Goal: Information Seeking & Learning: Understand process/instructions

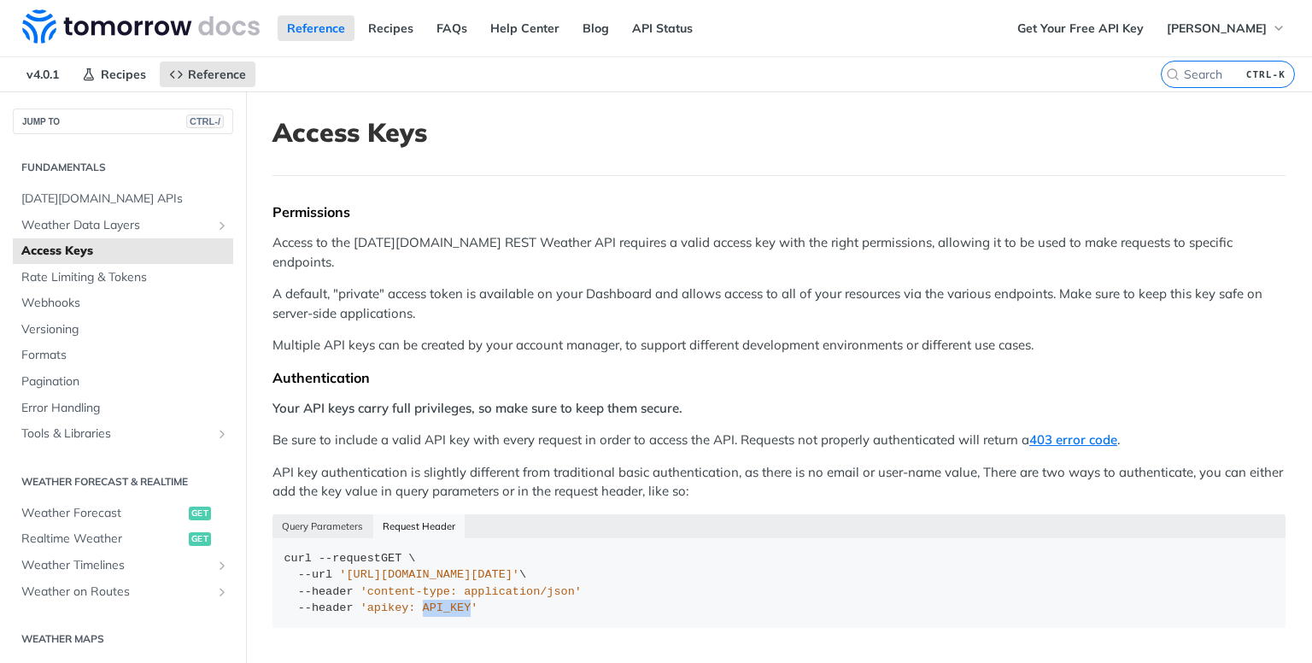
click at [1166, 73] on icon "Search" at bounding box center [1173, 74] width 14 height 14
click at [1165, 73] on input "CTRL-K" at bounding box center [1207, 74] width 174 height 15
paste input "weatherCodeMax"
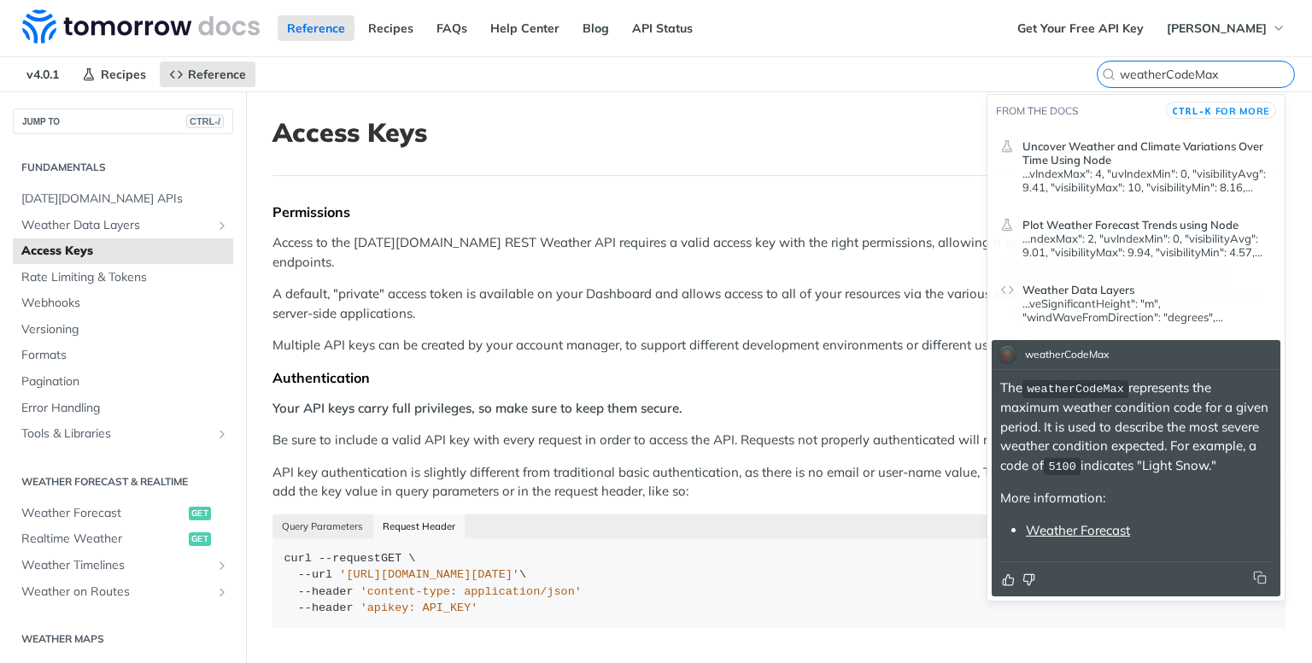
type input "weatherCodeMax"
click at [1059, 528] on link "Weather Forecast" at bounding box center [1078, 530] width 104 height 16
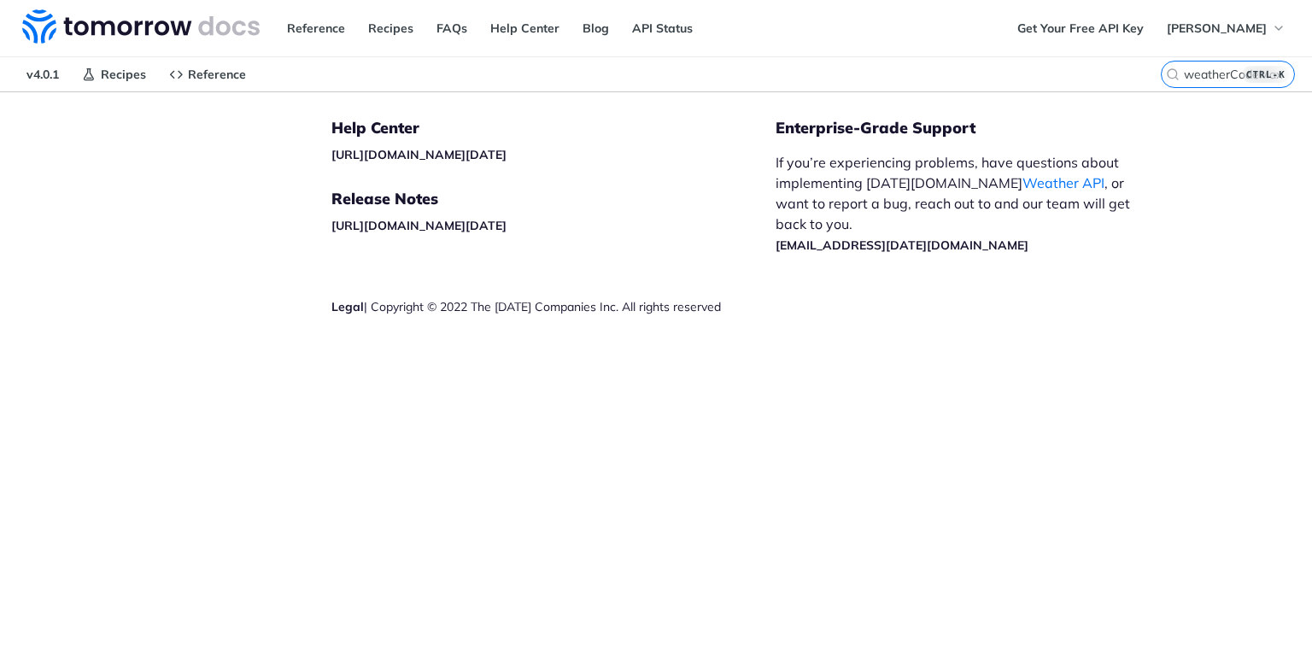
click at [1269, 69] on kbd "CTRL-K" at bounding box center [1266, 74] width 48 height 17
click at [1269, 69] on input "weatherCodeMax" at bounding box center [1207, 74] width 174 height 15
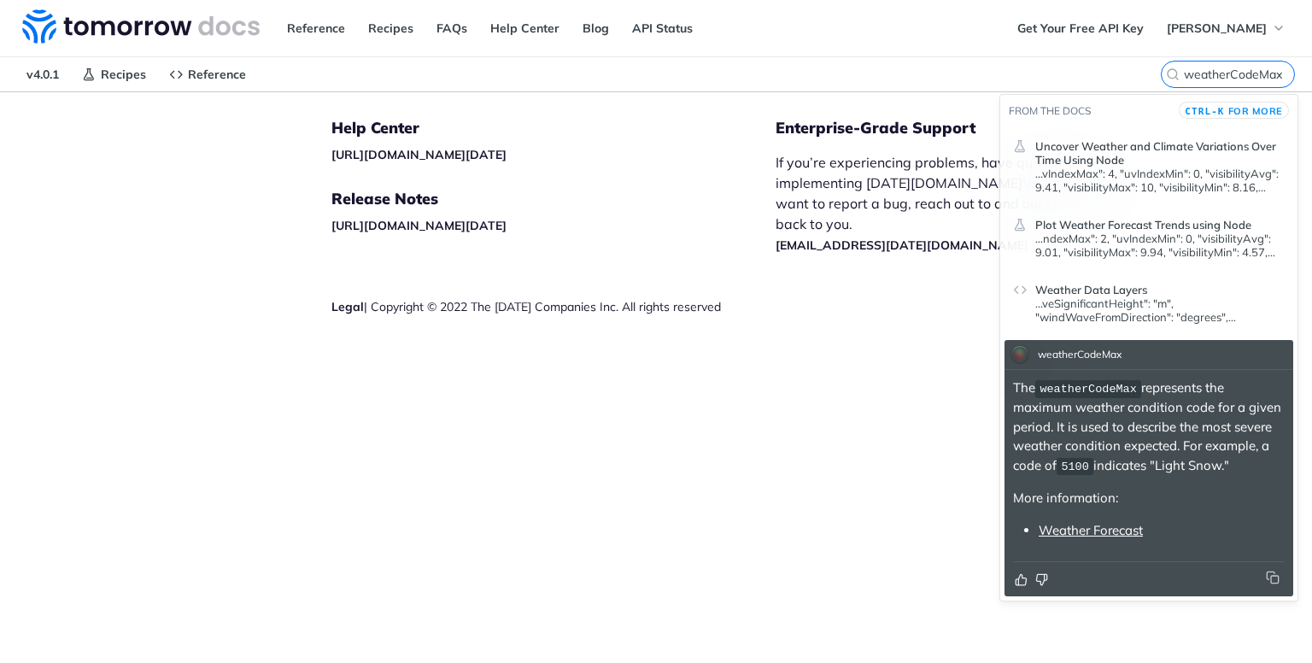
click at [1072, 155] on span "Uncover Weather and Climate Variations Over Time Using Node" at bounding box center [1160, 152] width 249 height 27
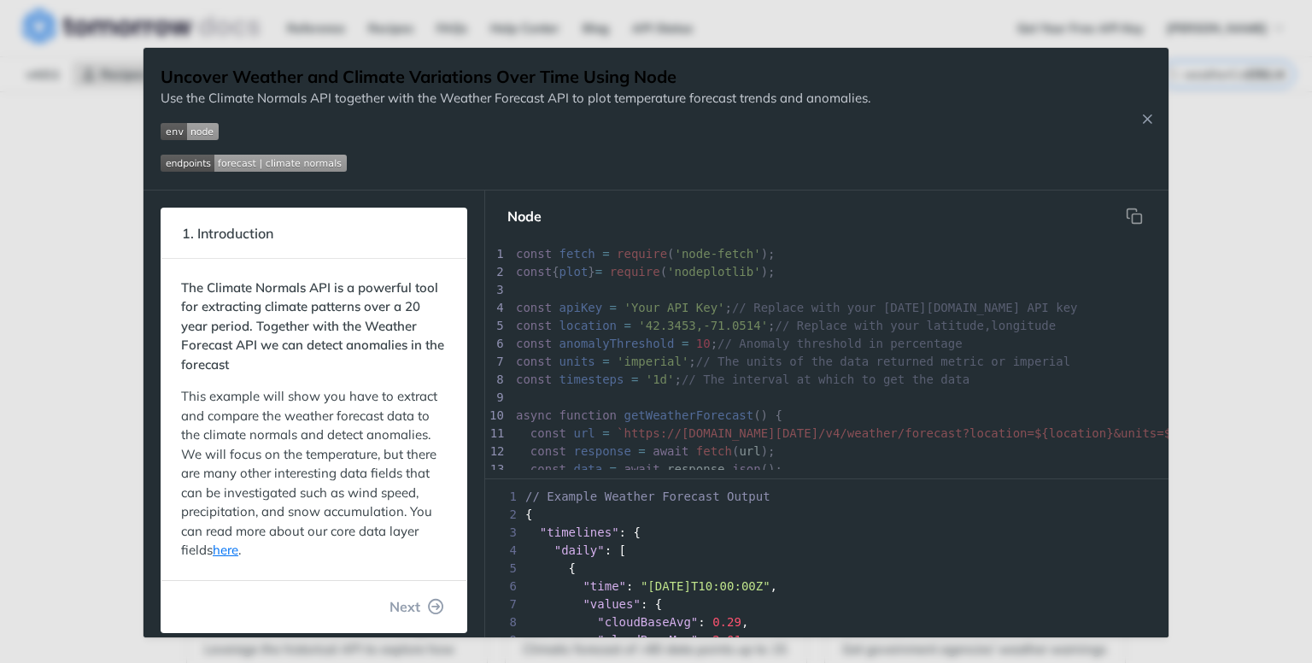
scroll to position [85, 0]
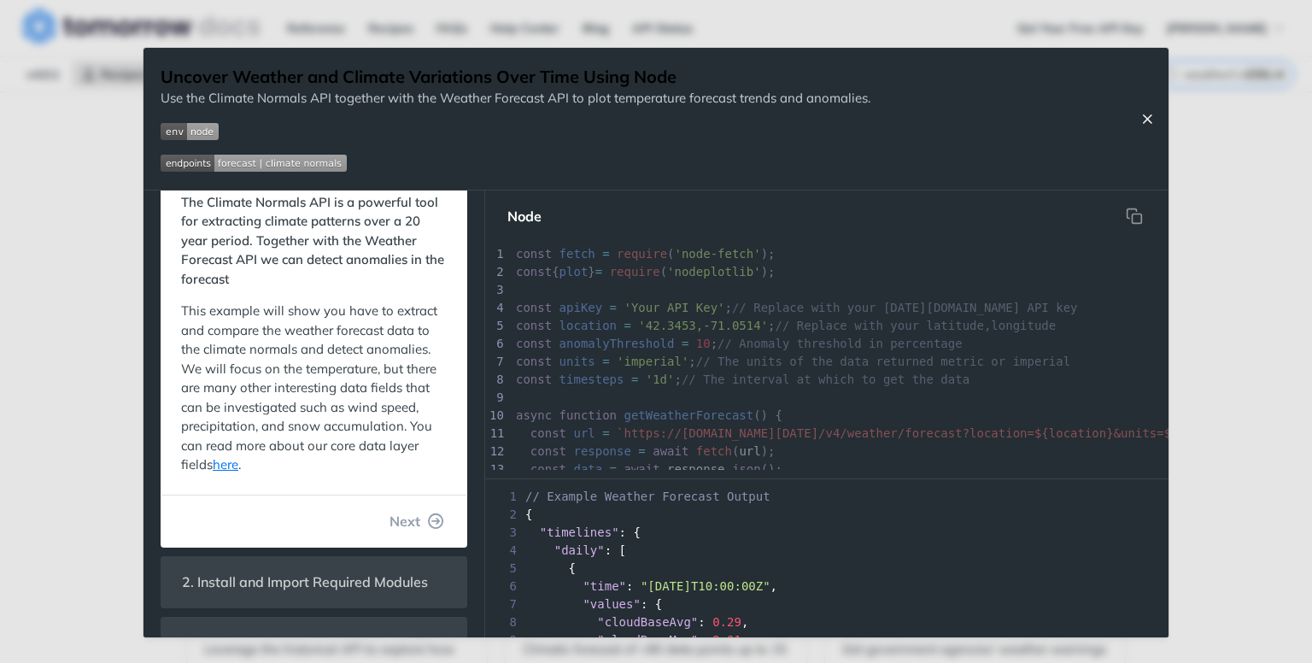
click at [1141, 117] on icon "Close Recipe" at bounding box center [1147, 118] width 15 height 15
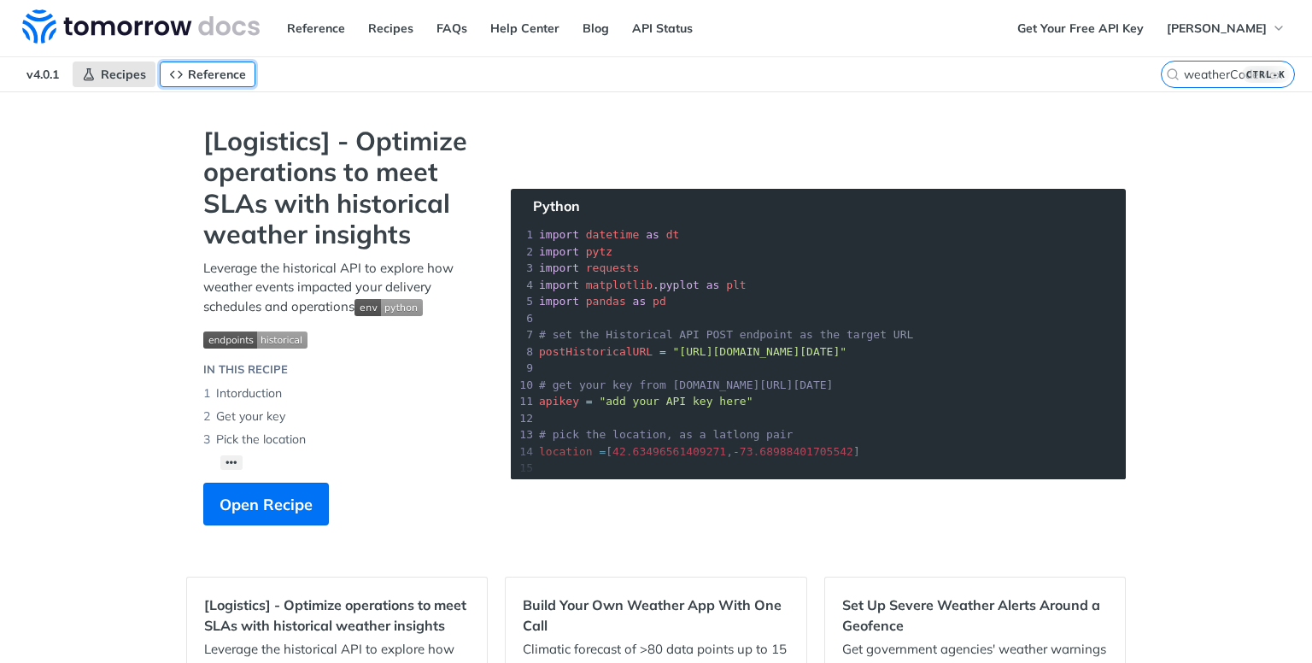
click at [207, 76] on span "Reference" at bounding box center [217, 74] width 58 height 15
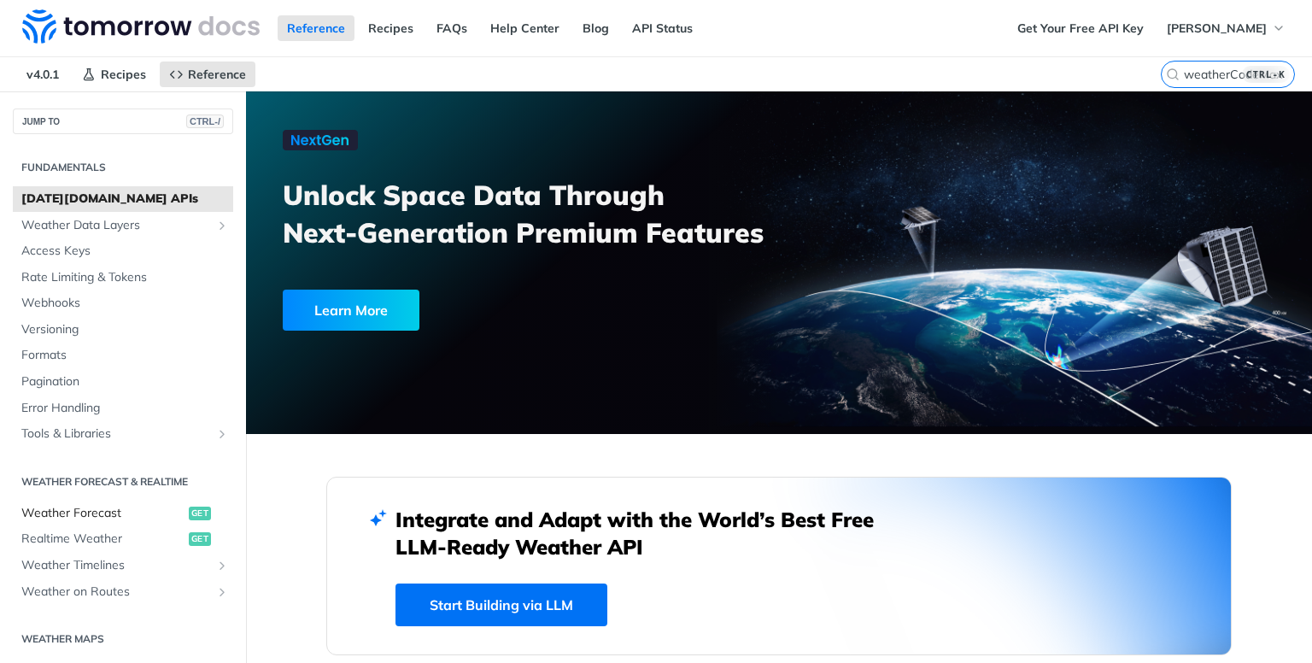
click at [106, 513] on span "Weather Forecast" at bounding box center [102, 513] width 163 height 17
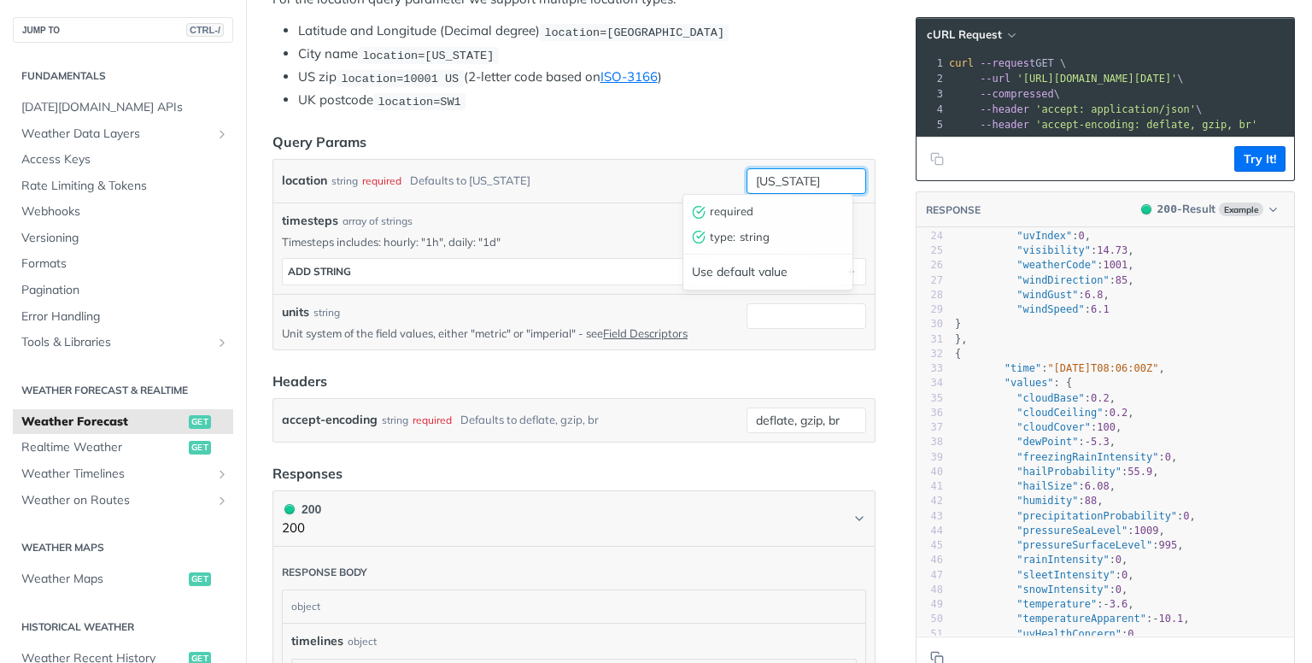
click at [760, 175] on input "new york" at bounding box center [807, 181] width 120 height 26
type input "Megeve"
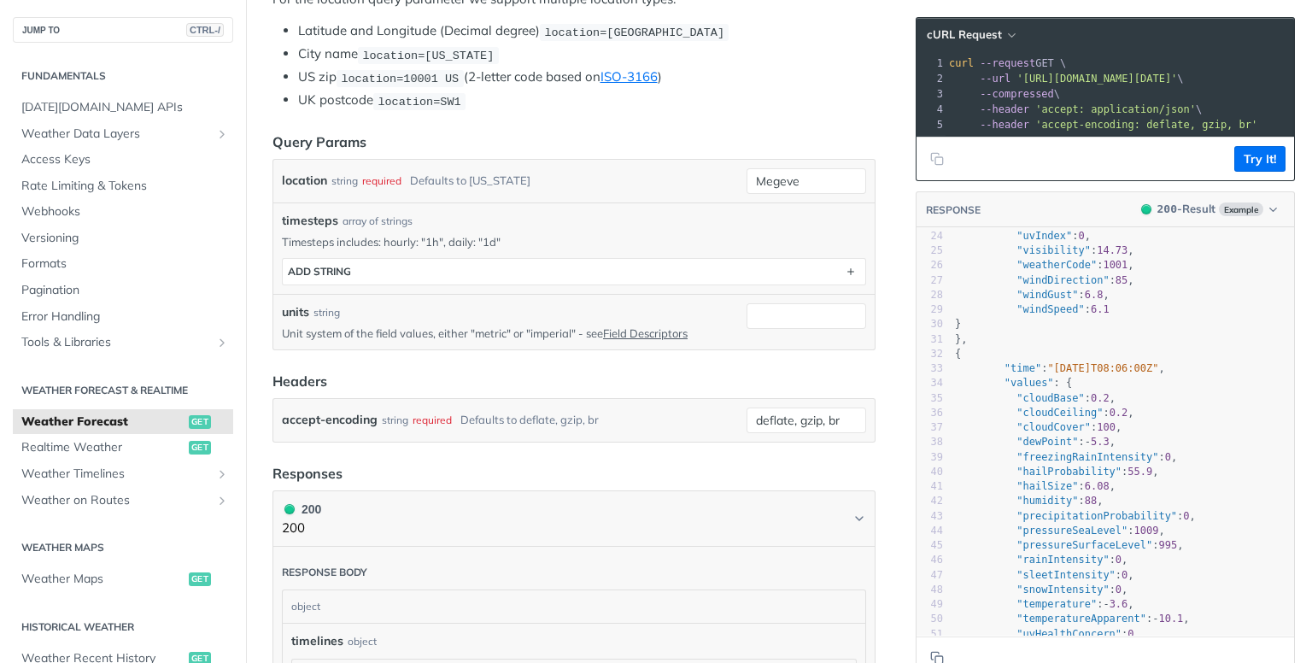
click at [709, 184] on div "location string required Defaults to new york" at bounding box center [511, 181] width 458 height 26
click at [802, 182] on input "Megeve" at bounding box center [807, 181] width 120 height 26
click at [800, 175] on input "Megeve" at bounding box center [807, 181] width 120 height 26
click at [656, 214] on div "timesteps array of strings" at bounding box center [574, 221] width 584 height 18
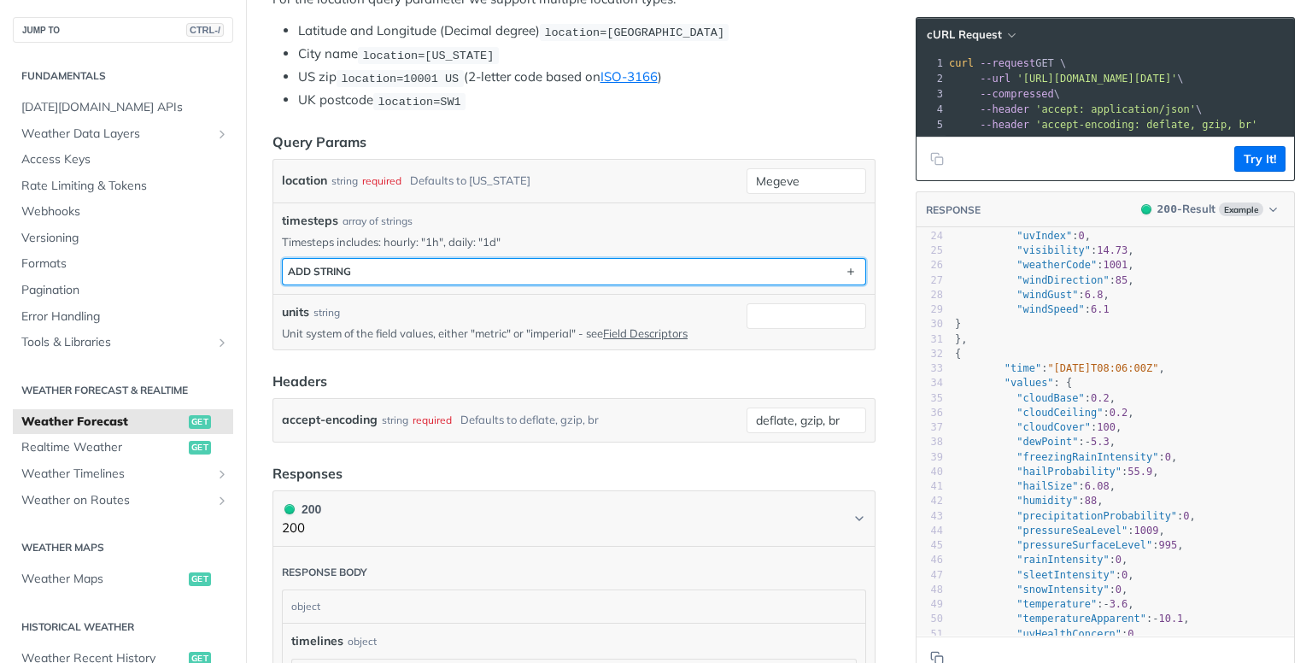
click at [420, 262] on button "ADD string" at bounding box center [574, 272] width 583 height 26
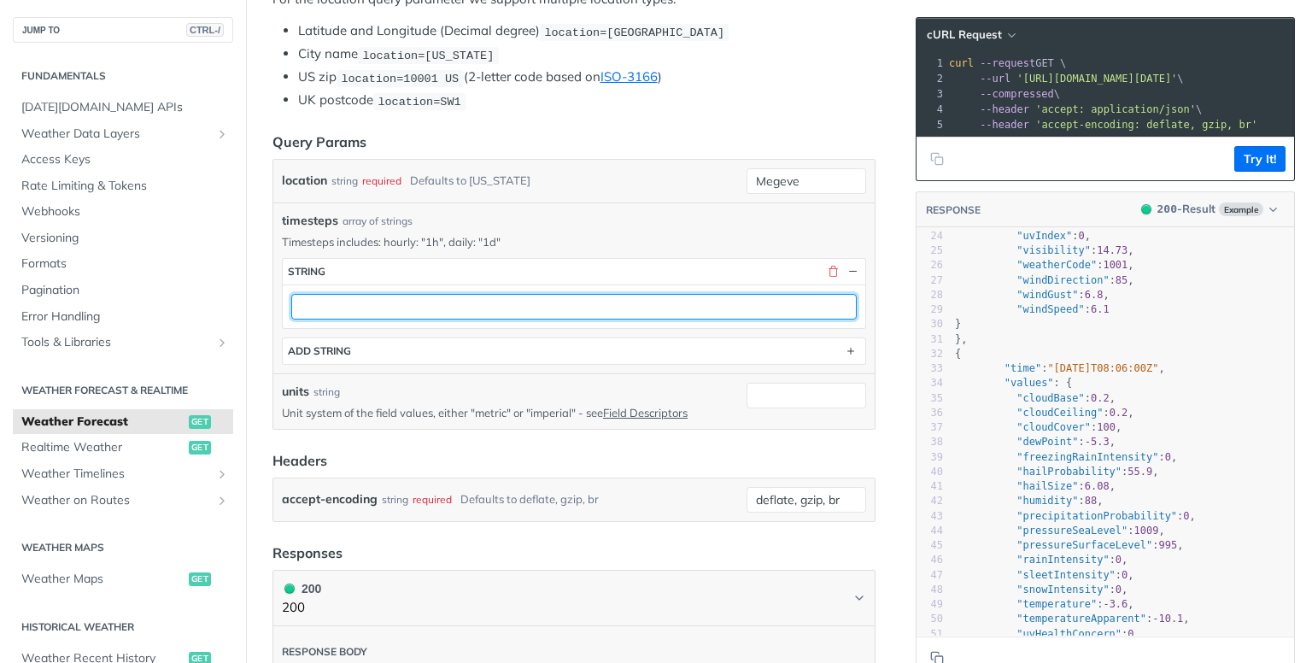
click at [594, 296] on input "text" at bounding box center [574, 307] width 566 height 26
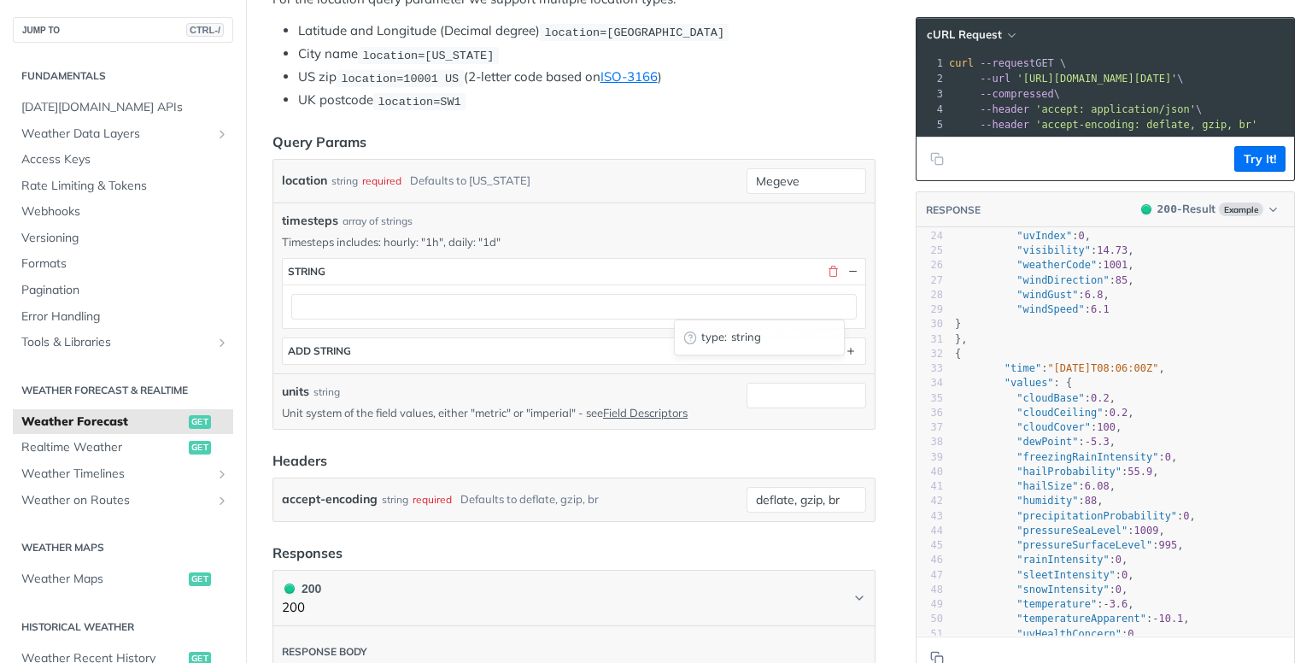
click at [690, 333] on span "pending" at bounding box center [691, 338] width 14 height 14
click at [825, 271] on button "button" at bounding box center [832, 271] width 15 height 15
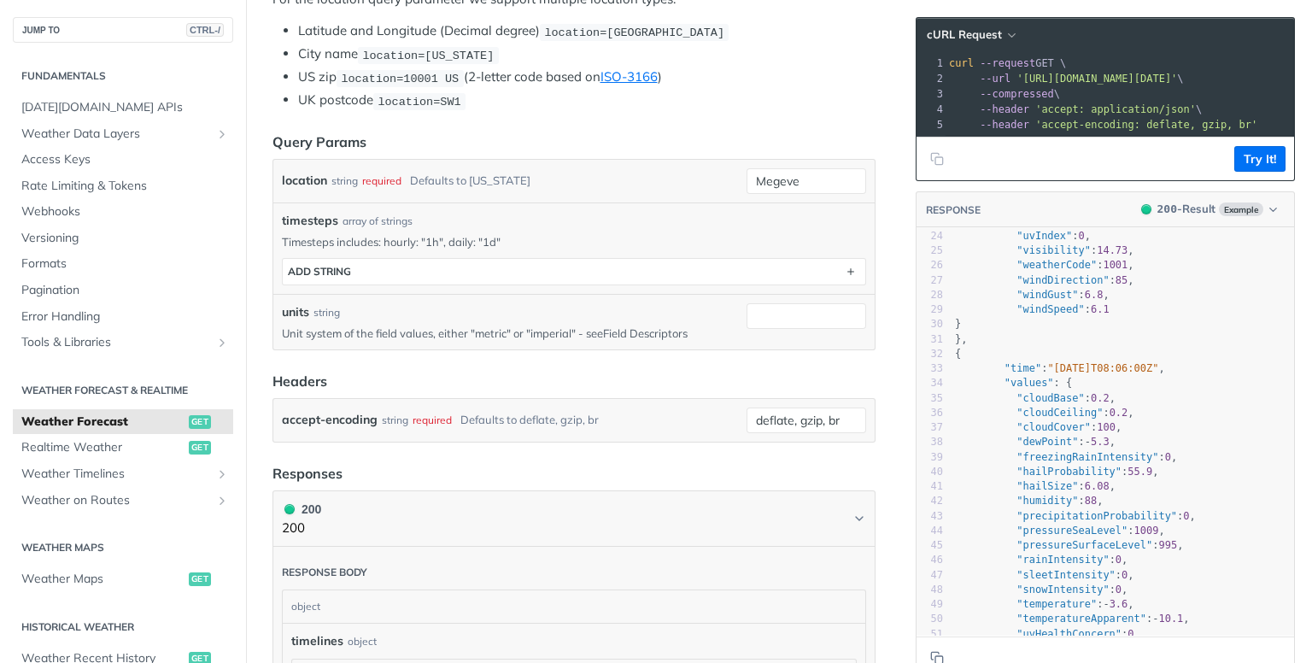
click at [622, 326] on link "Field Descriptors" at bounding box center [645, 333] width 85 height 14
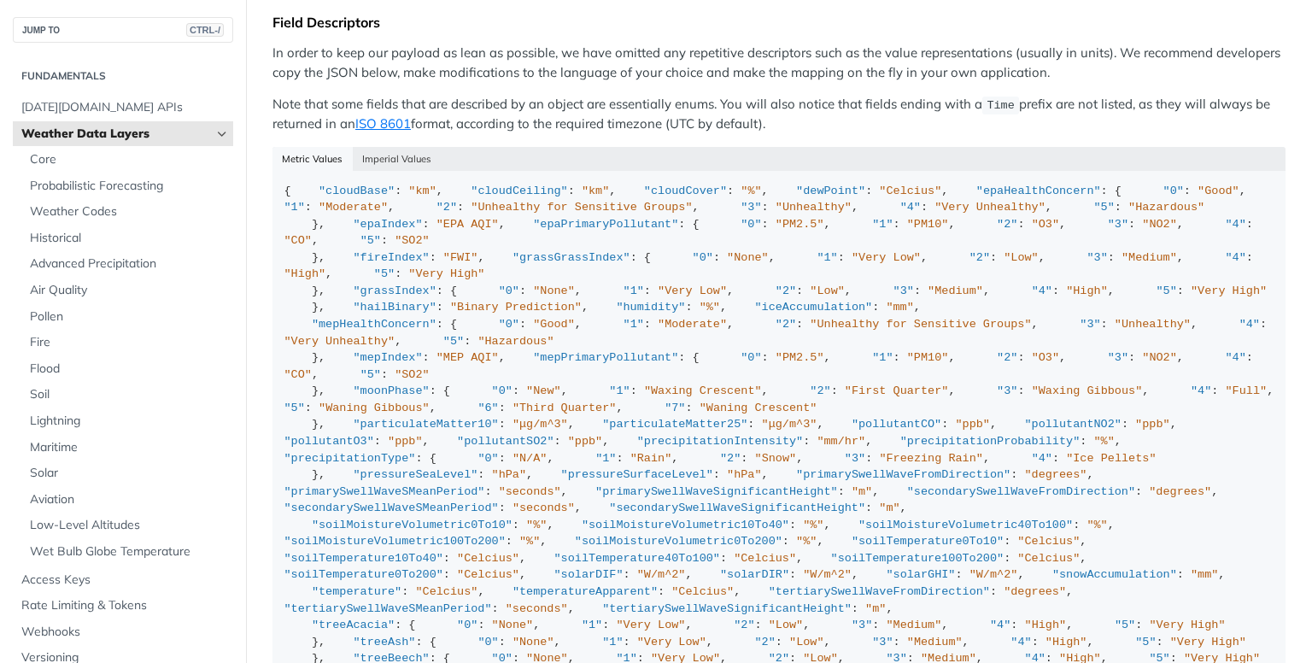
click at [304, 147] on div "Metric Values Imperial Values" at bounding box center [779, 159] width 1013 height 24
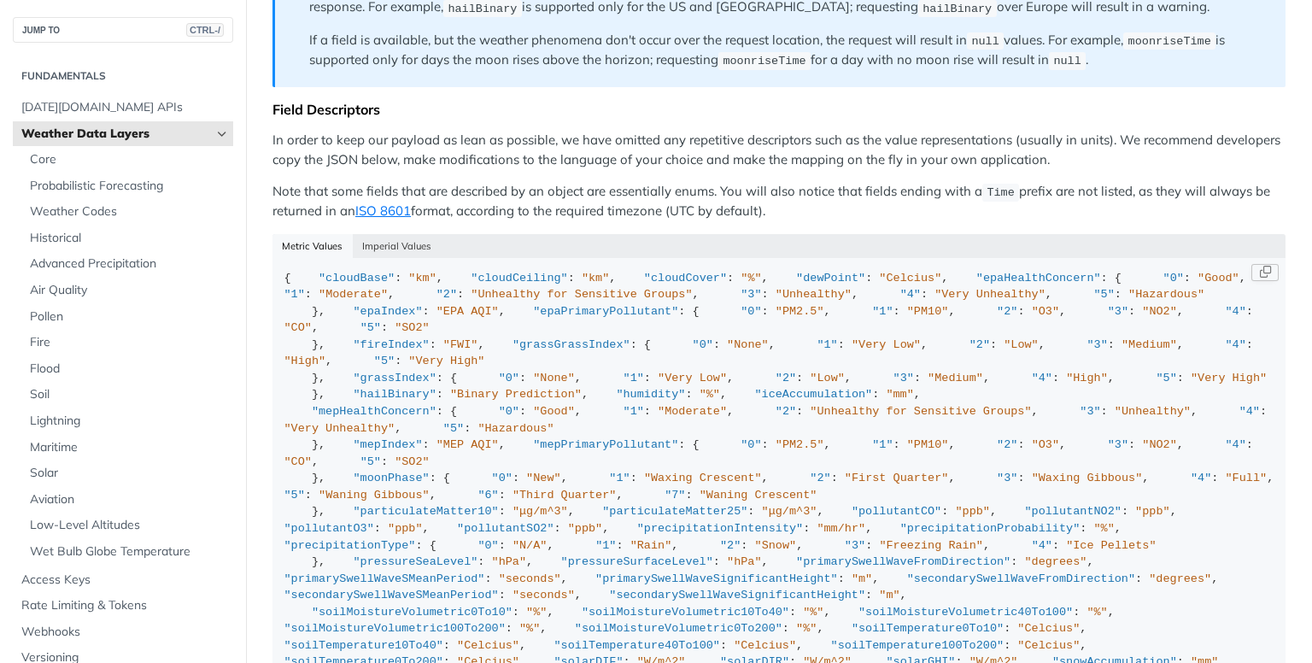
scroll to position [1471, 0]
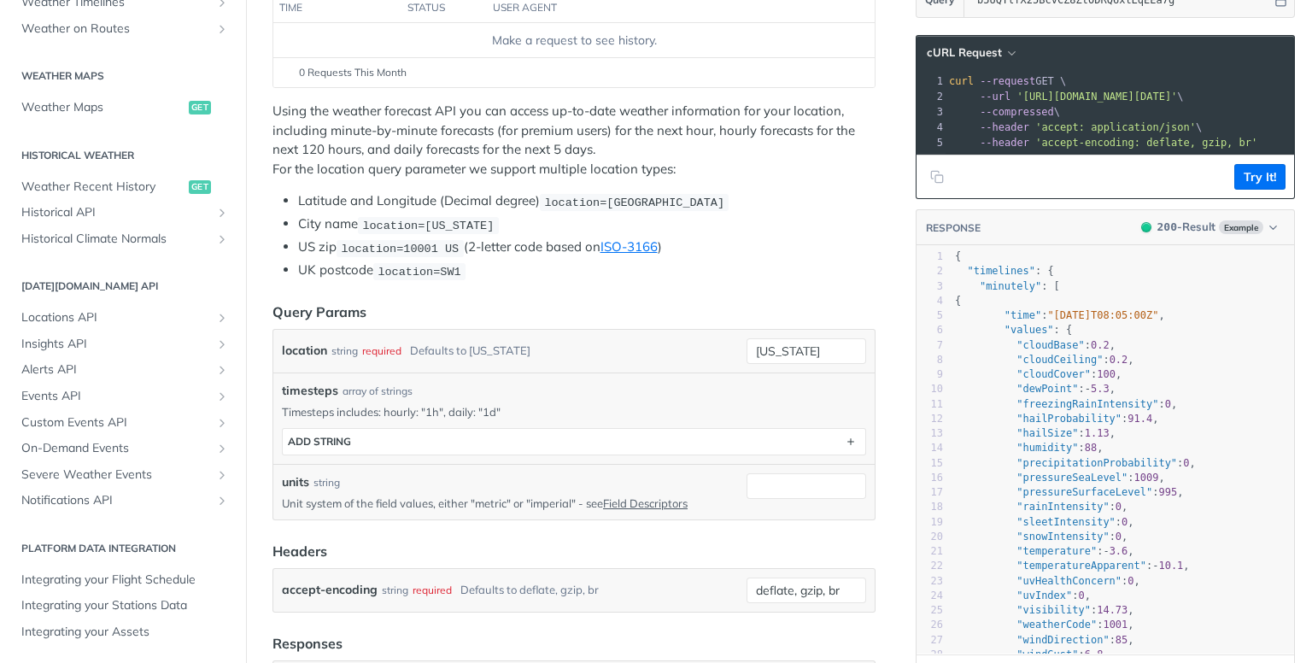
scroll to position [342, 0]
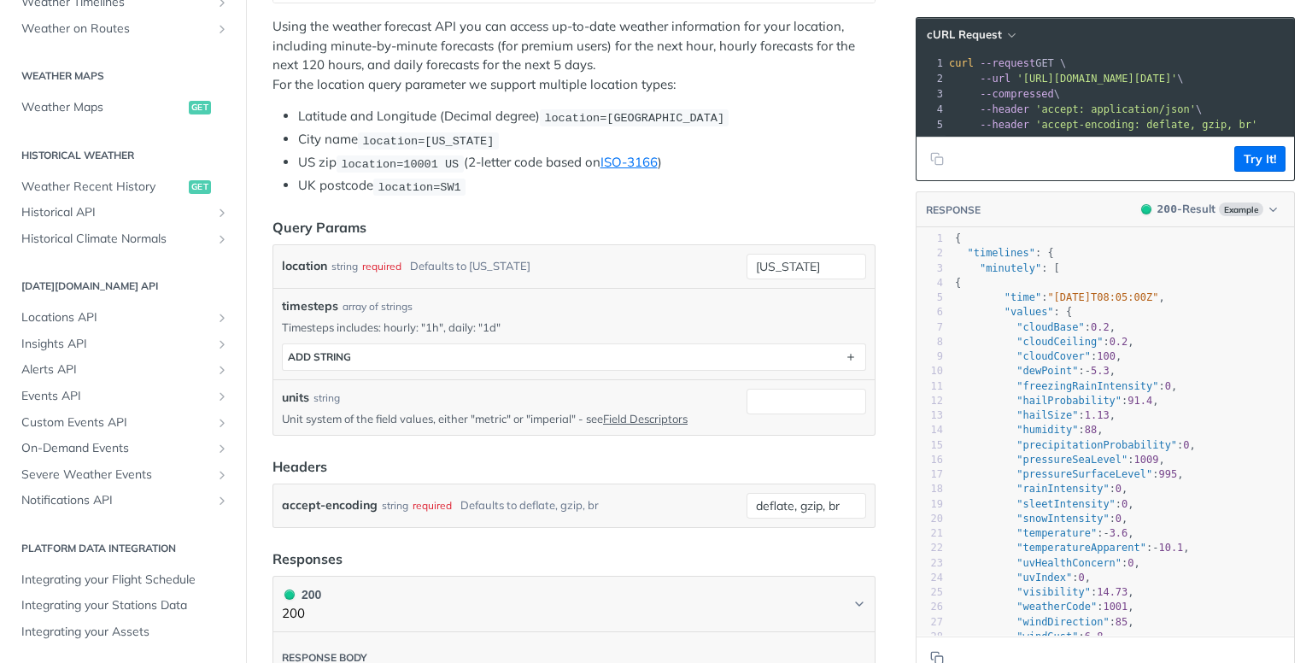
click at [302, 260] on label "location" at bounding box center [304, 266] width 45 height 25
click at [747, 260] on input "new york" at bounding box center [807, 267] width 120 height 26
click at [385, 265] on div "required" at bounding box center [381, 266] width 39 height 25
click at [461, 263] on div "Defaults to new york" at bounding box center [470, 266] width 120 height 25
click at [485, 261] on div "Defaults to new york" at bounding box center [470, 266] width 120 height 25
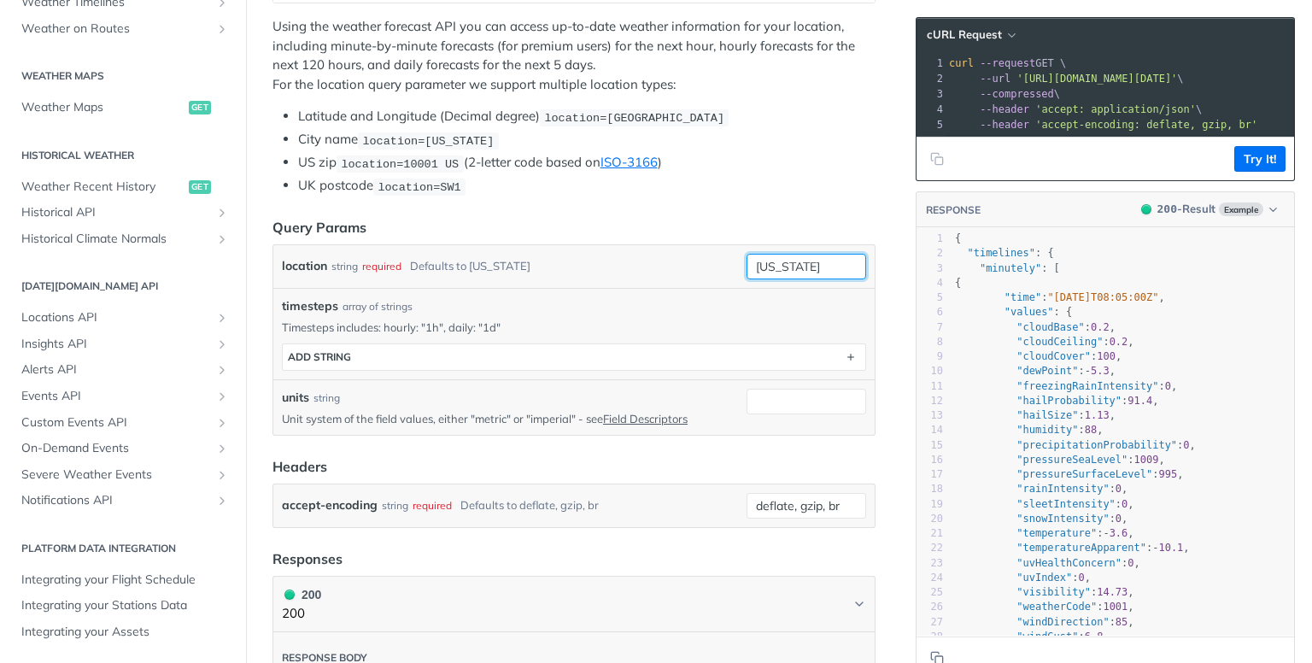
click at [766, 265] on input "new york" at bounding box center [807, 267] width 120 height 26
click at [802, 254] on input "new york" at bounding box center [807, 267] width 120 height 26
click at [396, 299] on div "array of strings" at bounding box center [378, 306] width 70 height 15
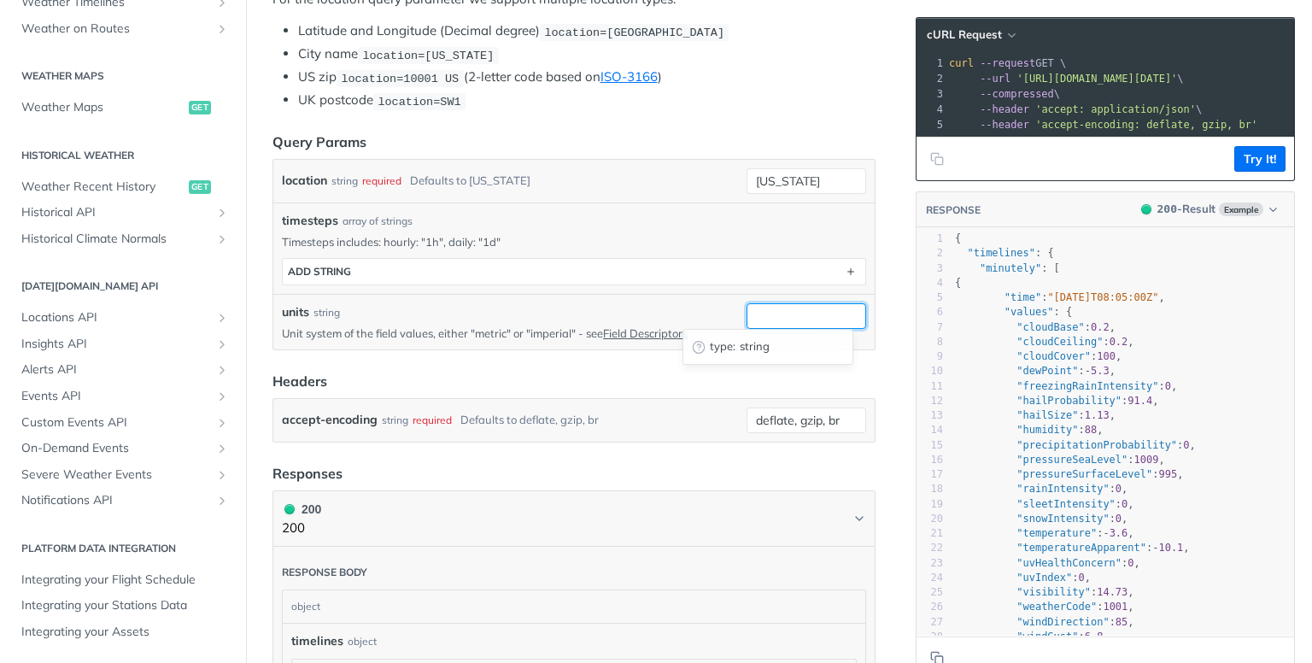
click at [765, 314] on input "units" at bounding box center [807, 316] width 120 height 26
type input """
type input ""metric""
click at [632, 363] on form "Query Params location string required Defaults to new york new york timesteps a…" at bounding box center [574, 287] width 603 height 311
click at [811, 170] on input "new york" at bounding box center [807, 181] width 120 height 26
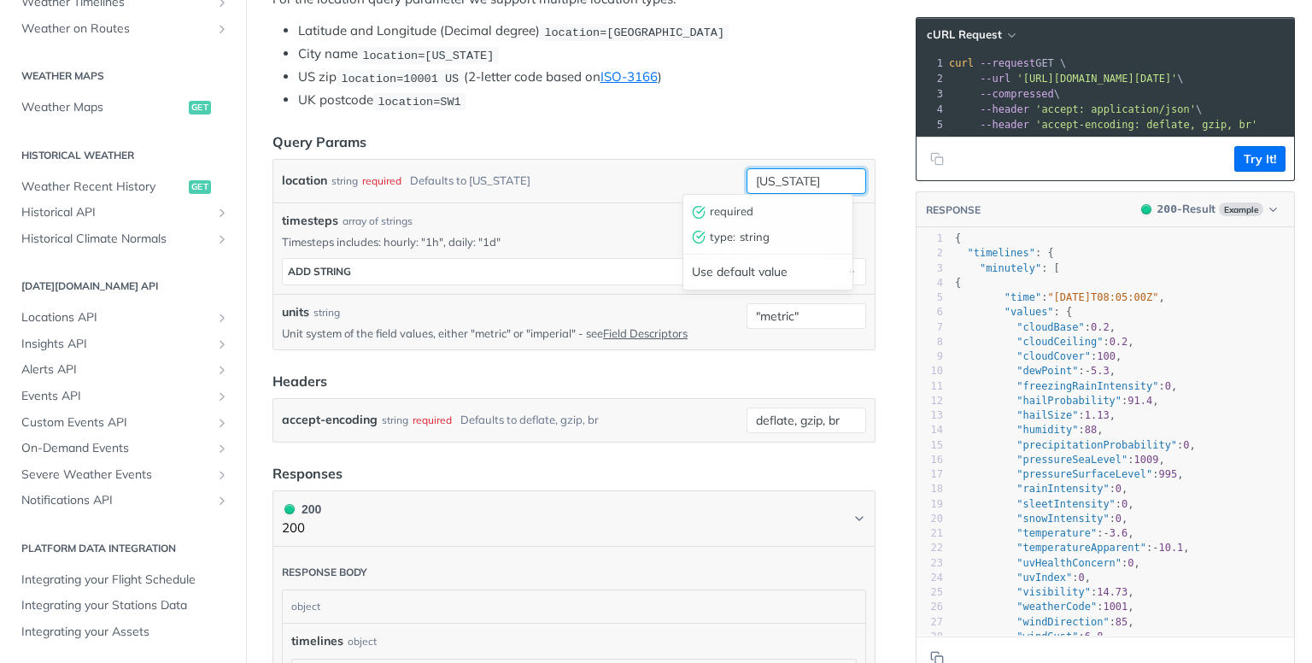
click at [811, 170] on input "new york" at bounding box center [807, 181] width 120 height 26
click at [811, 169] on input "new york" at bounding box center [807, 181] width 120 height 26
click at [721, 187] on div "location string required Defaults to new york" at bounding box center [511, 181] width 458 height 26
click at [817, 168] on input "new york" at bounding box center [807, 181] width 120 height 26
click at [783, 172] on input "new york" at bounding box center [807, 181] width 120 height 26
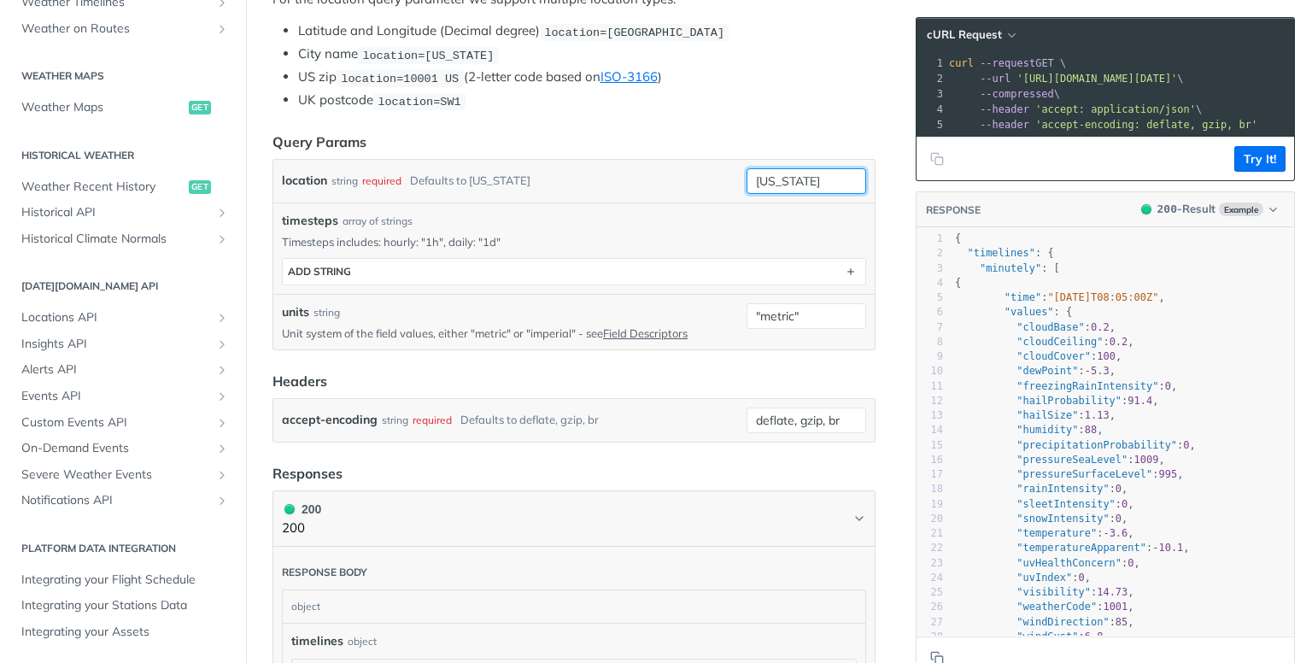
click at [783, 172] on input "new york" at bounding box center [807, 181] width 120 height 26
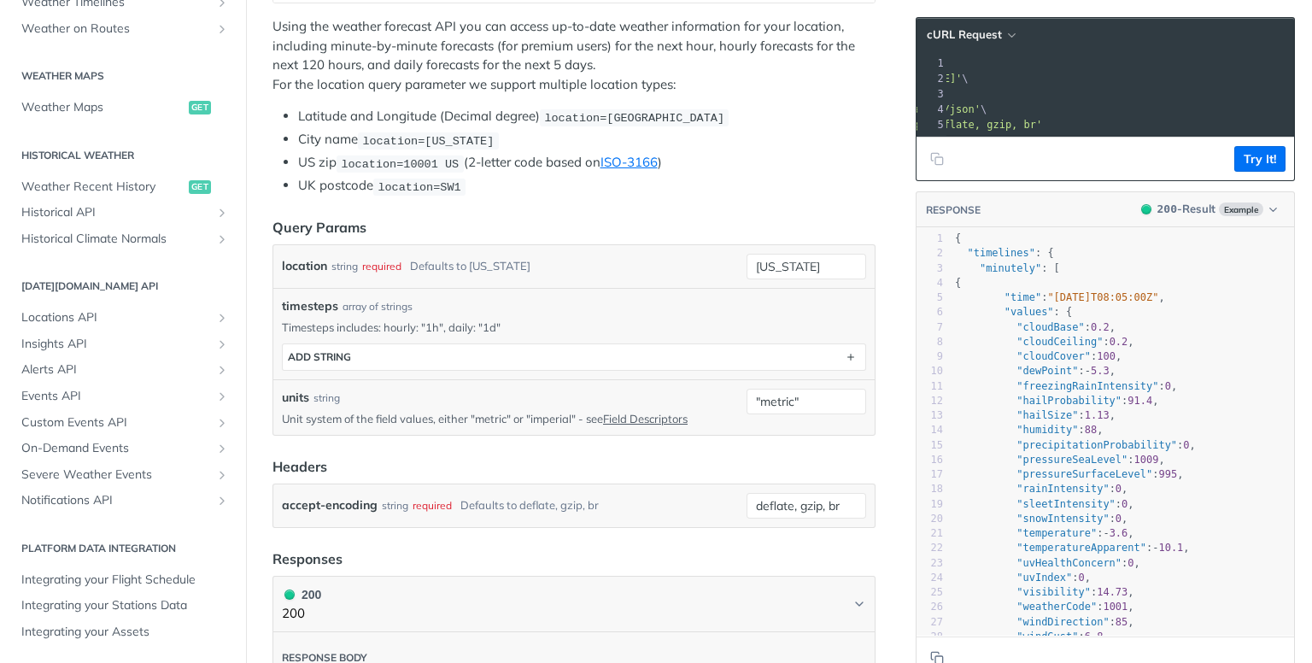
scroll to position [0, 226]
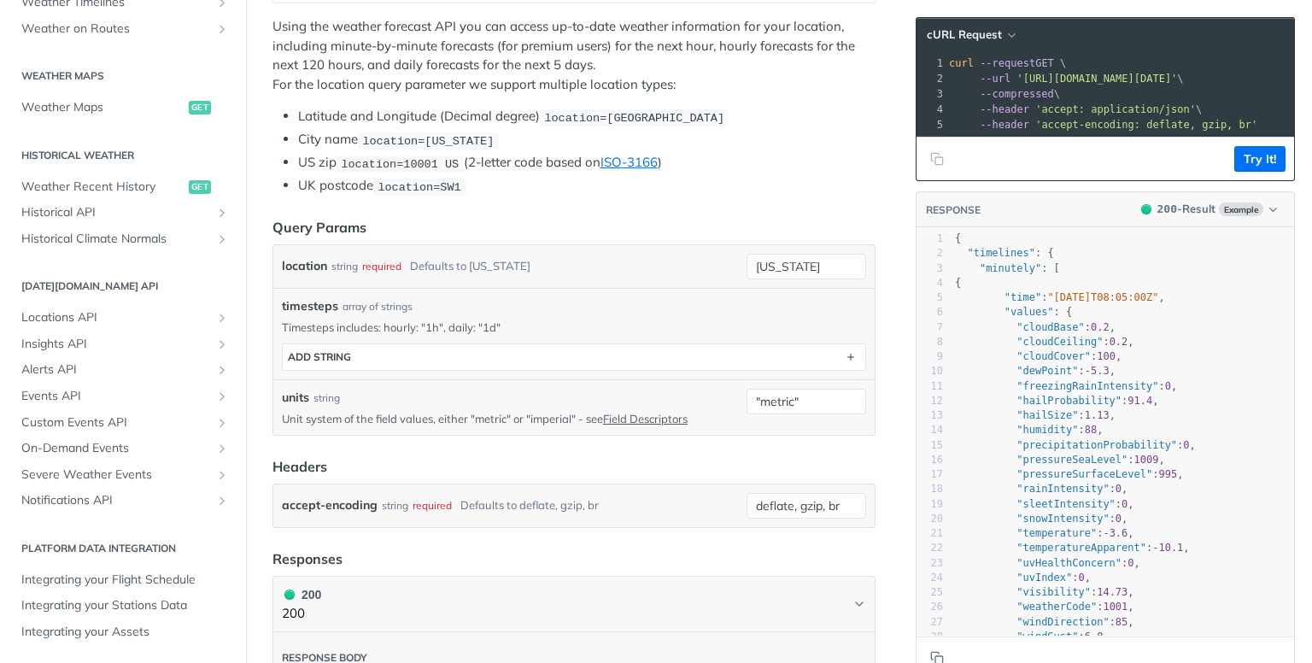
drag, startPoint x: 1005, startPoint y: 76, endPoint x: 1260, endPoint y: 73, distance: 255.5
click at [1177, 73] on span "'https://api.tomorrow.io/v4/weather/forecast?location=new%20york&units=%22metri…" at bounding box center [1097, 79] width 161 height 12
click at [982, 31] on span "cURL Request" at bounding box center [964, 34] width 75 height 15
click at [867, 84] on div "cURL" at bounding box center [933, 85] width 169 height 25
click at [1241, 161] on button "Try It!" at bounding box center [1260, 159] width 51 height 26
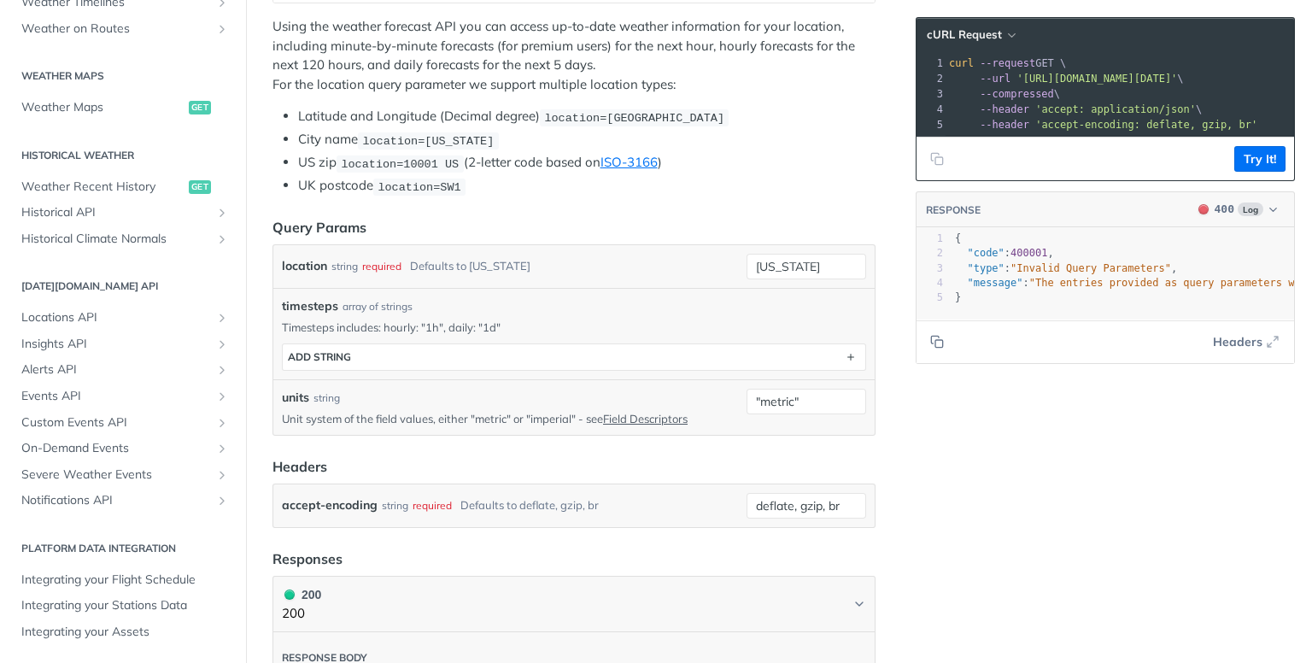
drag, startPoint x: 1014, startPoint y: 320, endPoint x: 1080, endPoint y: 325, distance: 66.0
click at [1080, 320] on div at bounding box center [1123, 319] width 343 height 1
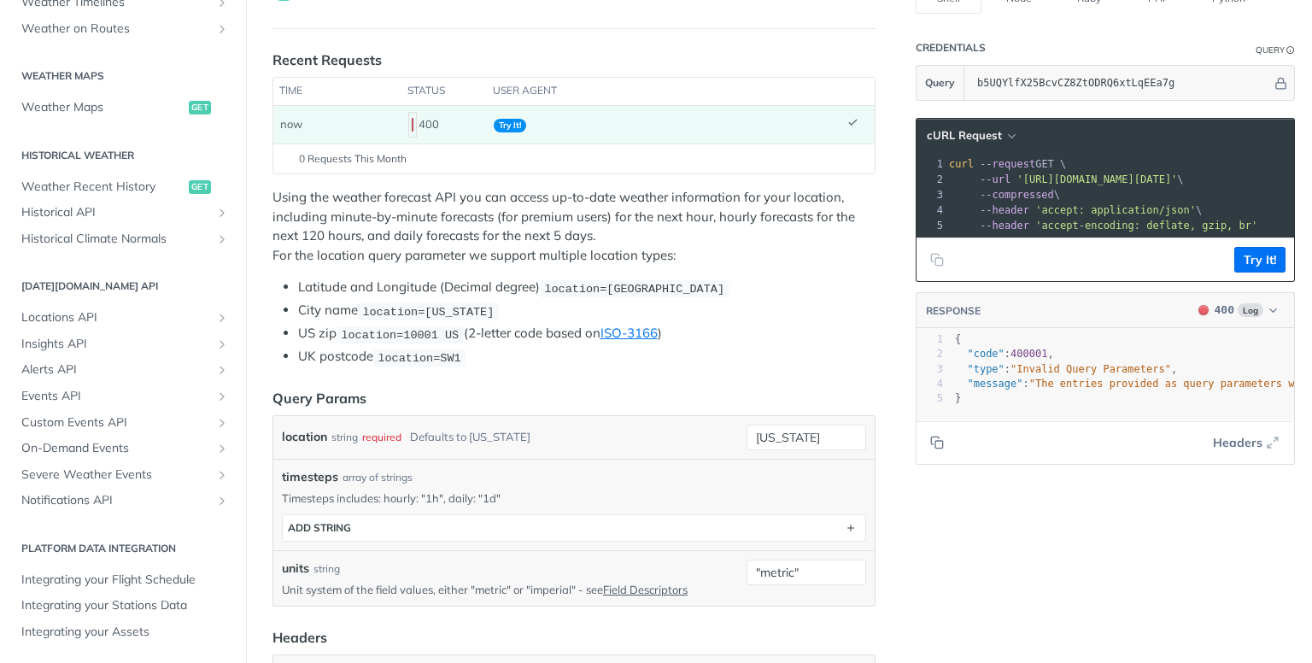
click at [1039, 214] on pre "--header 'accept: application/json' \" at bounding box center [1335, 209] width 778 height 15
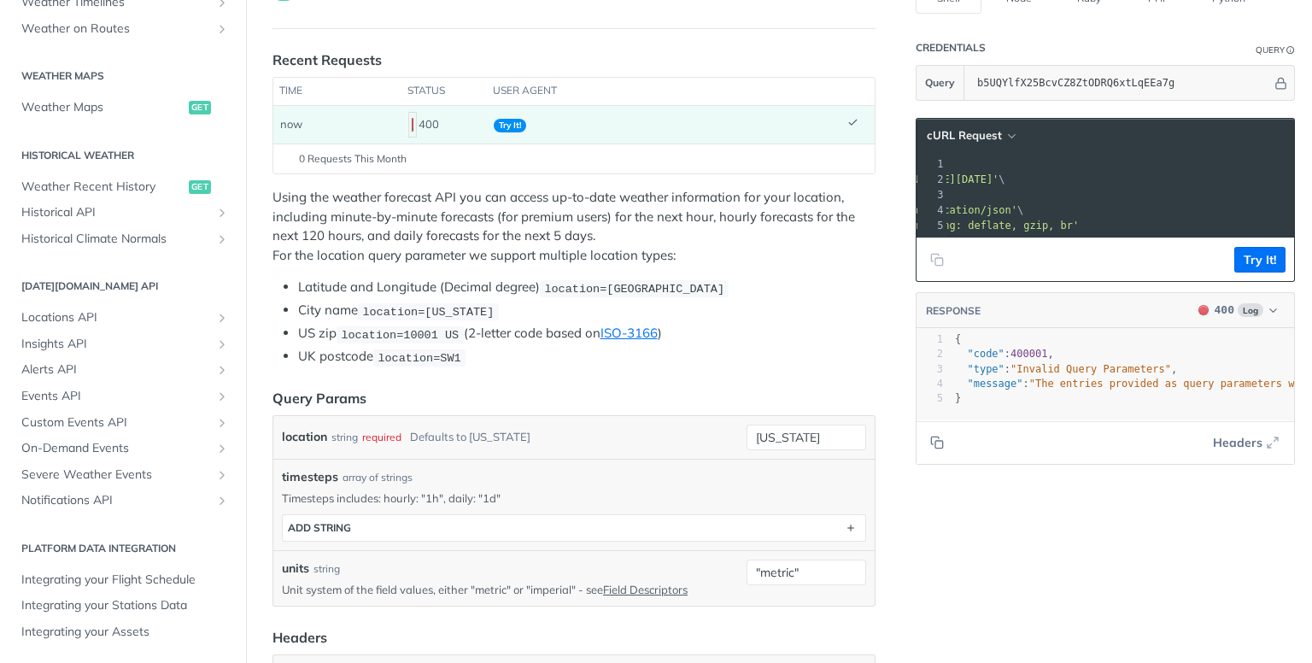
click at [999, 179] on span "'https://api.tomorrow.io/v4/weather/forecast?location=new%20york&units=%22metri…" at bounding box center [918, 179] width 161 height 12
drag, startPoint x: 1213, startPoint y: 177, endPoint x: 1123, endPoint y: 178, distance: 90.6
click at [999, 178] on span "'https://api.tomorrow.io/v4/weather/forecast?location=new%20york&units=%22metri…" at bounding box center [918, 179] width 161 height 12
click at [930, 267] on icon "Copy to clipboard" at bounding box center [937, 260] width 14 height 14
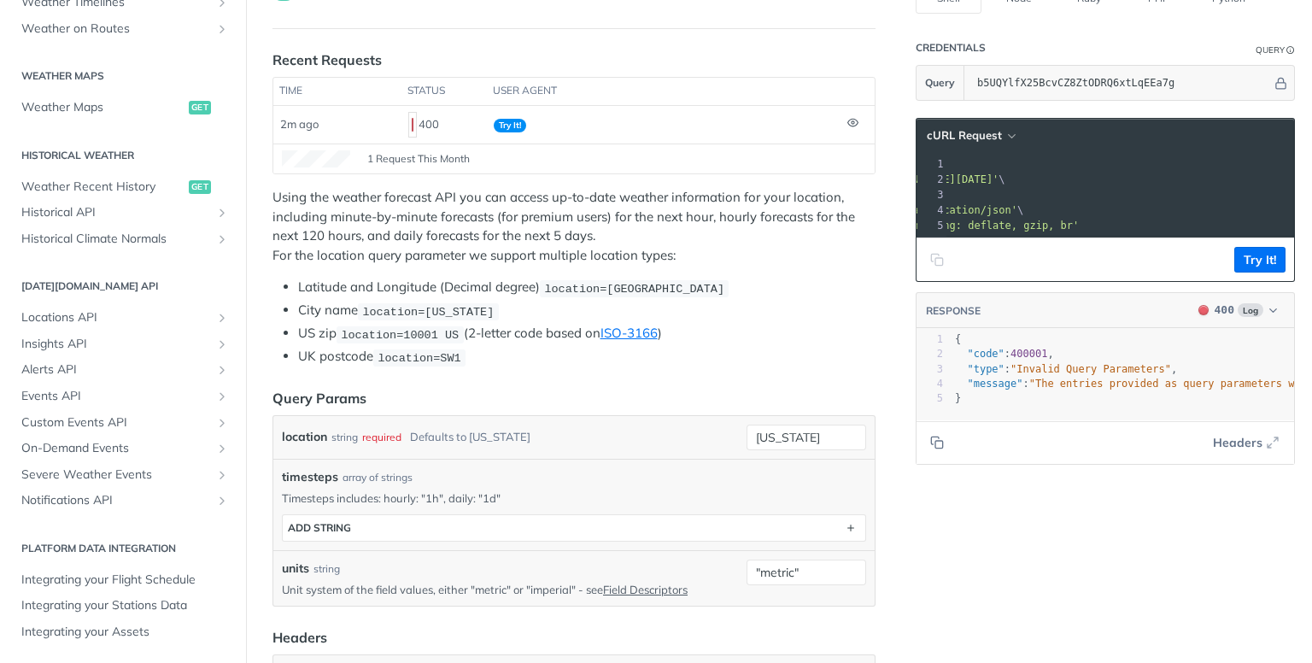
scroll to position [89, 0]
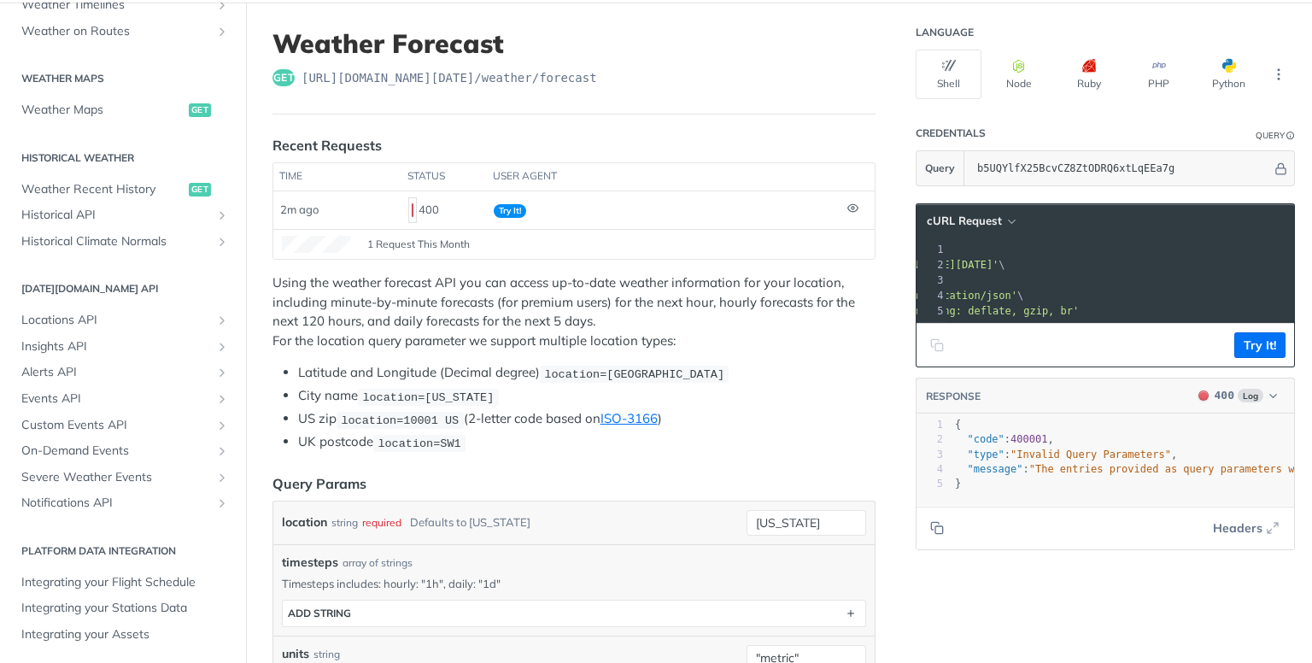
click at [951, 267] on span "'https://api.tomorrow.io/v4/weather/forecast?location=new%20york&units=%22metri…" at bounding box center [918, 265] width 161 height 12
click at [999, 260] on span "'https://api.tomorrow.io/v4/weather/forecast?location=new%20york&units=%22metri…" at bounding box center [918, 265] width 161 height 12
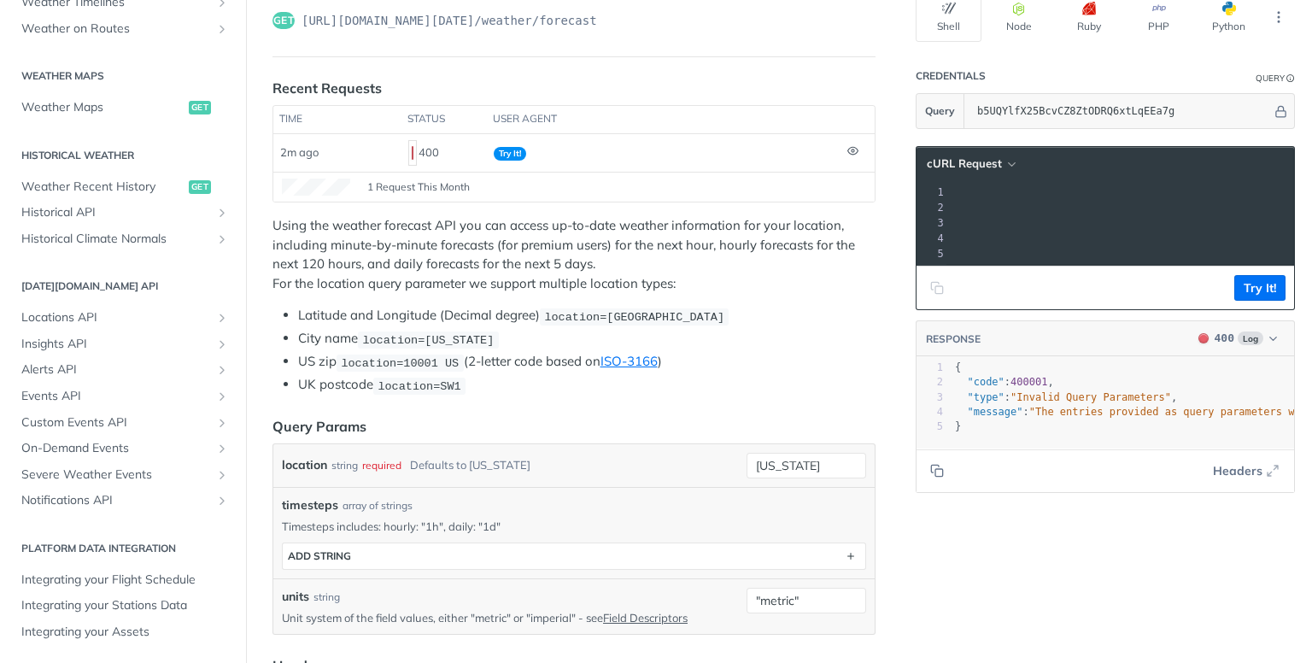
scroll to position [174, 0]
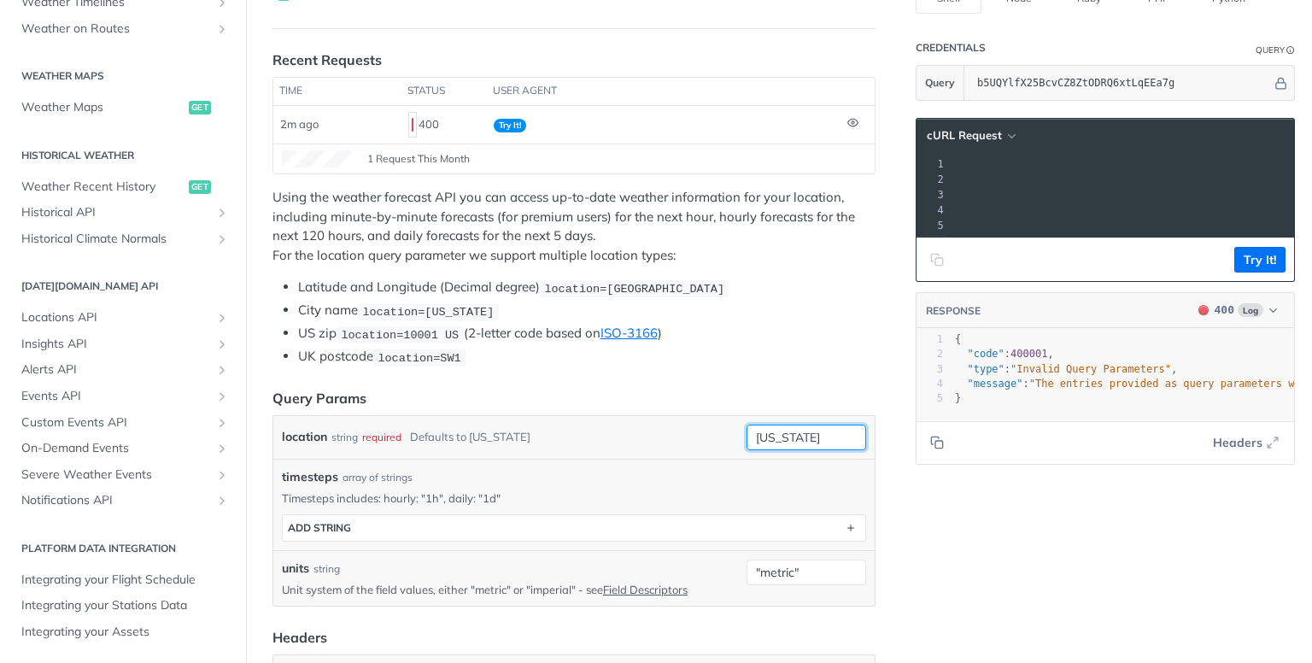
click at [783, 431] on input "new york" at bounding box center [807, 438] width 120 height 26
click at [783, 426] on input "new york" at bounding box center [807, 438] width 120 height 26
drag, startPoint x: 815, startPoint y: 431, endPoint x: 742, endPoint y: 431, distance: 72.6
click at [747, 431] on input "new york" at bounding box center [807, 438] width 120 height 26
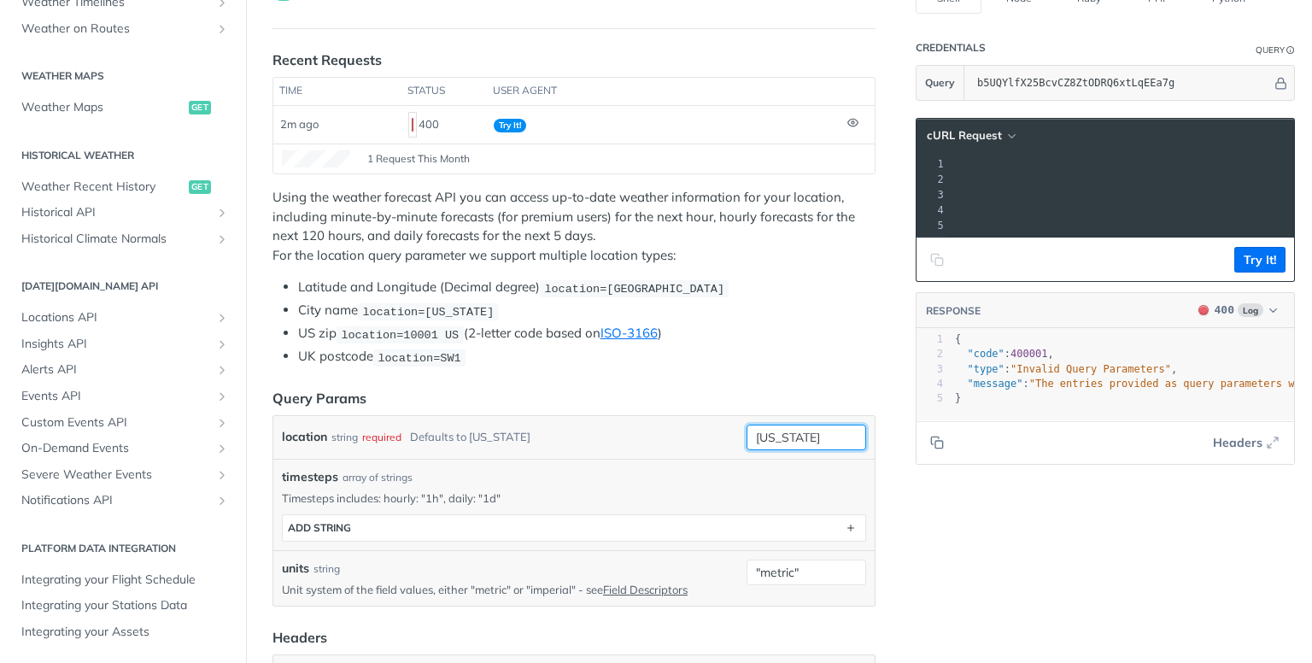
click at [752, 438] on input "new york" at bounding box center [807, 438] width 120 height 26
drag, startPoint x: 803, startPoint y: 434, endPoint x: 721, endPoint y: 430, distance: 82.1
click at [721, 430] on div "location string required Defaults to new york new york required type : string U…" at bounding box center [574, 438] width 584 height 26
paste input "45.839"
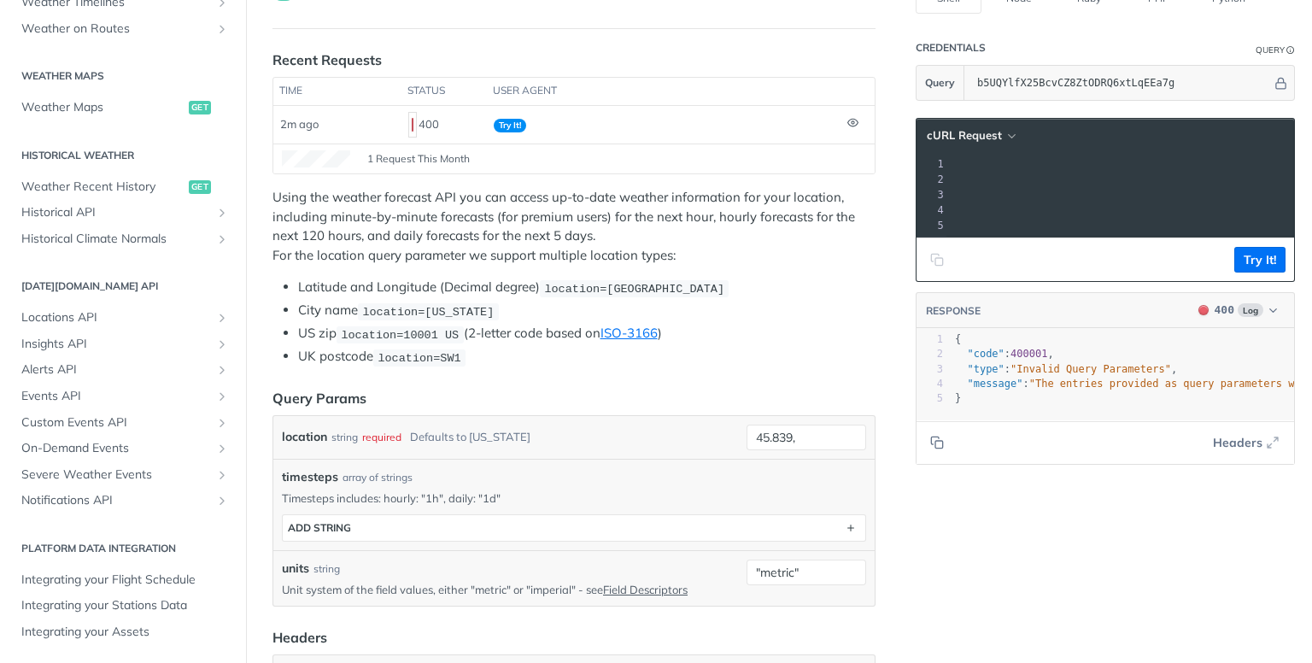
click at [663, 290] on span "location=42.3478, -71.0466" at bounding box center [634, 288] width 180 height 13
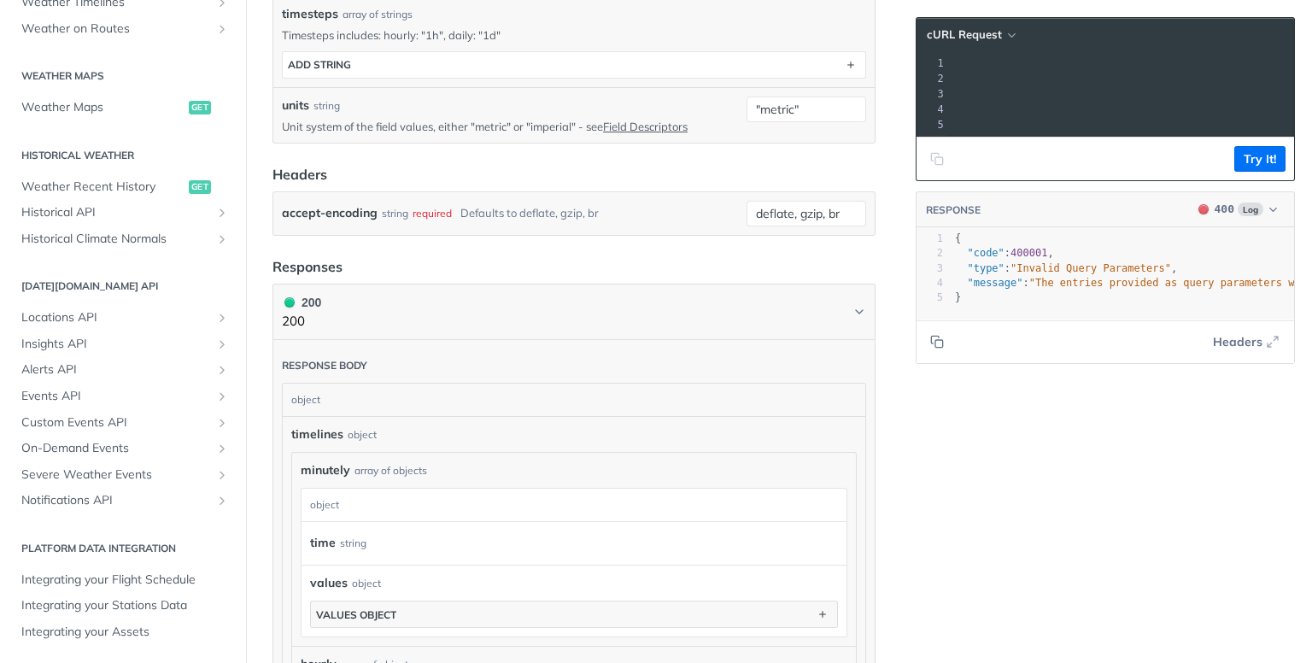
scroll to position [497, 0]
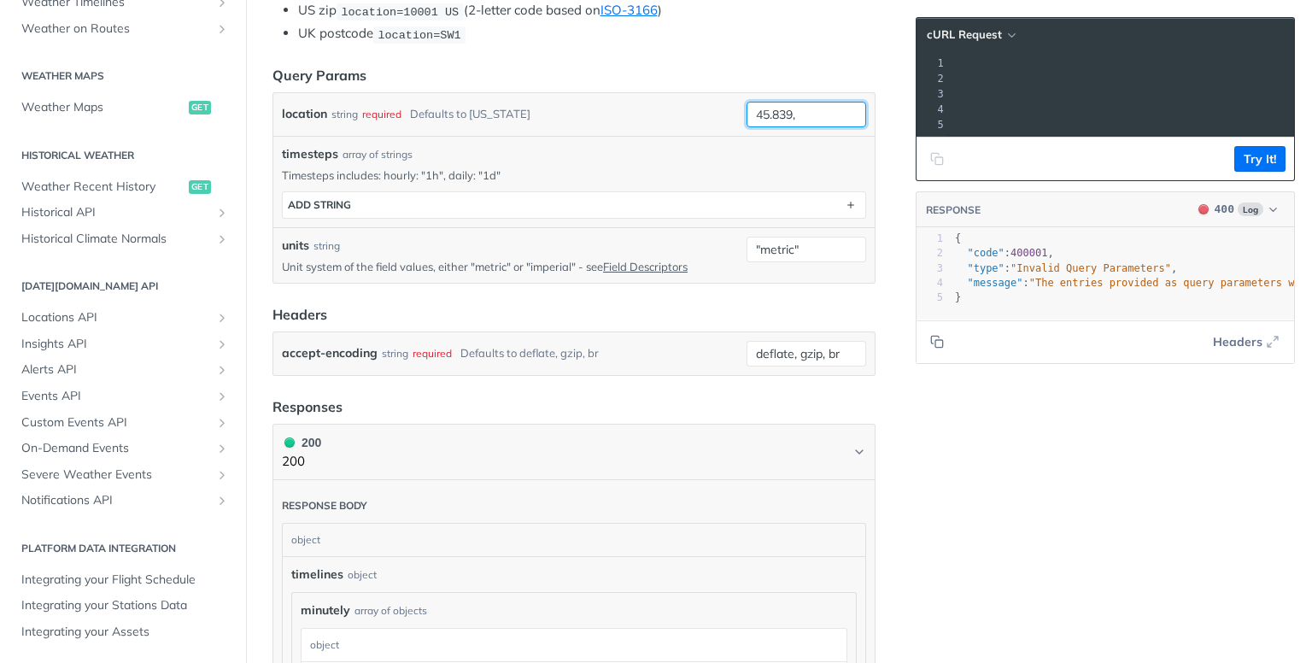
click at [788, 114] on input "45.839," at bounding box center [807, 115] width 120 height 26
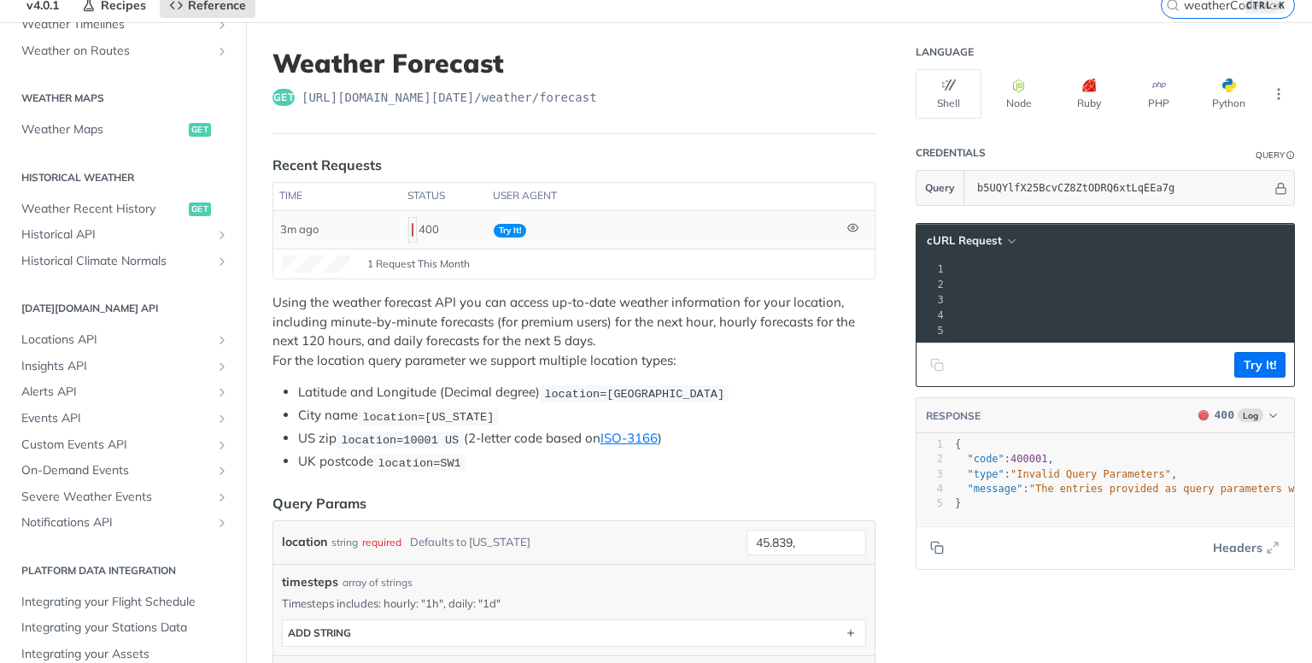
scroll to position [171, 0]
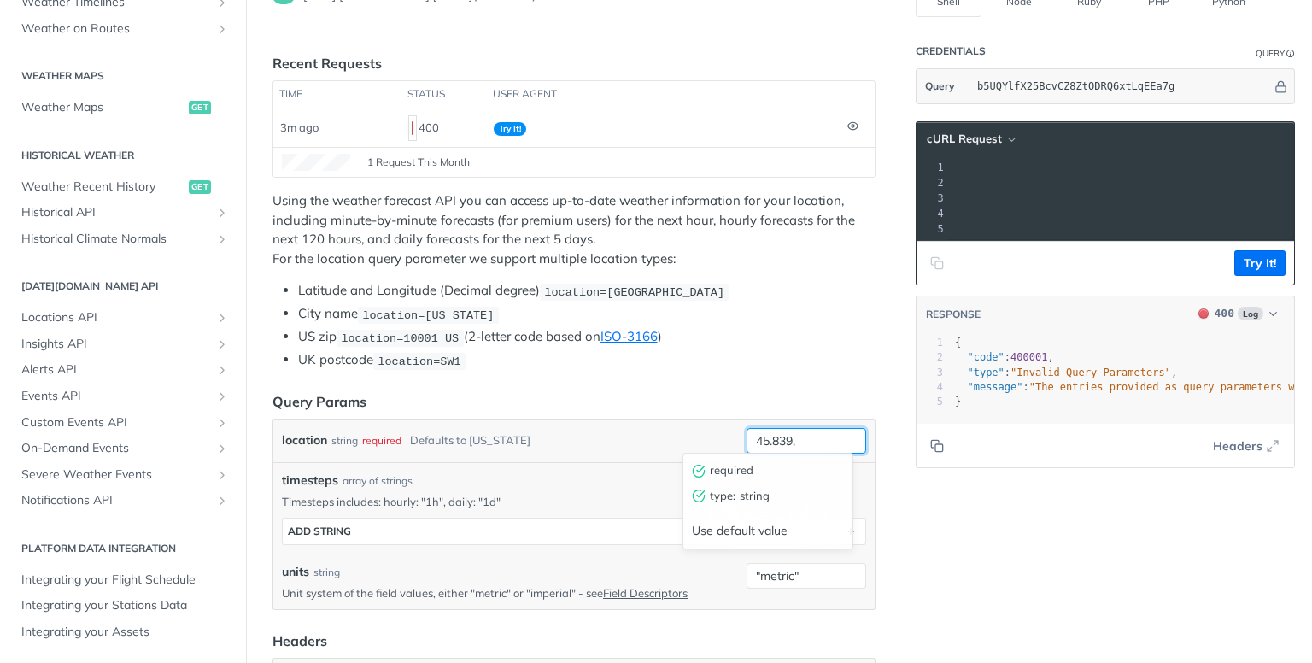
click at [790, 440] on input "45.839," at bounding box center [807, 441] width 120 height 26
paste input "6.582"
click at [700, 439] on div "location string required Defaults to new york" at bounding box center [511, 441] width 458 height 26
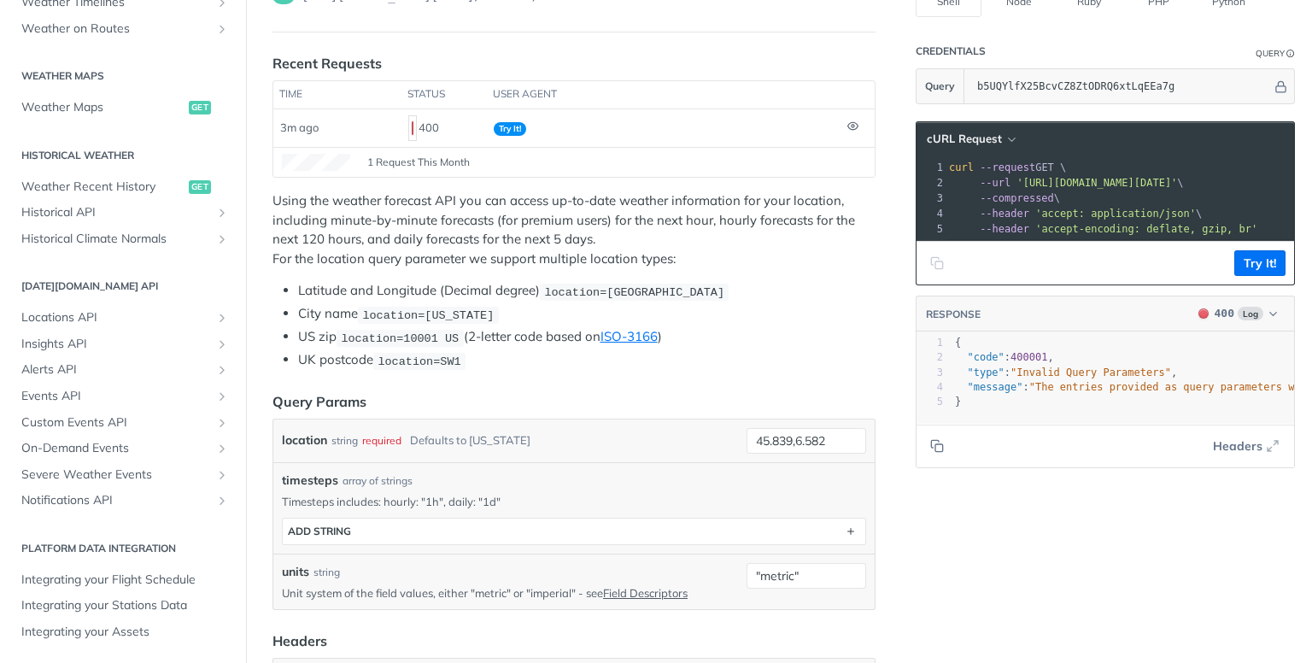
scroll to position [85, 0]
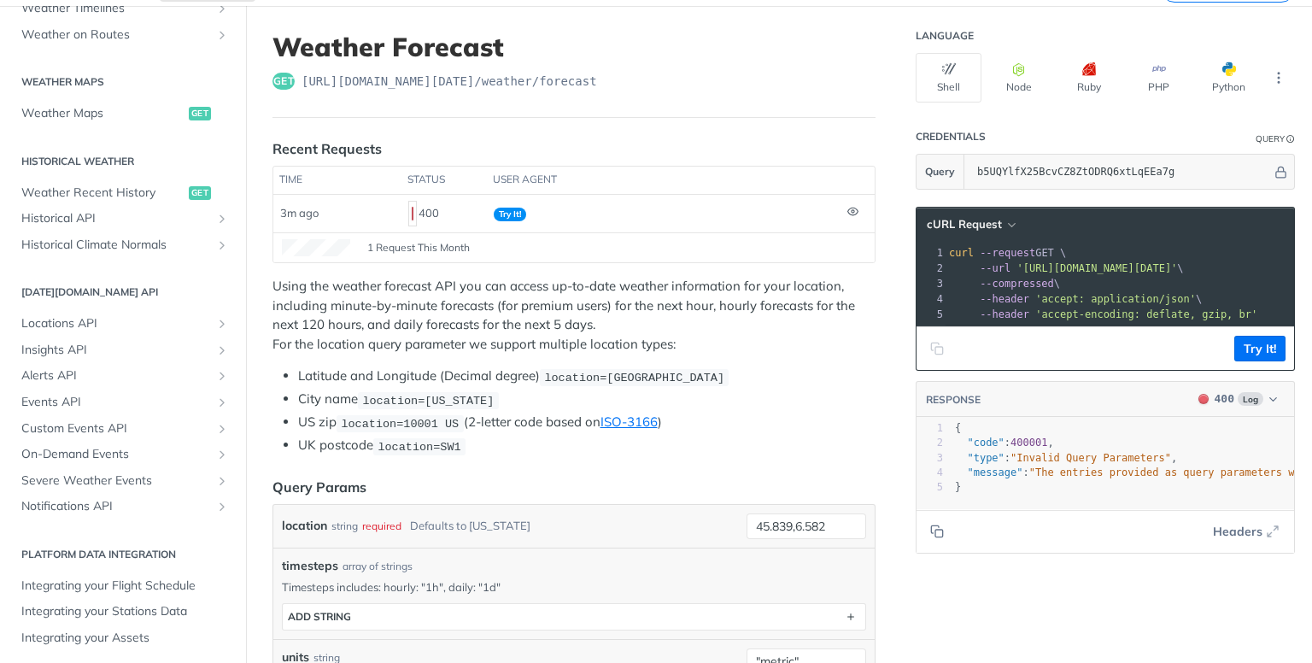
click at [1110, 264] on span "'https://api.tomorrow.io/v4/weather/forecast?location=45.839%2C6.582&units=%22m…" at bounding box center [1097, 268] width 161 height 12
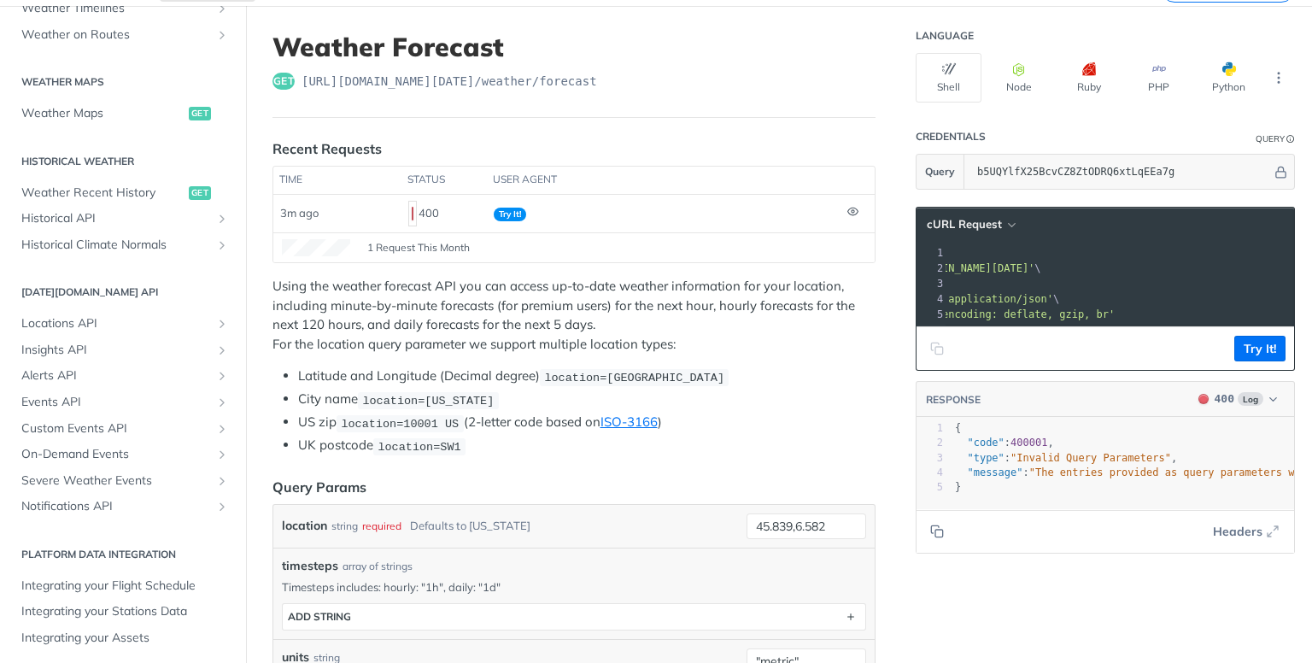
scroll to position [0, 154]
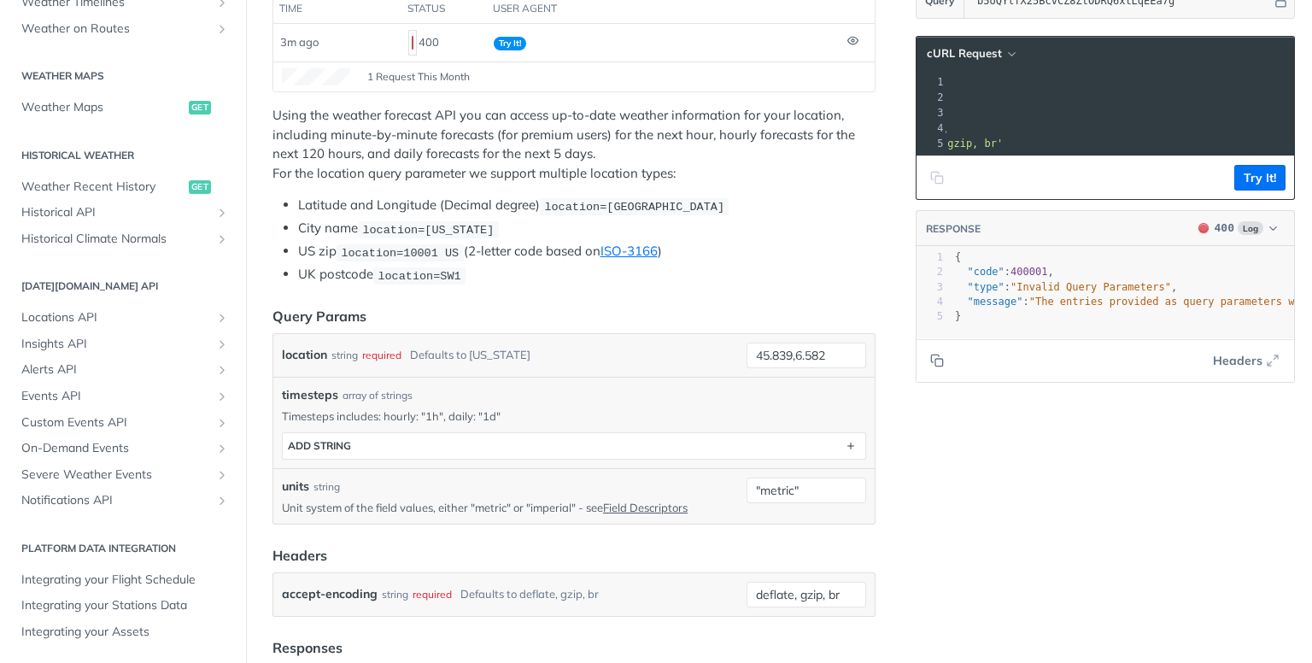
click at [373, 390] on div "array of strings" at bounding box center [378, 395] width 70 height 15
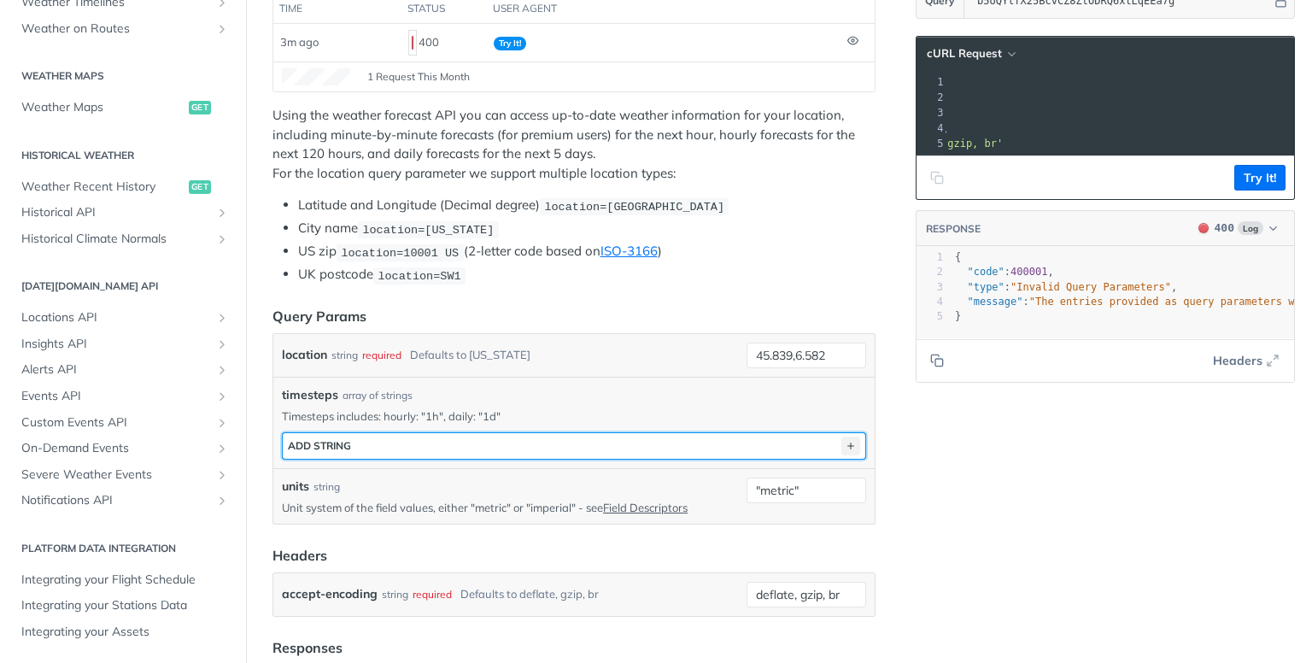
click at [842, 438] on icon "button" at bounding box center [851, 446] width 19 height 19
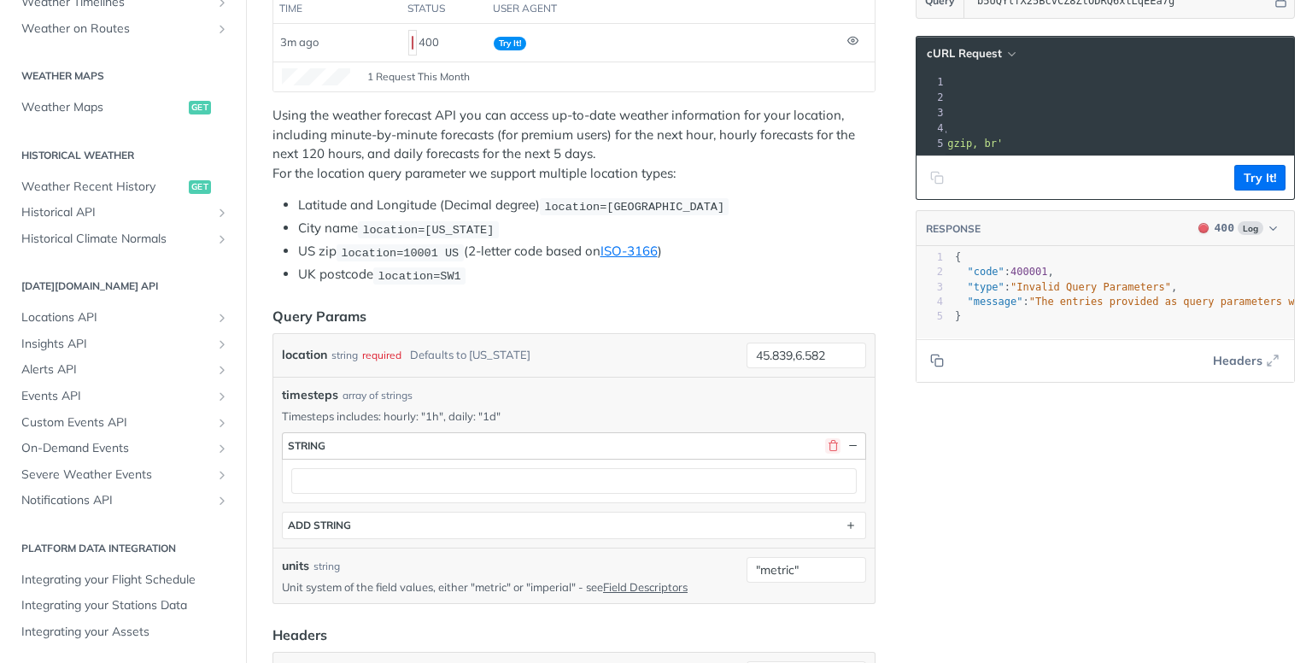
click at [825, 439] on button "button" at bounding box center [832, 445] width 15 height 15
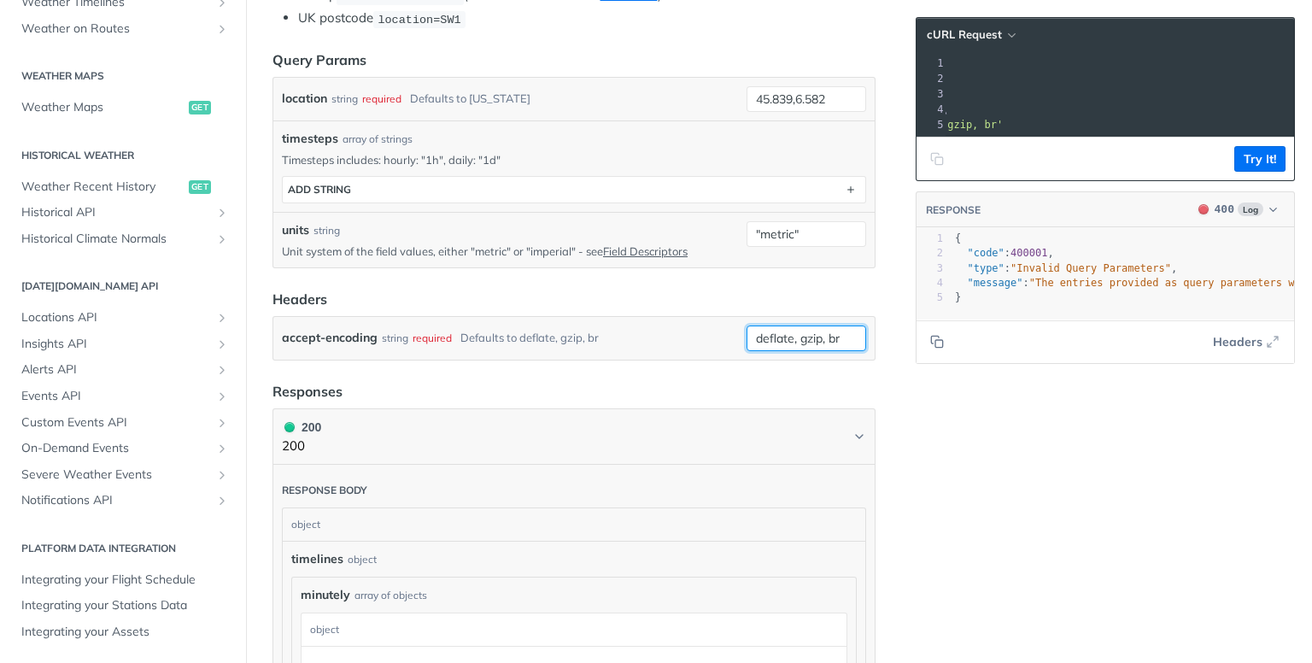
click at [830, 332] on input "deflate, gzip, br" at bounding box center [807, 339] width 120 height 26
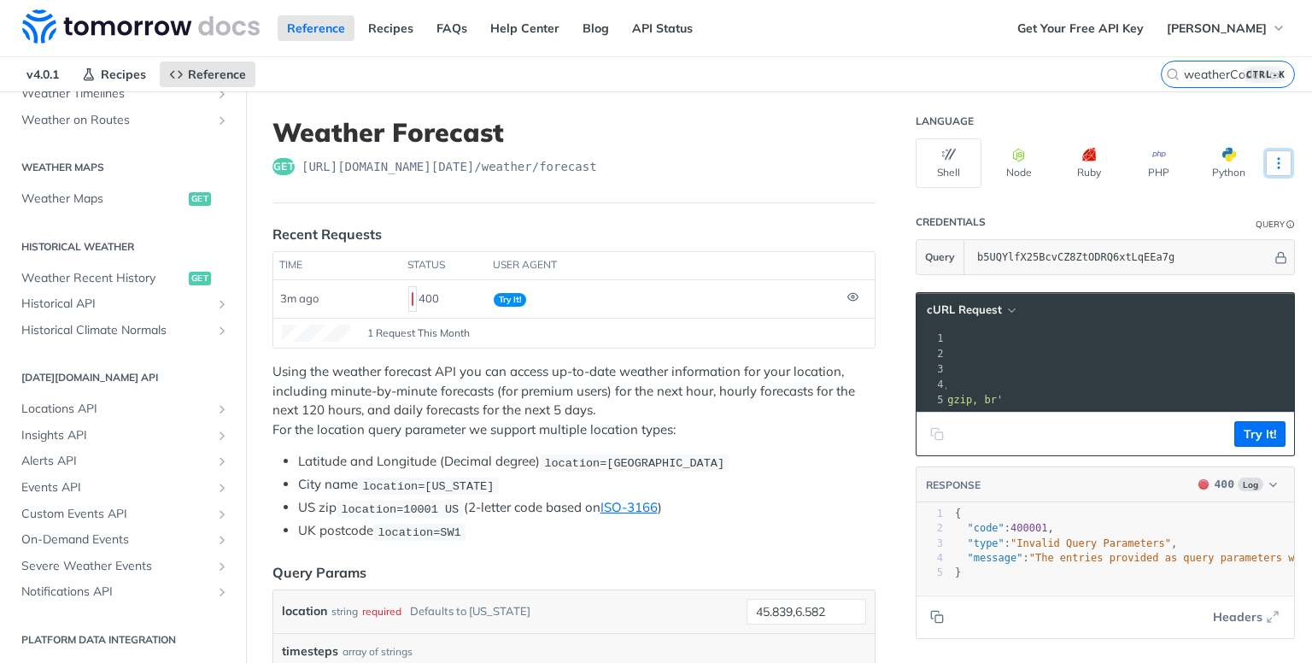
click at [1271, 160] on icon "More ellipsis" at bounding box center [1278, 163] width 15 height 15
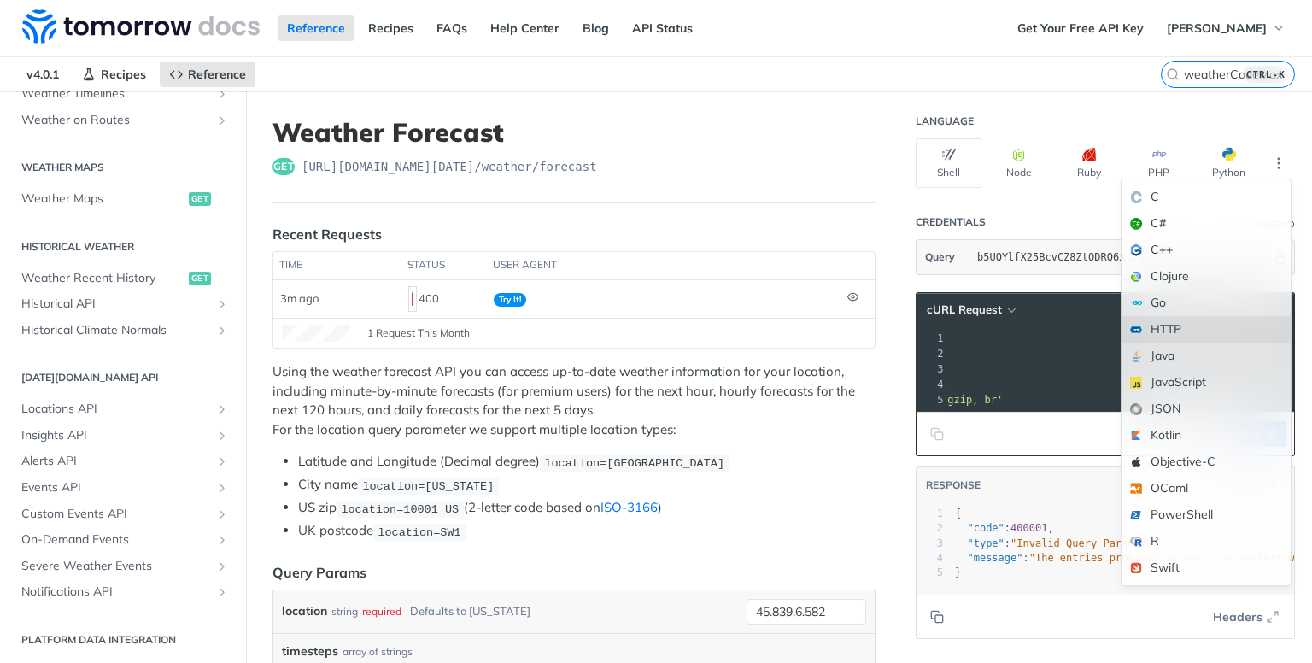
click at [1153, 329] on div "HTTP" at bounding box center [1206, 329] width 169 height 26
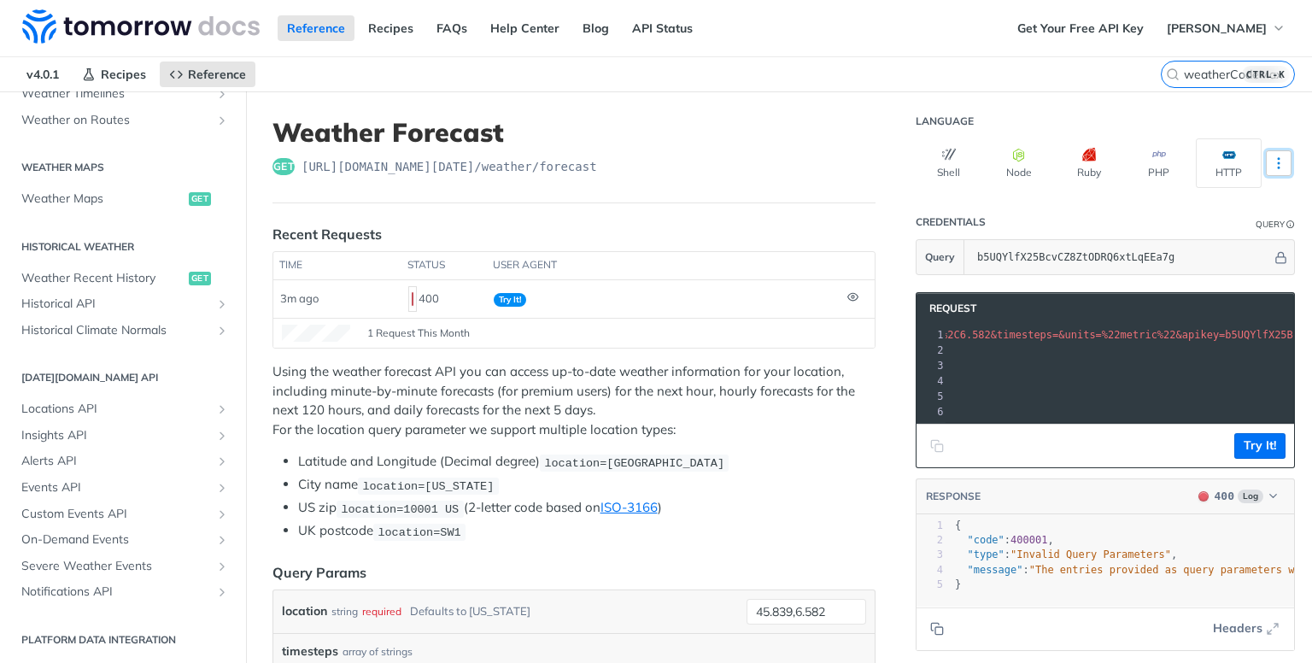
click at [1271, 161] on icon "More ellipsis" at bounding box center [1278, 163] width 15 height 15
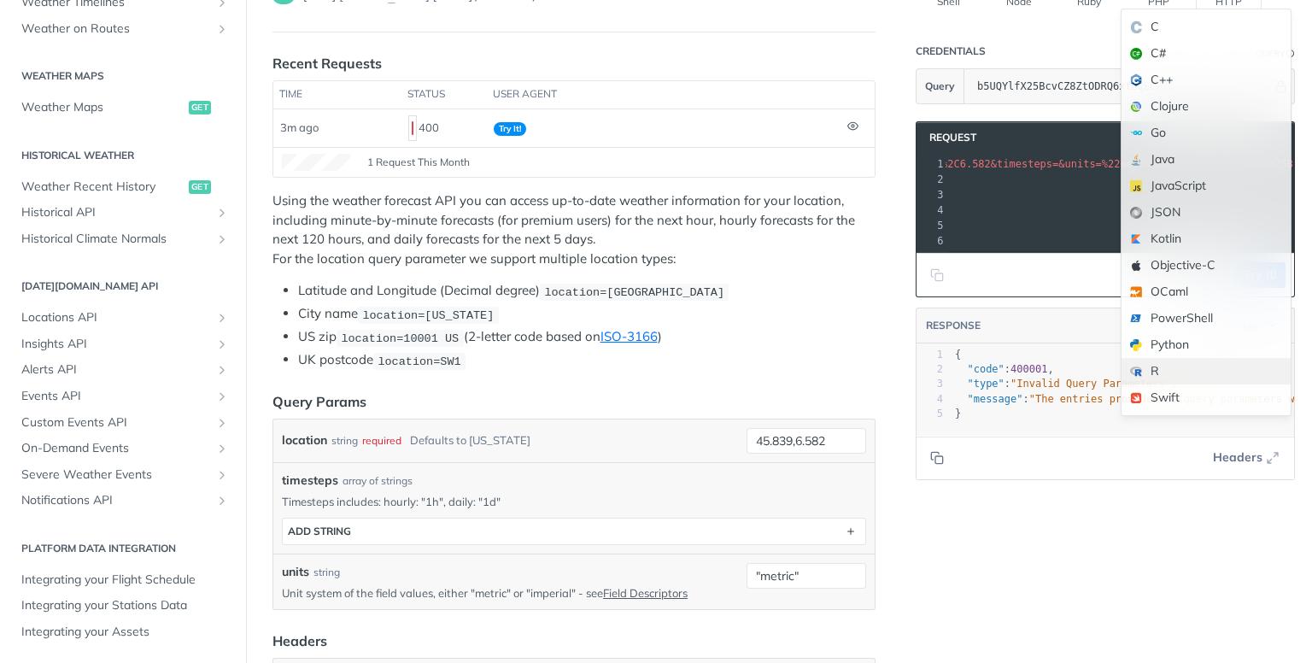
scroll to position [85, 0]
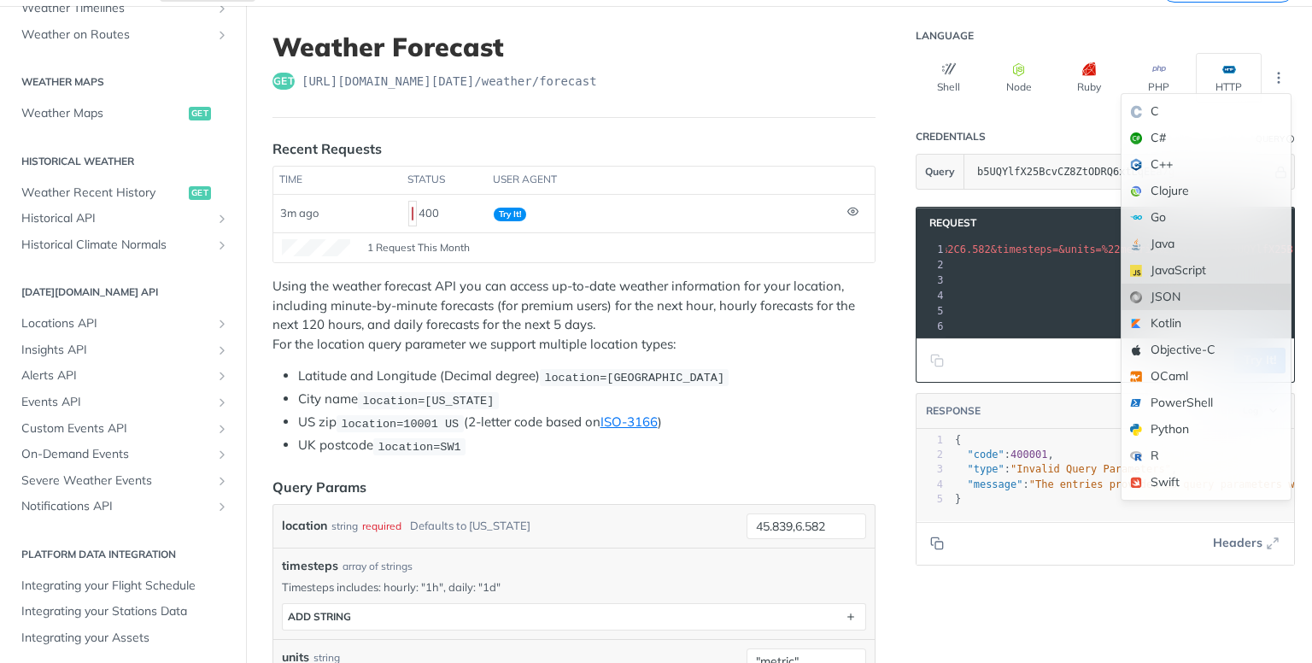
click at [1147, 302] on div "JSON" at bounding box center [1206, 297] width 169 height 26
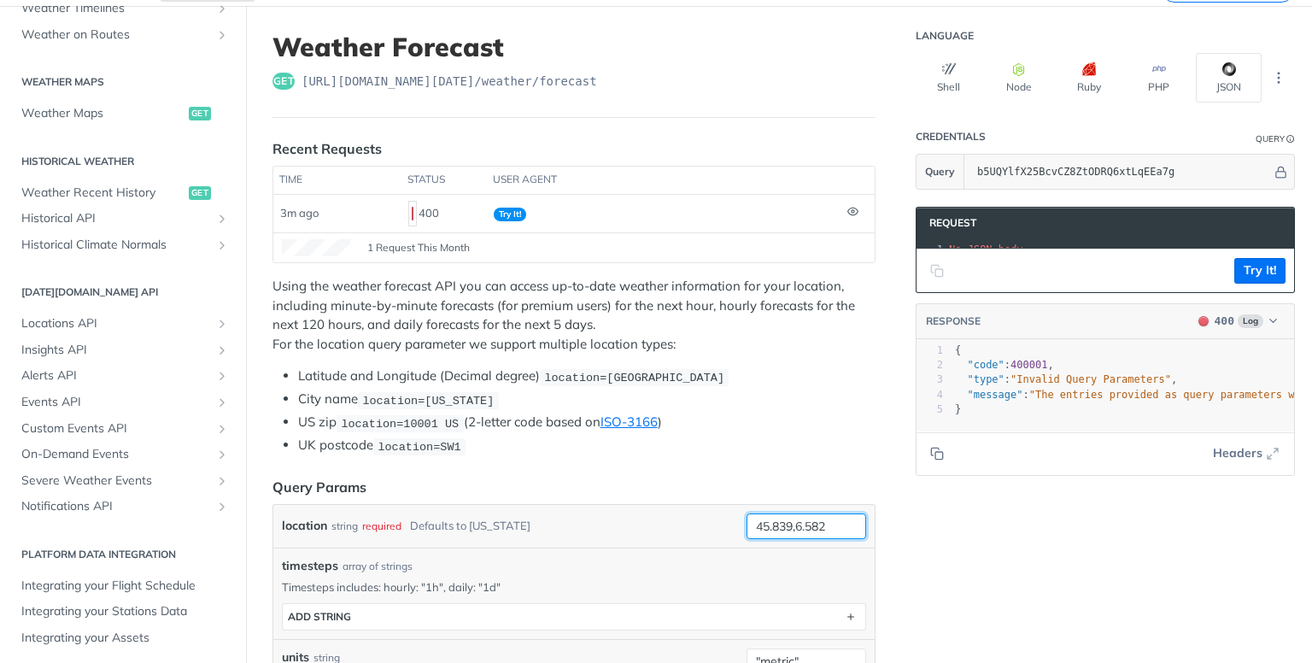
click at [783, 517] on input "45.839,6.582" at bounding box center [807, 526] width 120 height 26
type input "45.839, 6.582"
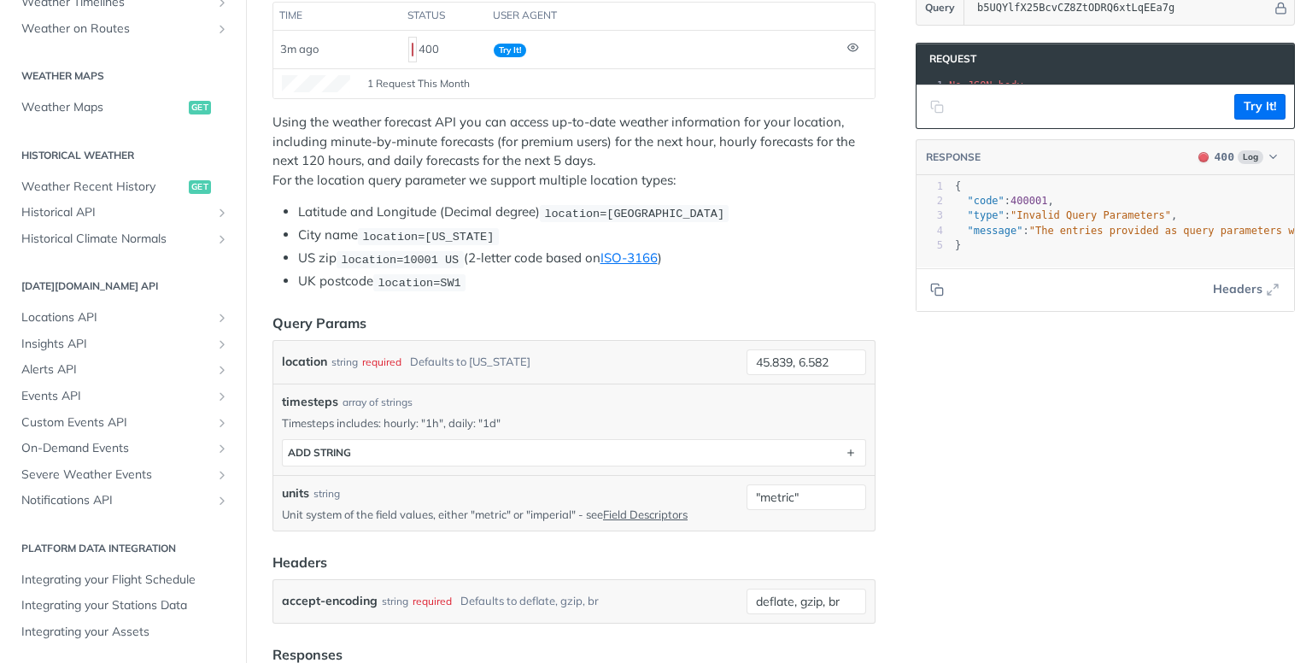
scroll to position [256, 0]
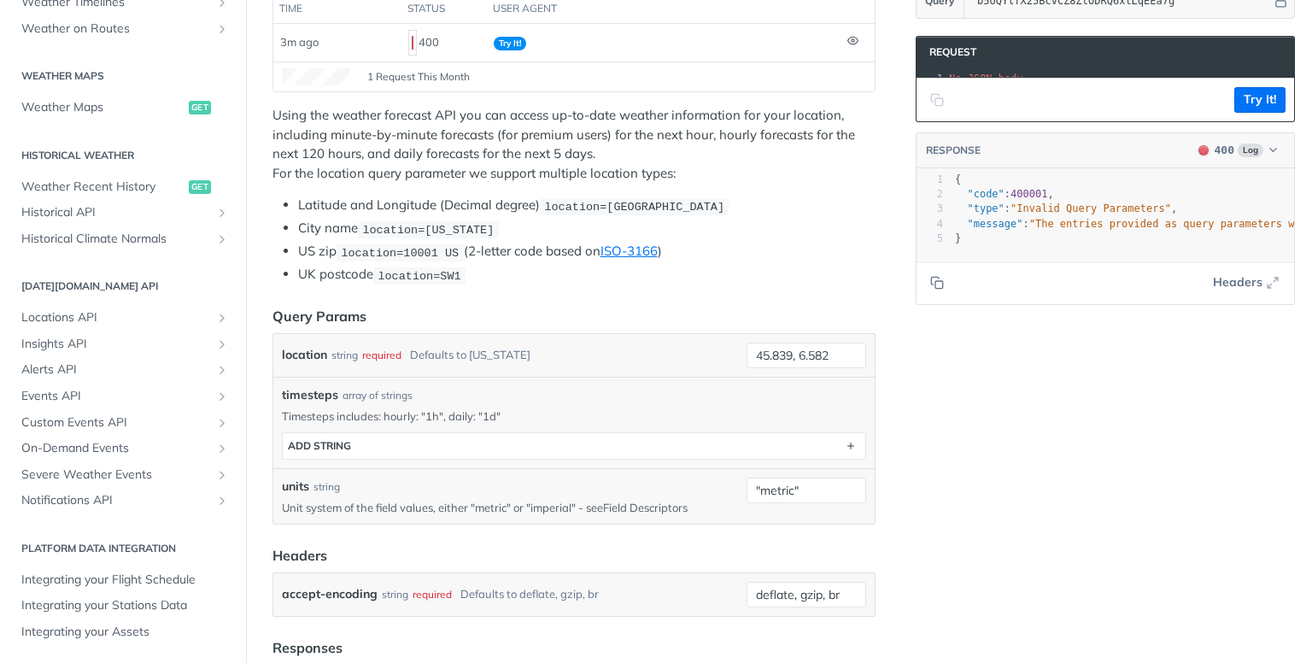
click at [670, 506] on link "Field Descriptors" at bounding box center [645, 508] width 85 height 14
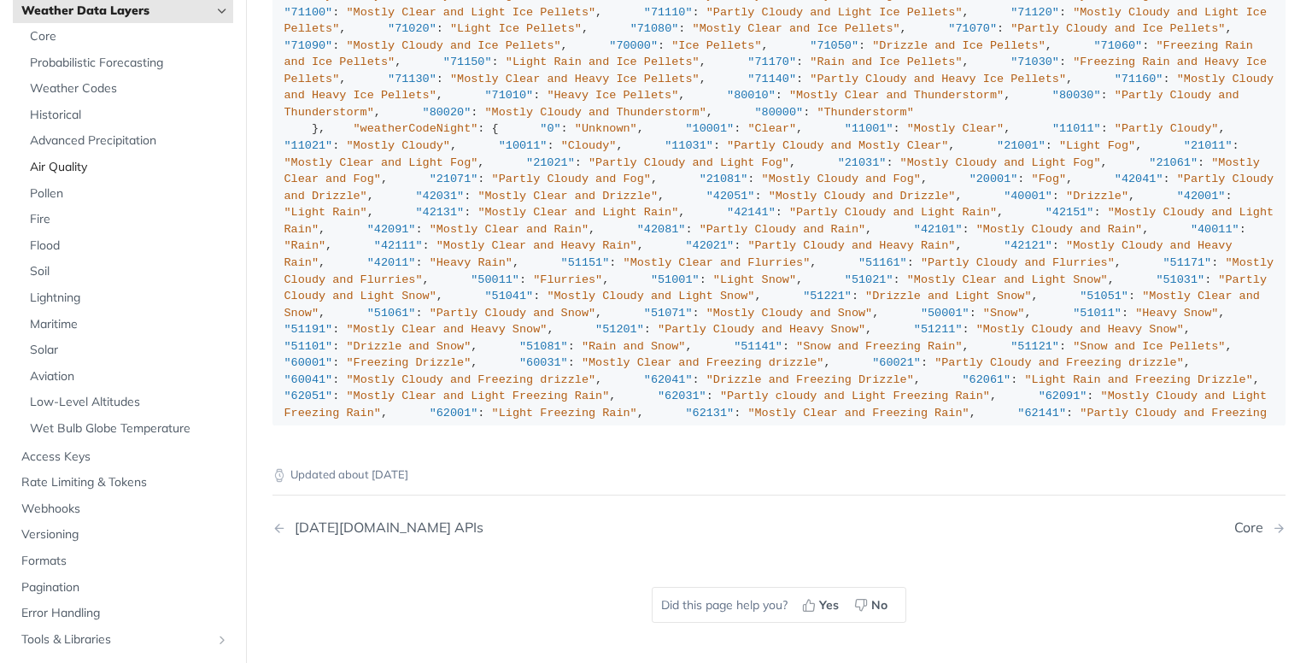
scroll to position [38, 0]
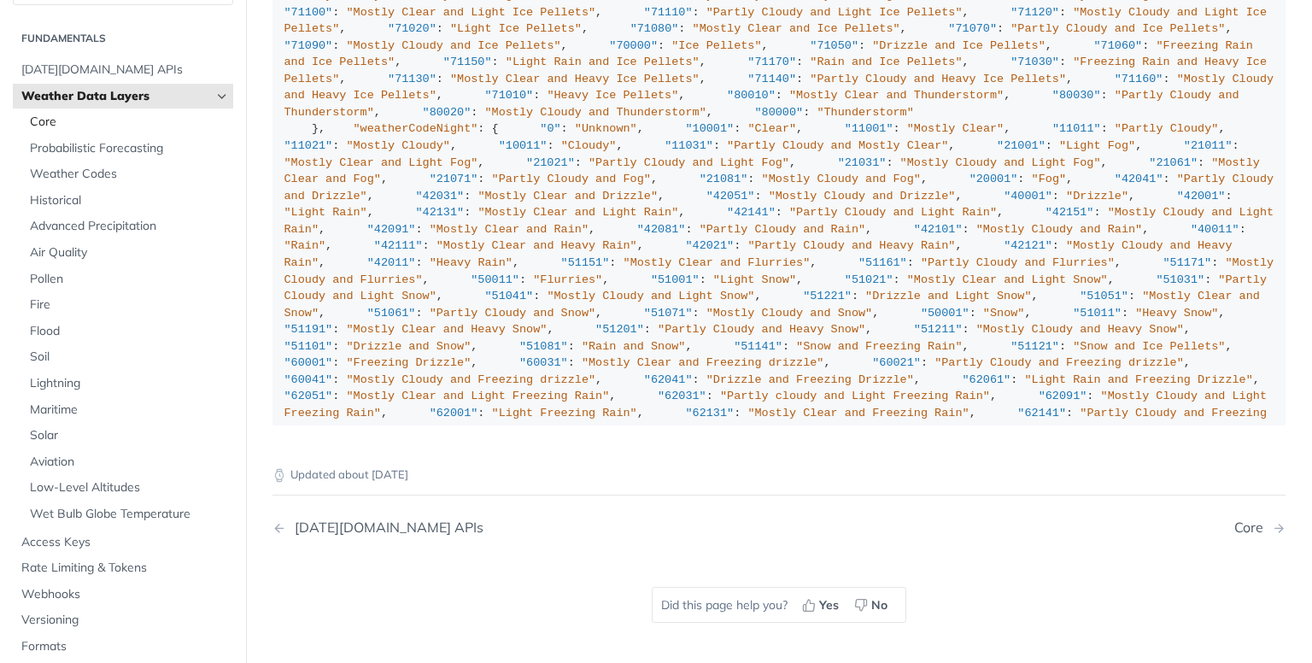
click at [94, 124] on span "Core" at bounding box center [129, 122] width 199 height 17
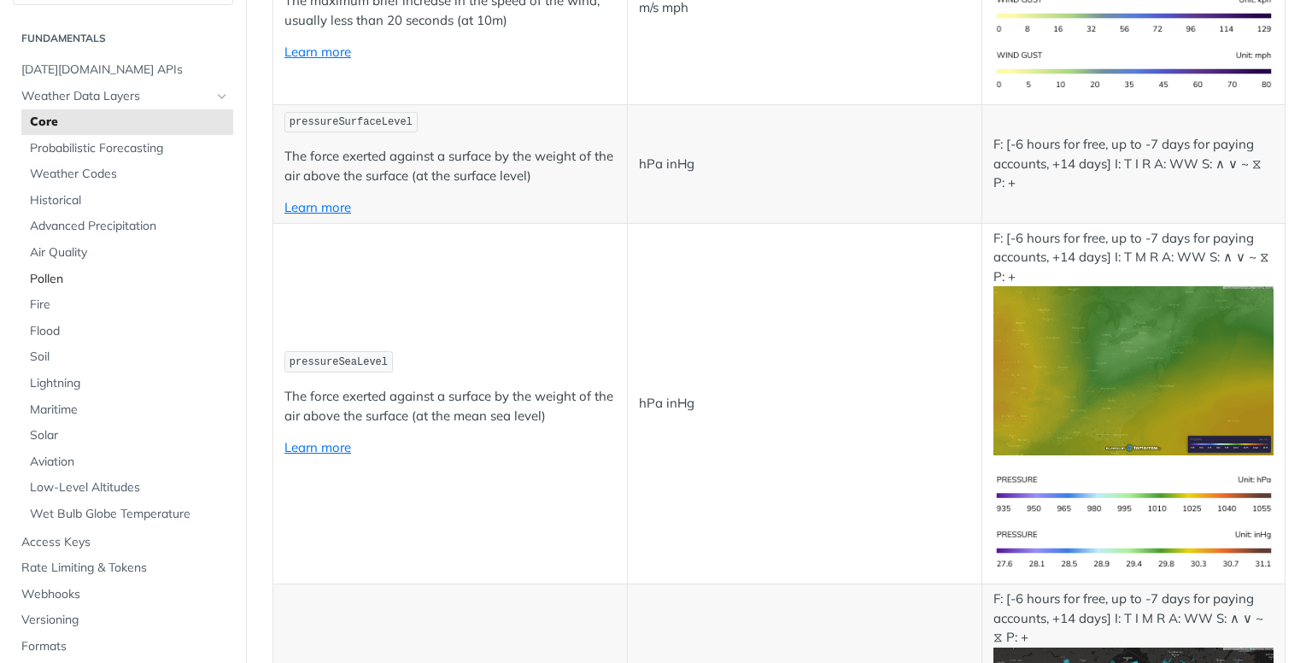
scroll to position [1196, 0]
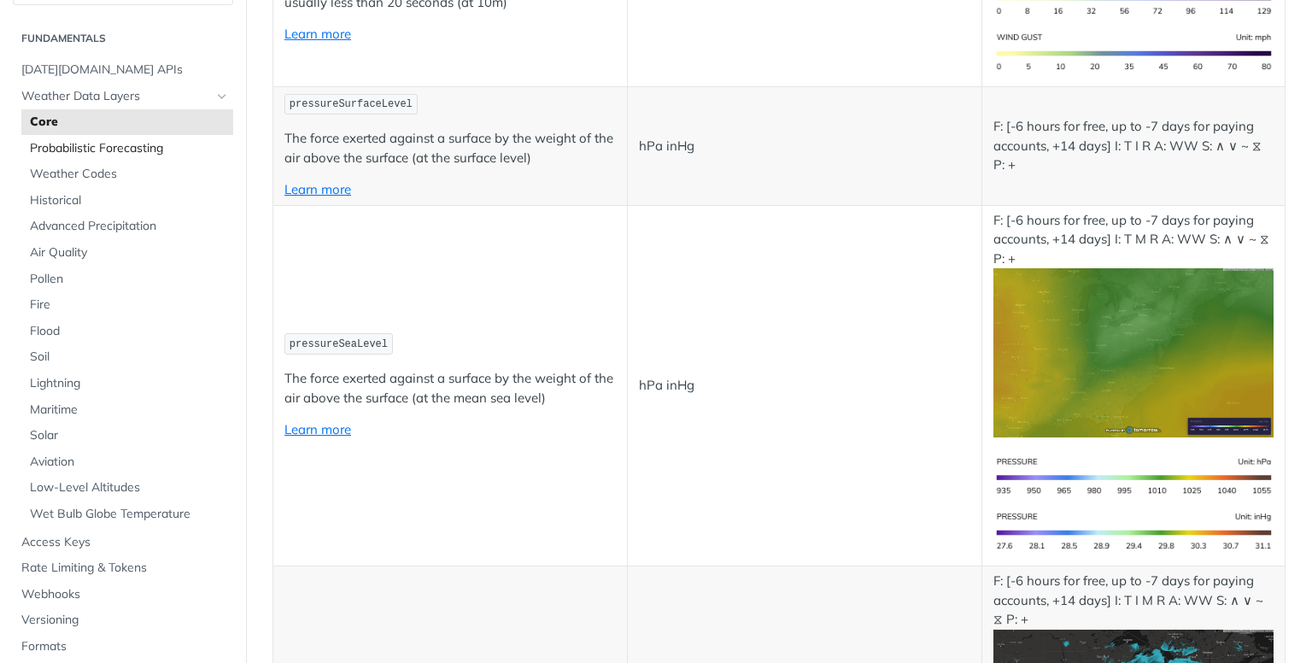
click at [106, 153] on span "Probabilistic Forecasting" at bounding box center [129, 148] width 199 height 17
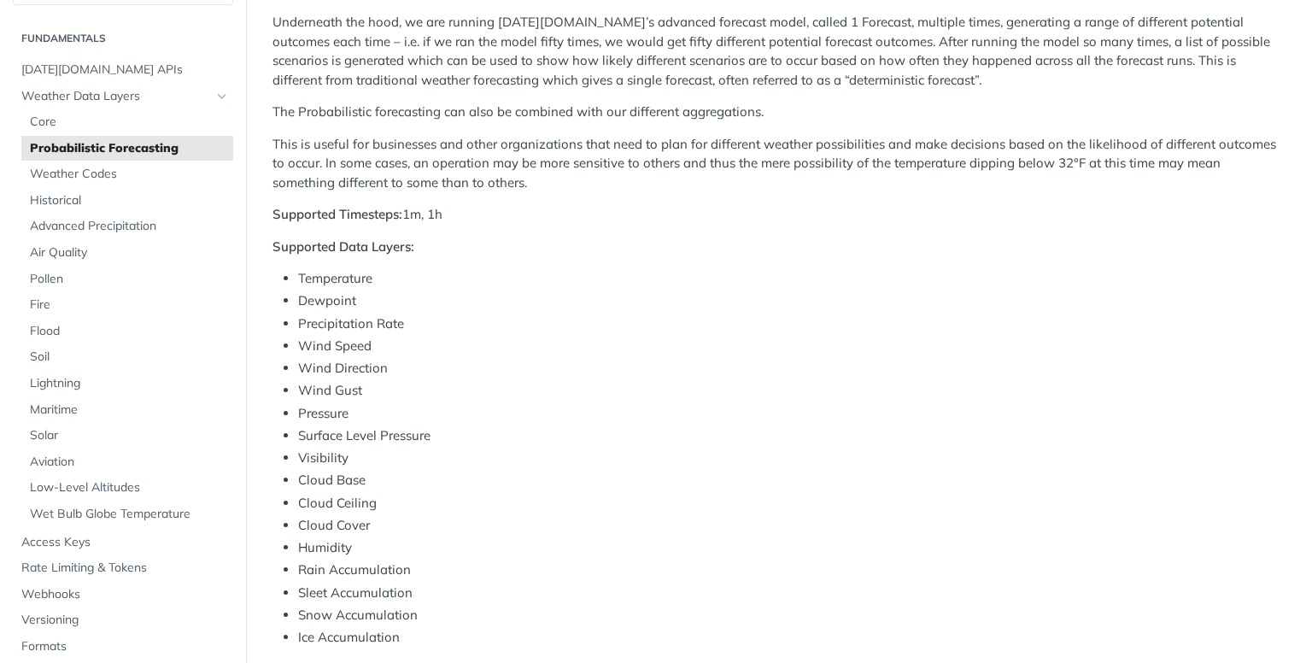
scroll to position [427, 0]
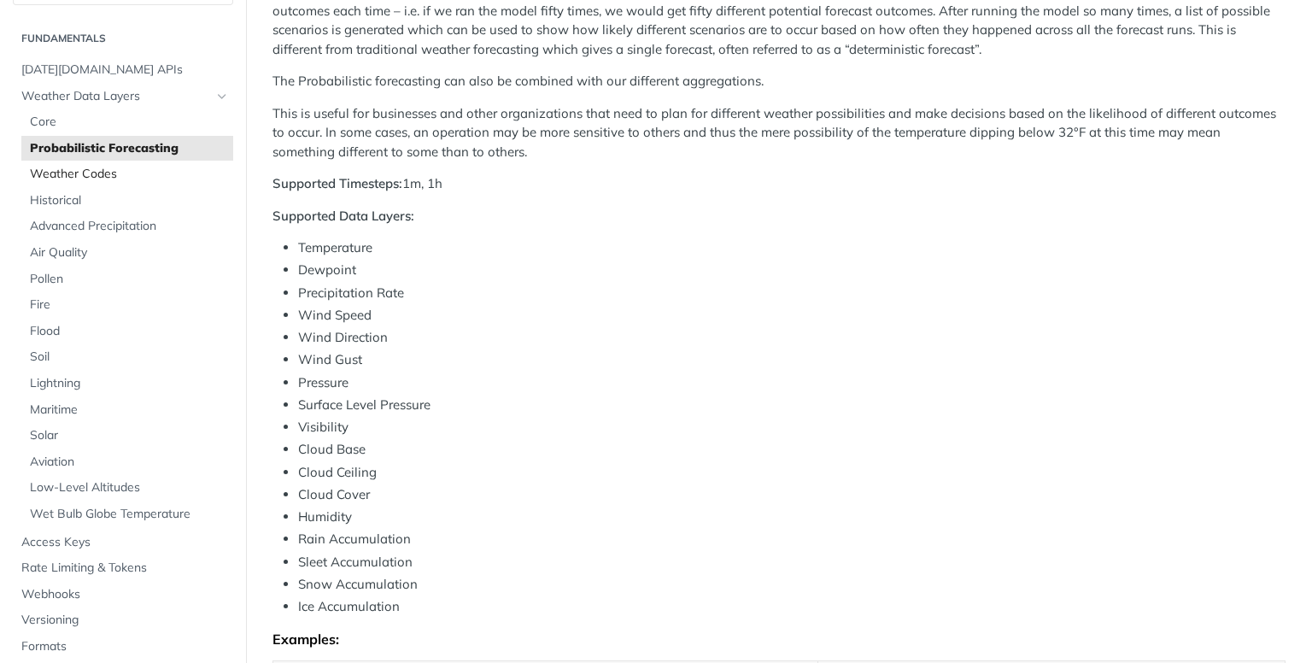
click at [68, 181] on span "Weather Codes" at bounding box center [129, 174] width 199 height 17
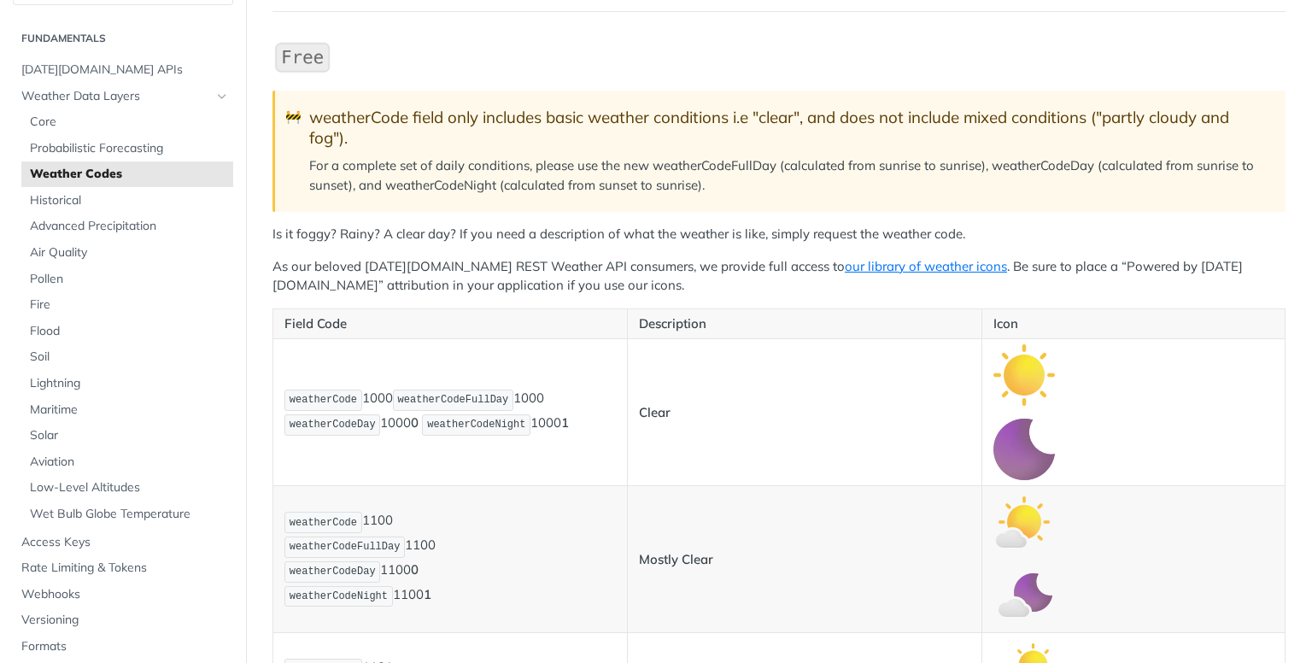
scroll to position [171, 0]
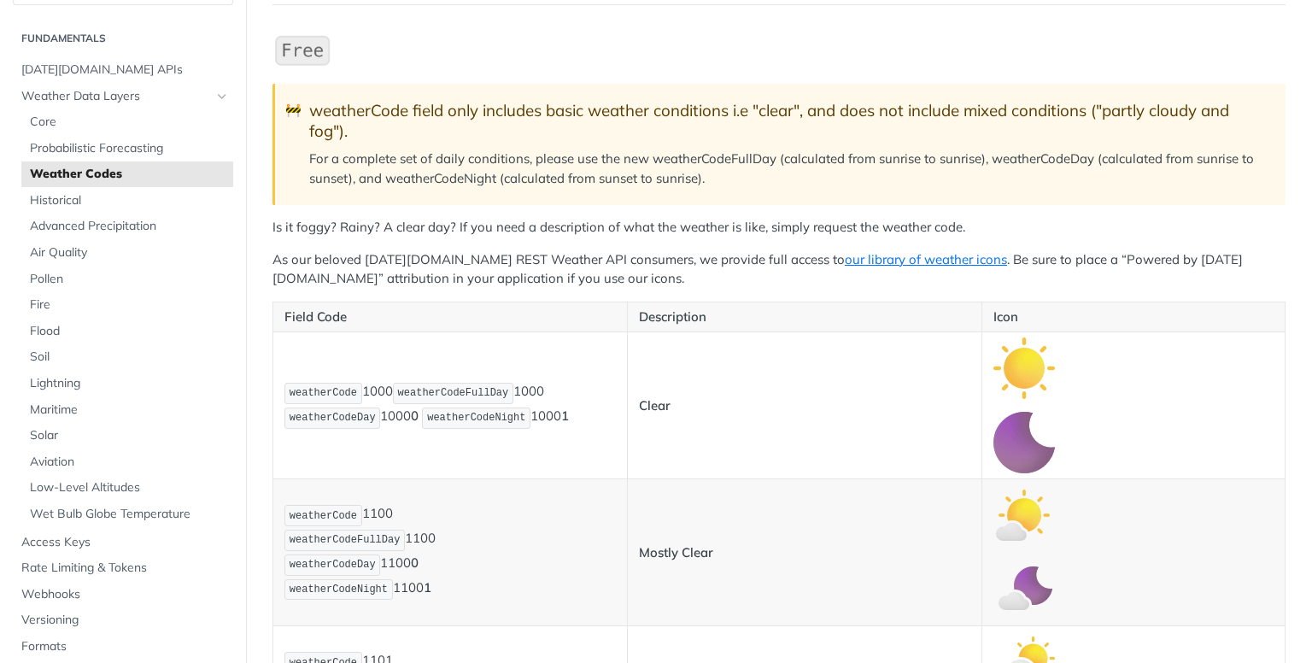
click at [358, 311] on p "Field Code" at bounding box center [451, 318] width 332 height 20
click at [1015, 346] on img "Expand image" at bounding box center [1025, 368] width 62 height 62
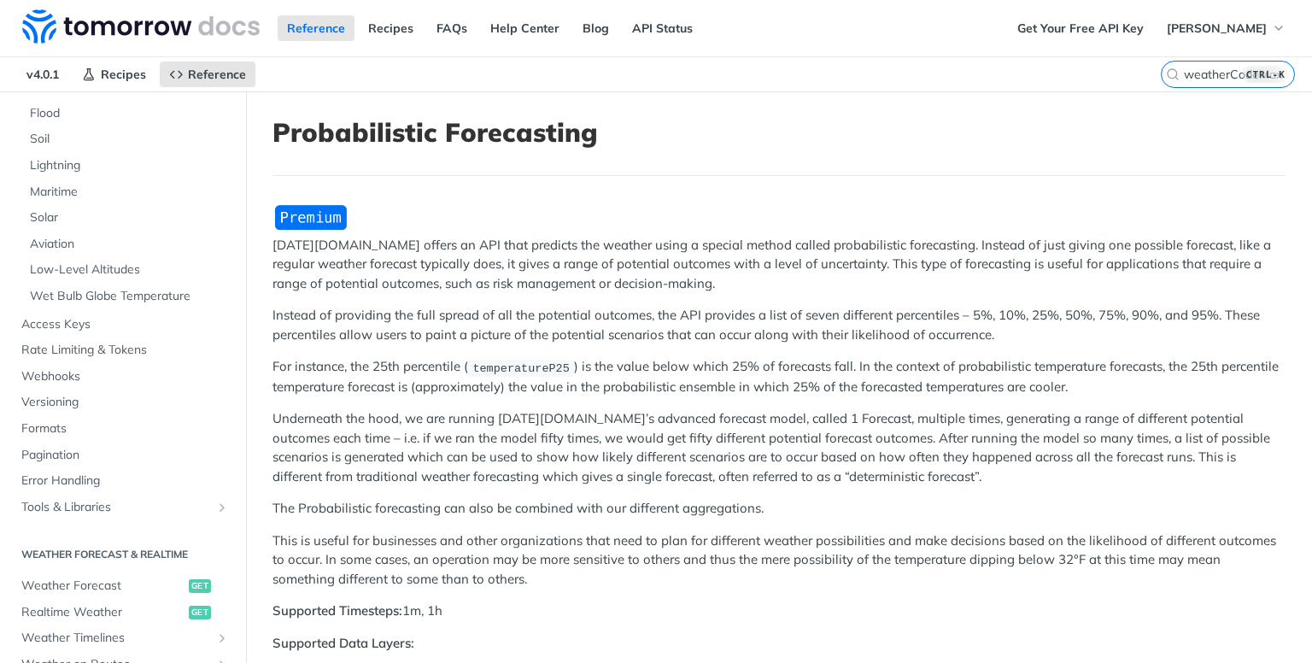
scroll to position [513, 0]
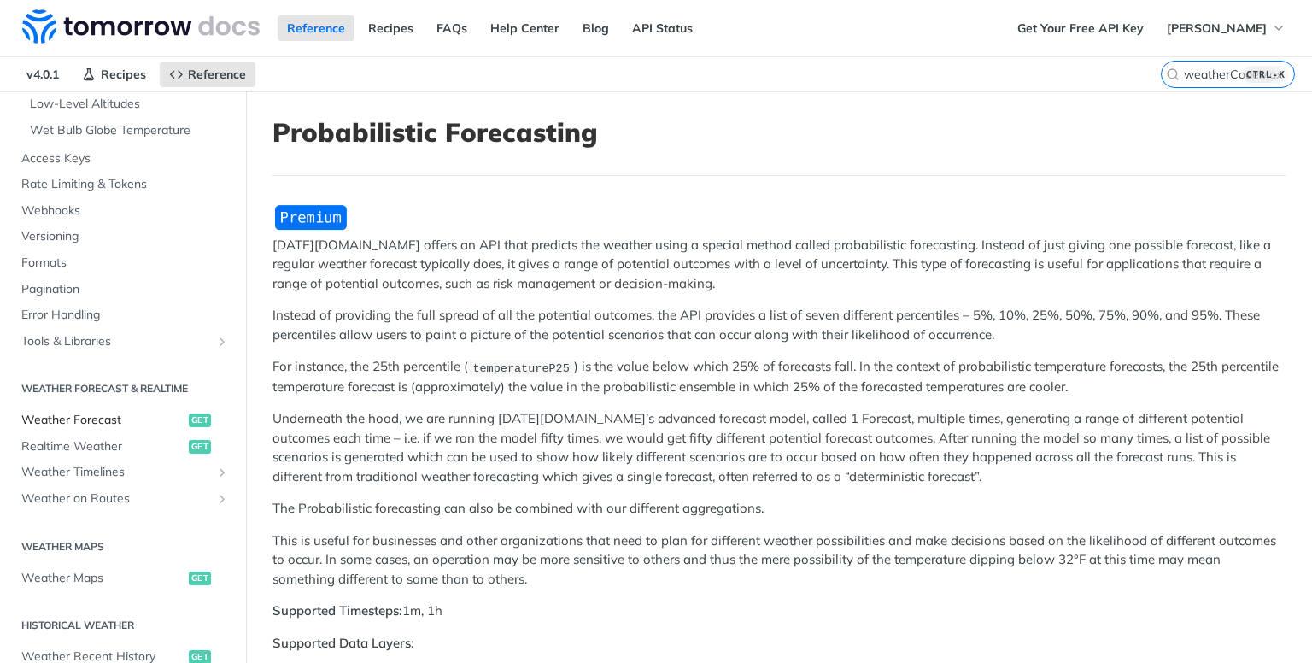
click at [73, 418] on span "Weather Forecast" at bounding box center [102, 420] width 163 height 17
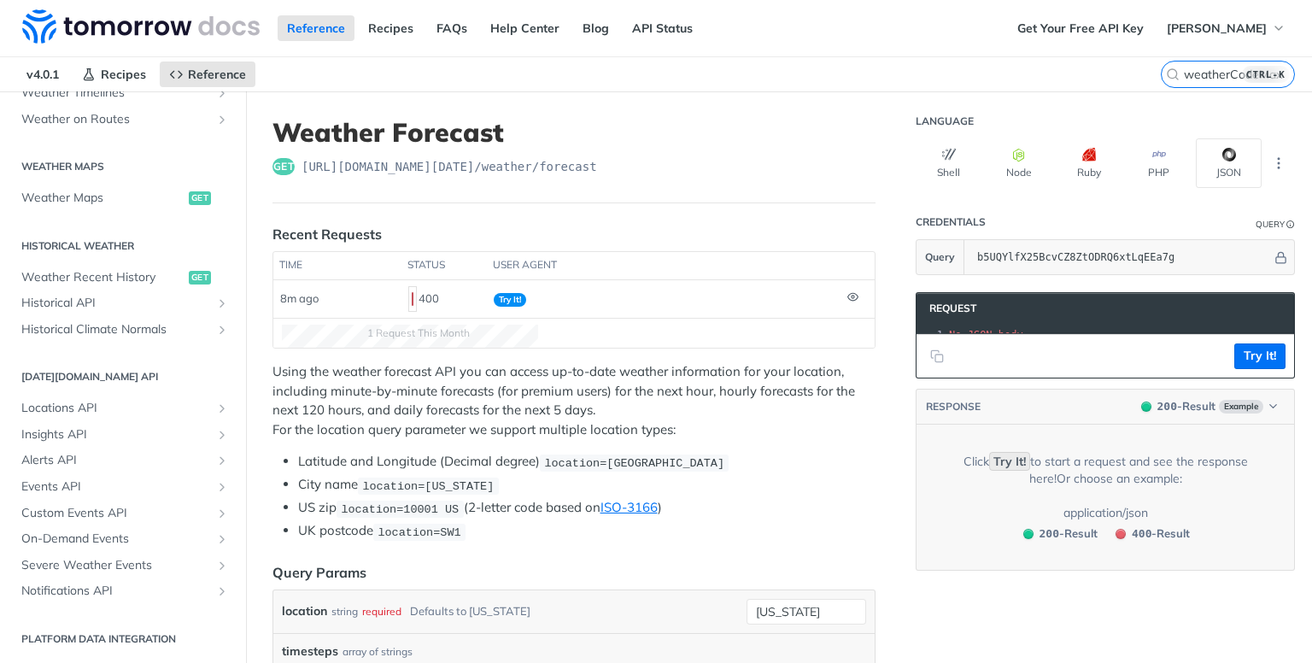
scroll to position [92, 0]
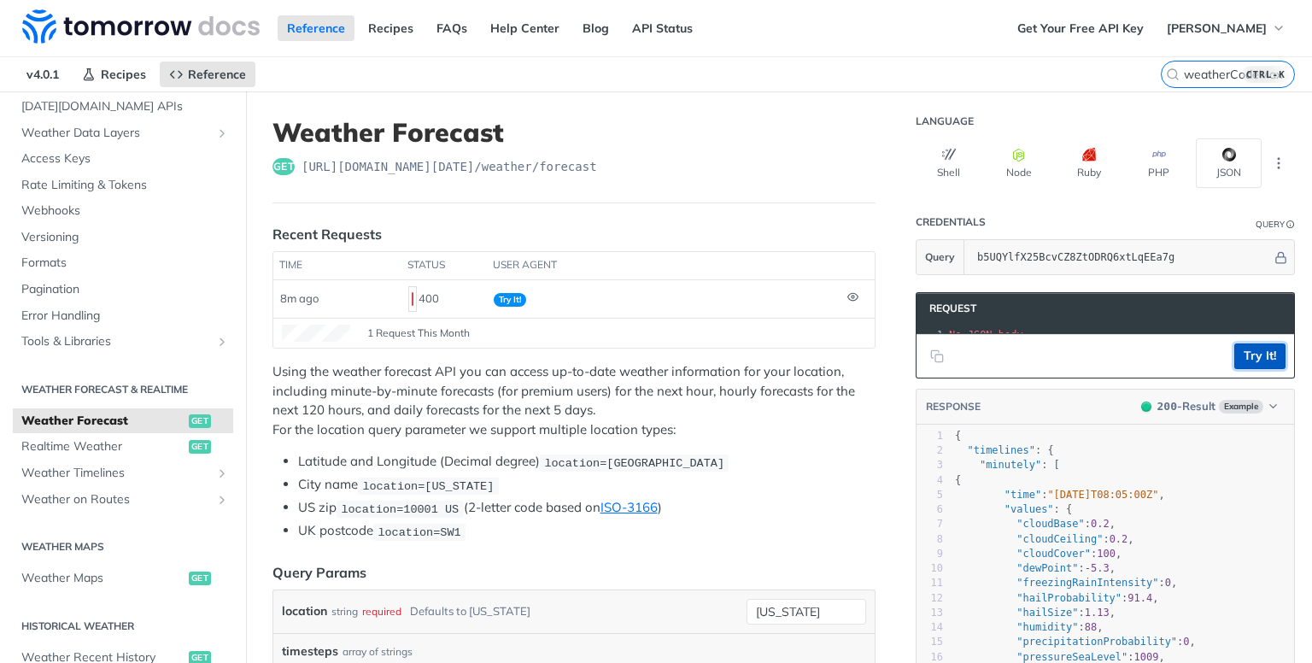
click at [1235, 364] on button "Try It!" at bounding box center [1260, 356] width 51 height 26
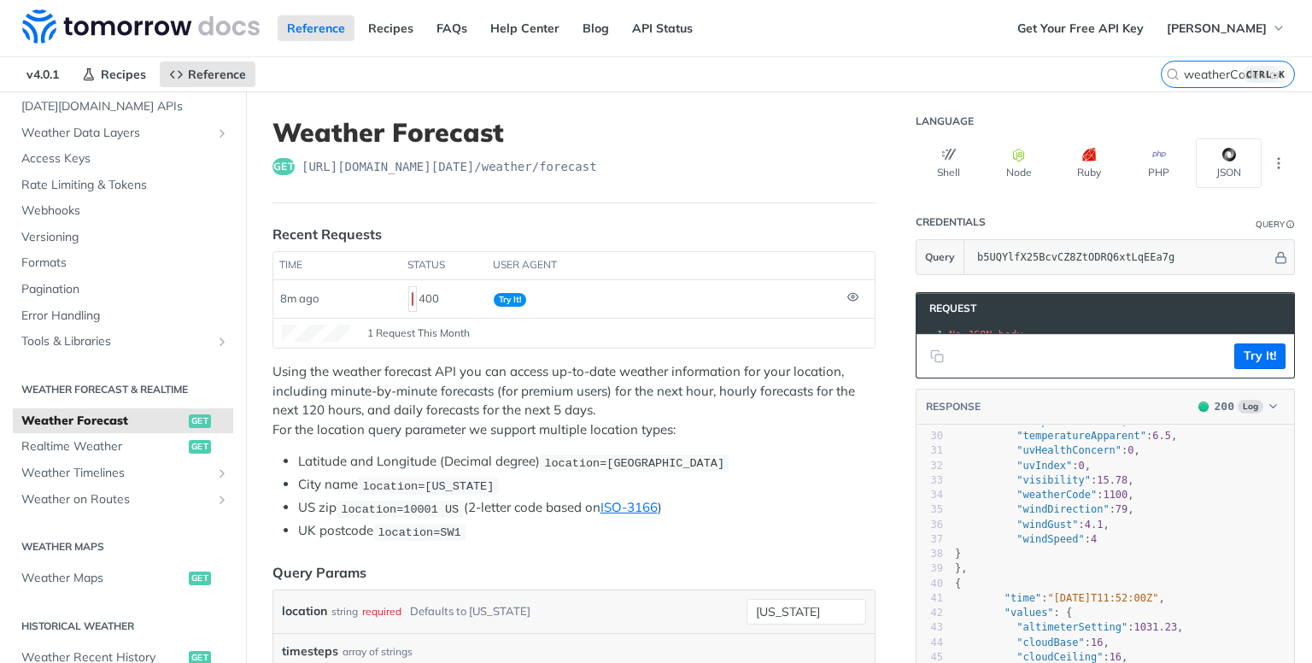
scroll to position [520, 0]
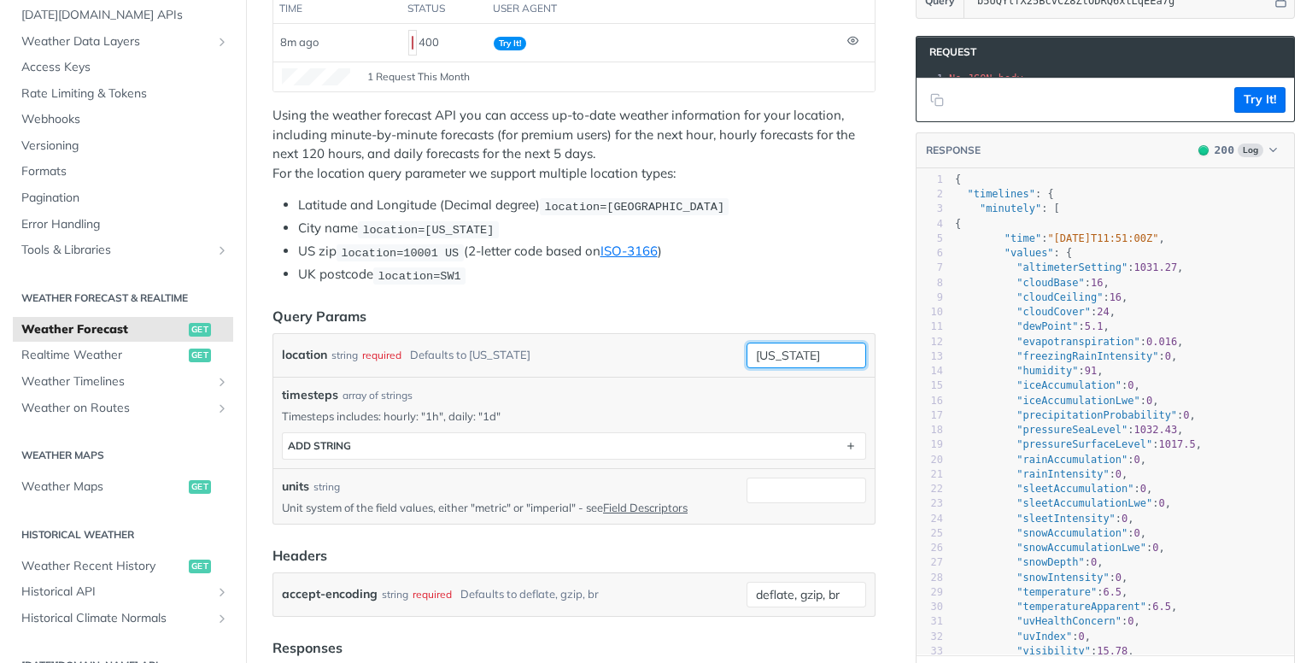
click at [763, 345] on input "new york" at bounding box center [807, 356] width 120 height 26
click at [678, 324] on form "Query Params location string required Defaults to new york location=Megeve time…" at bounding box center [574, 461] width 603 height 311
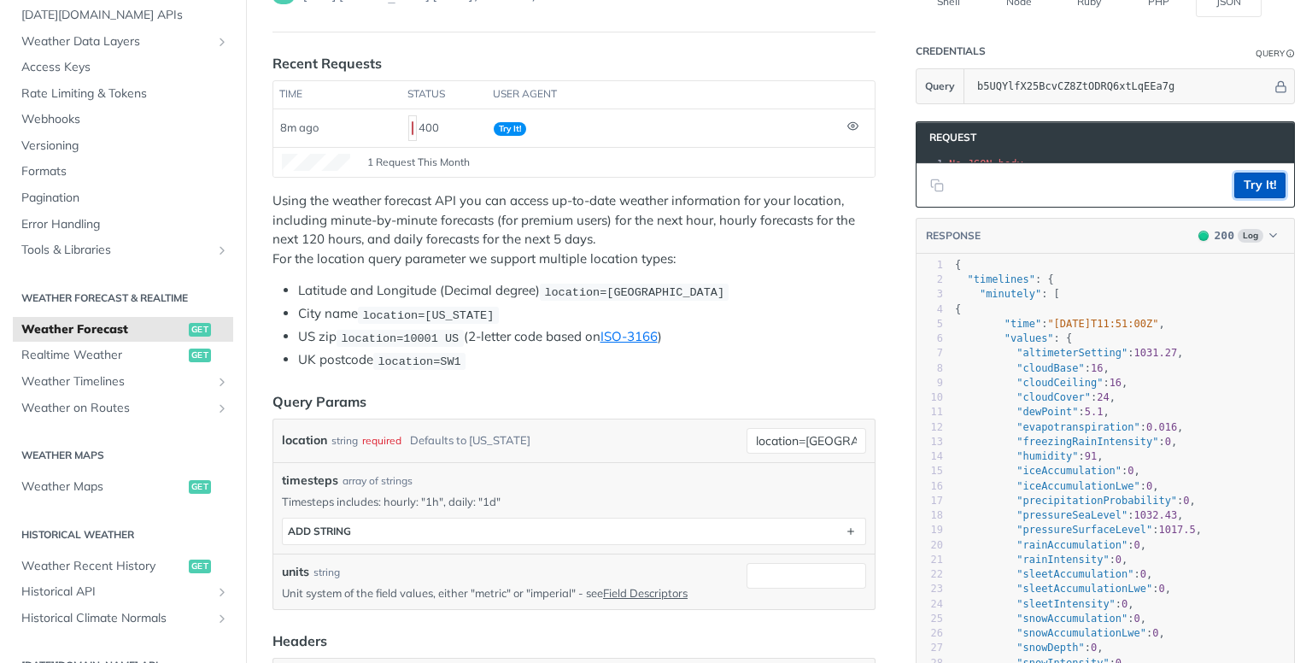
click at [1245, 196] on button "Try It!" at bounding box center [1260, 186] width 51 height 26
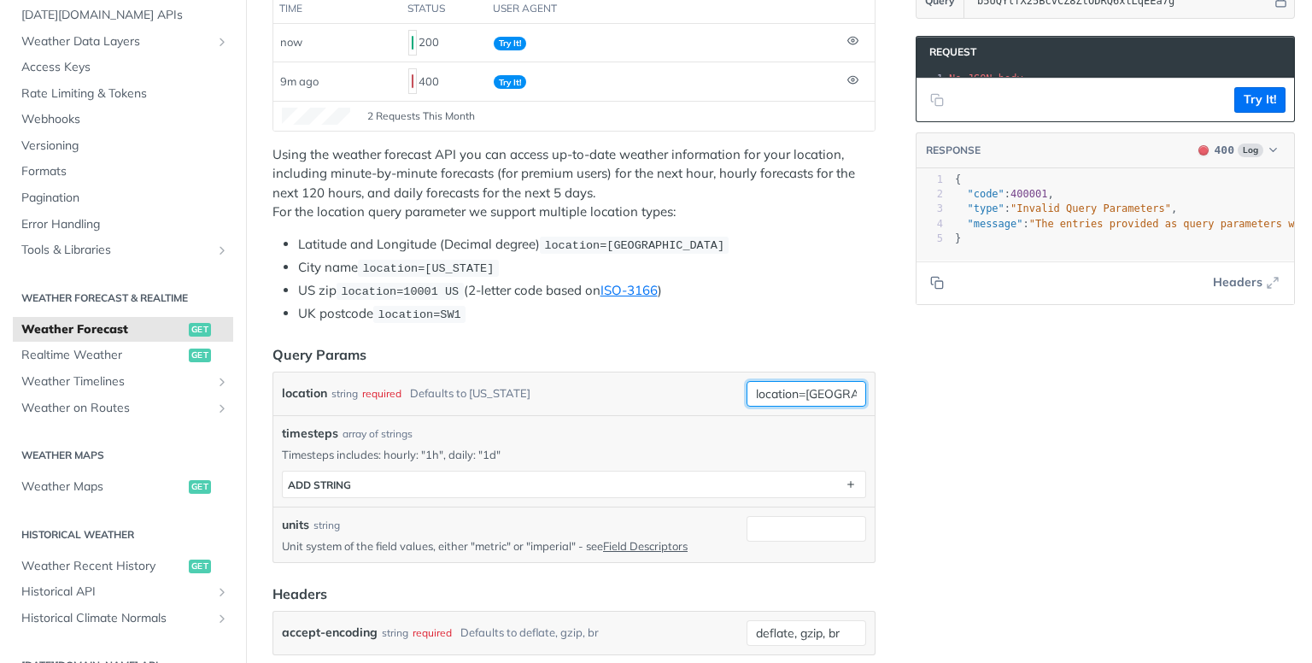
click at [831, 386] on input "location=Megeve" at bounding box center [807, 394] width 120 height 26
click at [1253, 107] on button "Try It!" at bounding box center [1260, 100] width 51 height 26
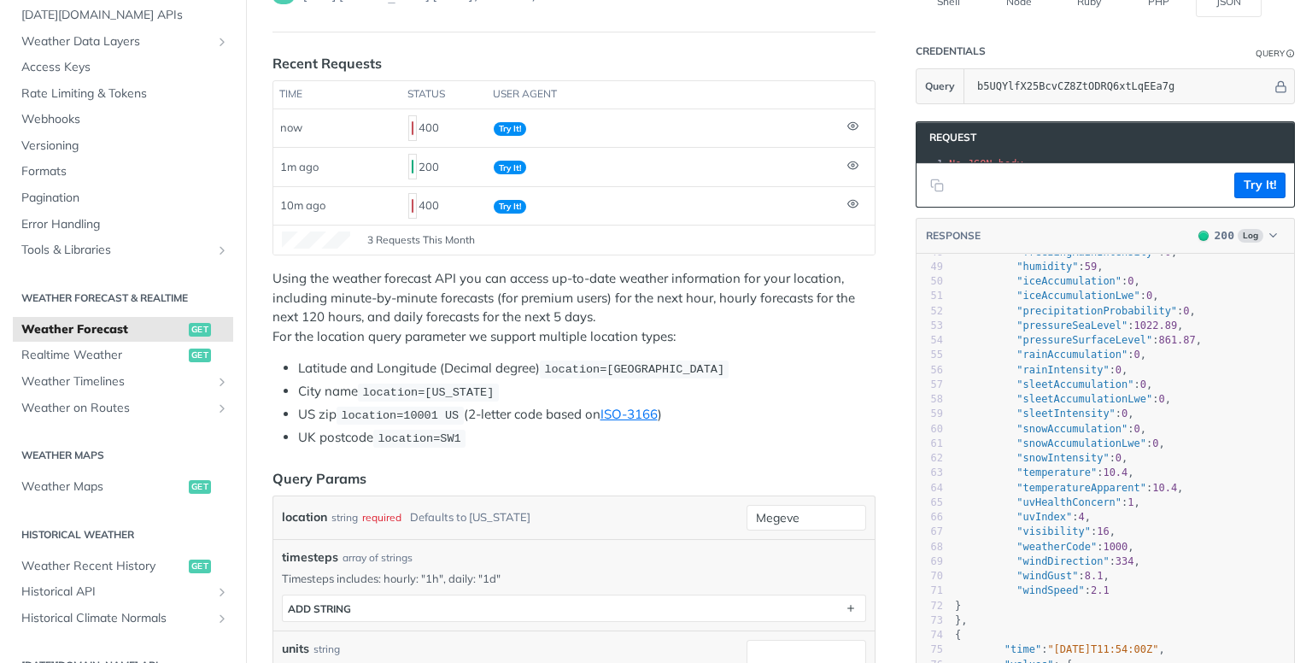
scroll to position [854, 0]
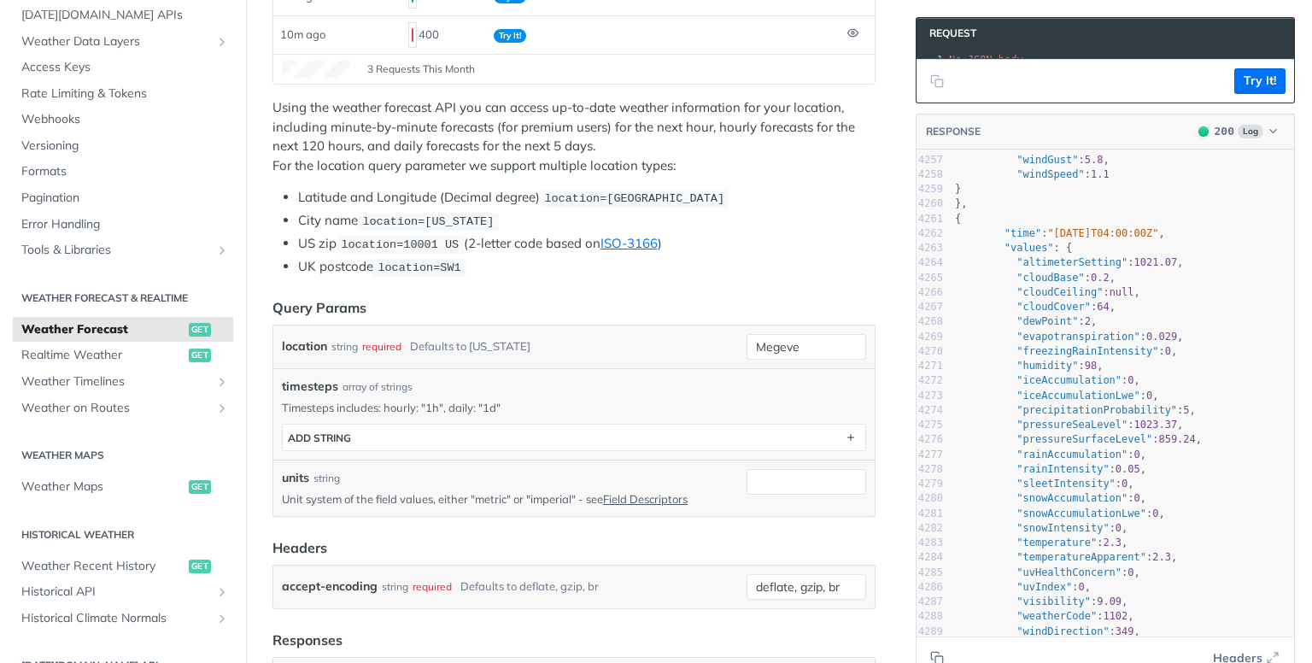
click at [383, 340] on div "required" at bounding box center [381, 346] width 39 height 25
click at [782, 348] on input "Megeve" at bounding box center [807, 347] width 120 height 26
drag, startPoint x: 605, startPoint y: 196, endPoint x: 731, endPoint y: 183, distance: 126.3
click at [731, 183] on div "Using the weather forecast API you can access up-to-date weather information fo…" at bounding box center [574, 187] width 603 height 179
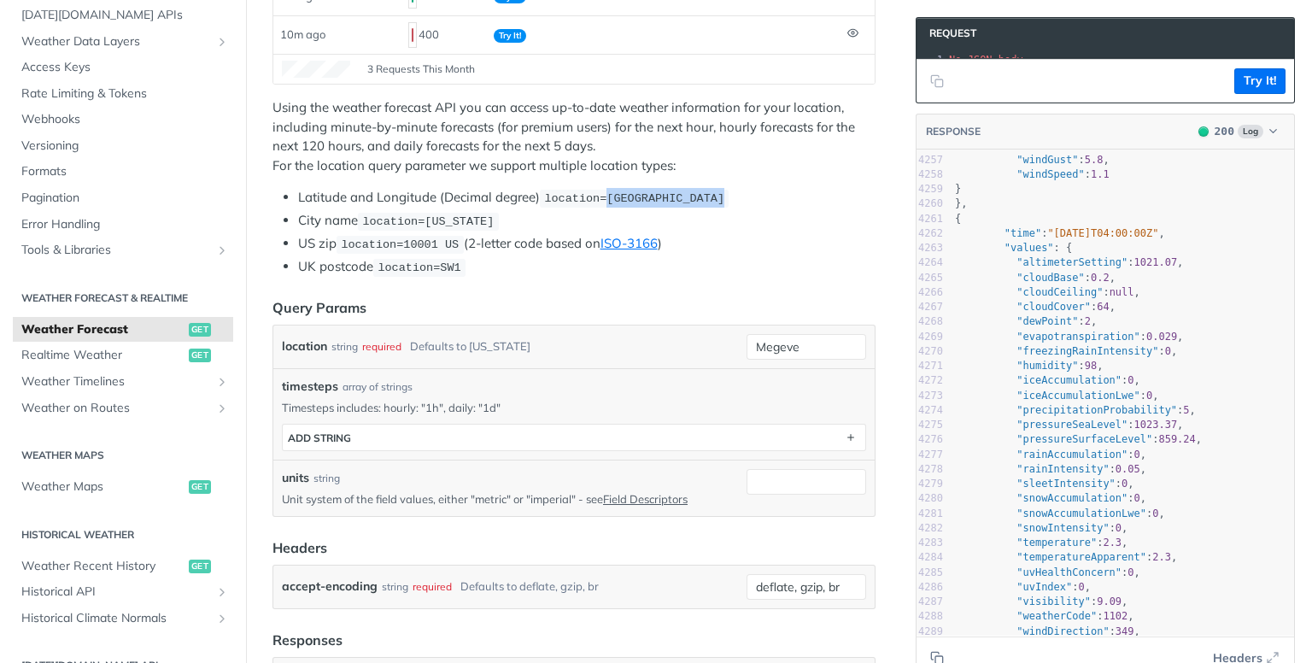
copy span "42.3478, -71.0466"
click at [777, 339] on input "Megeve" at bounding box center [807, 347] width 120 height 26
paste input "42.3478, -71.0466"
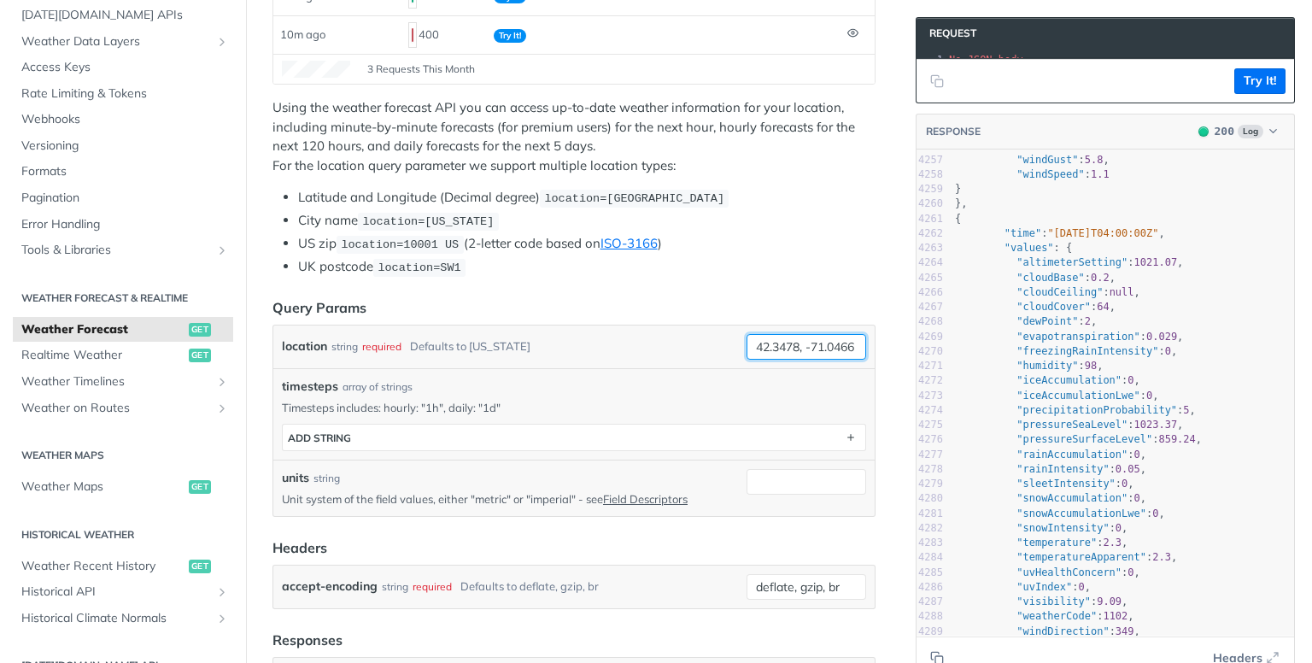
type input "42.3478, -71.0466"
click at [701, 326] on div "location string required Defaults to new york 42.3478, -71.0466" at bounding box center [574, 347] width 602 height 43
click at [1237, 94] on button "Try It!" at bounding box center [1260, 81] width 51 height 26
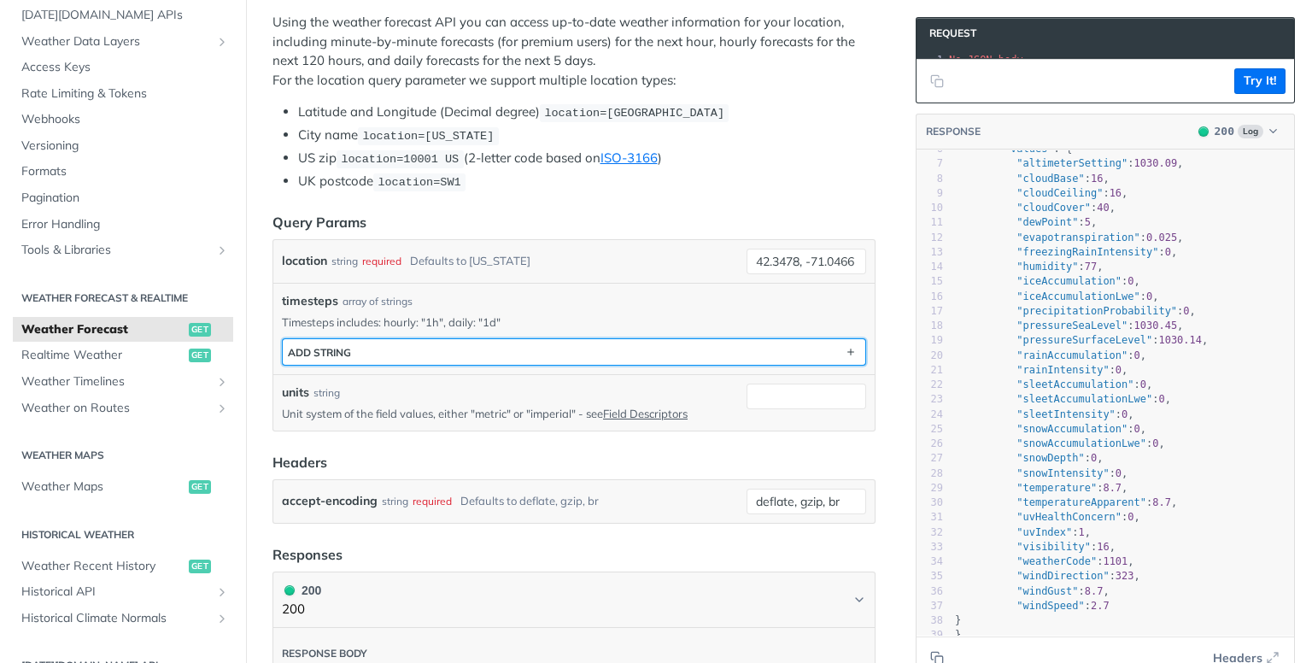
click at [359, 346] on button "ADD string" at bounding box center [574, 352] width 583 height 26
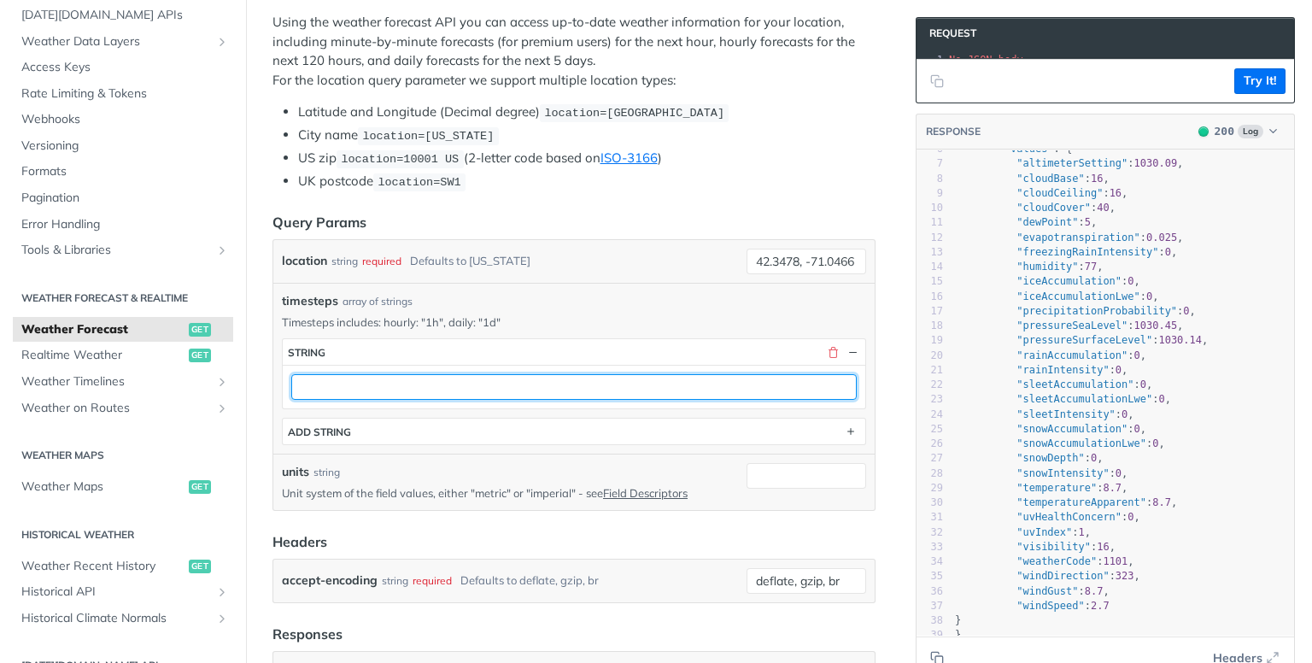
click at [403, 391] on input "text" at bounding box center [574, 387] width 566 height 26
type input ""1d""
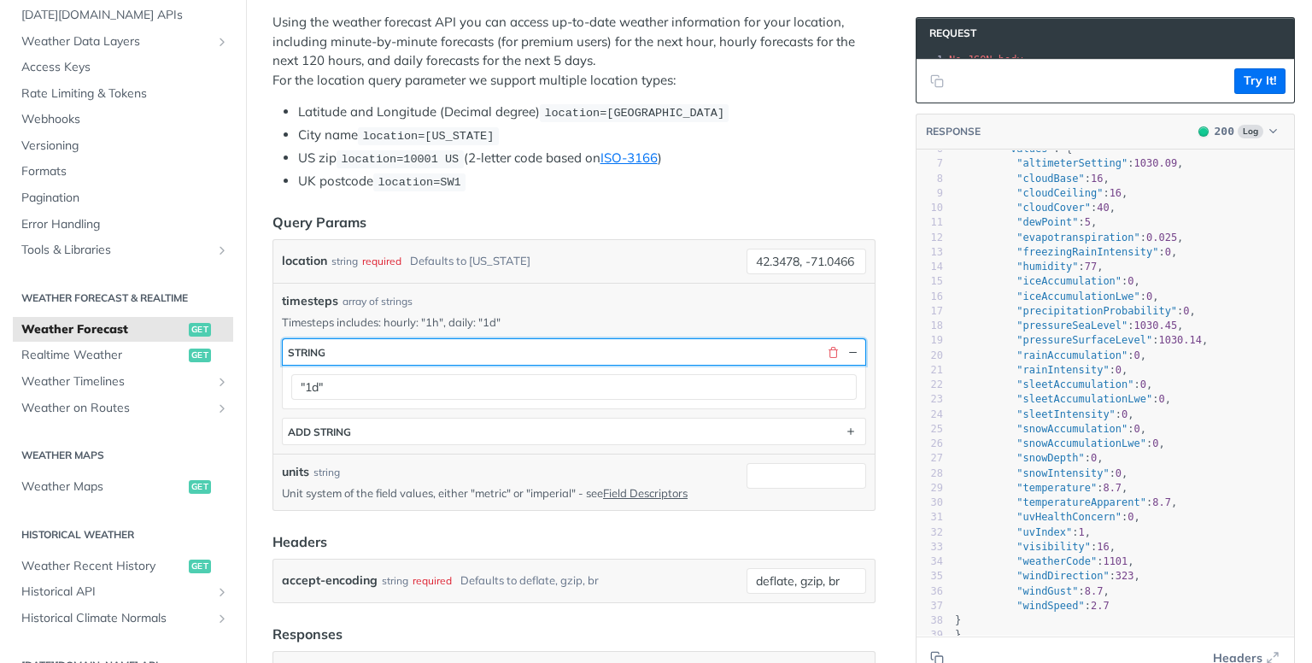
click at [586, 339] on button "string" at bounding box center [574, 352] width 583 height 26
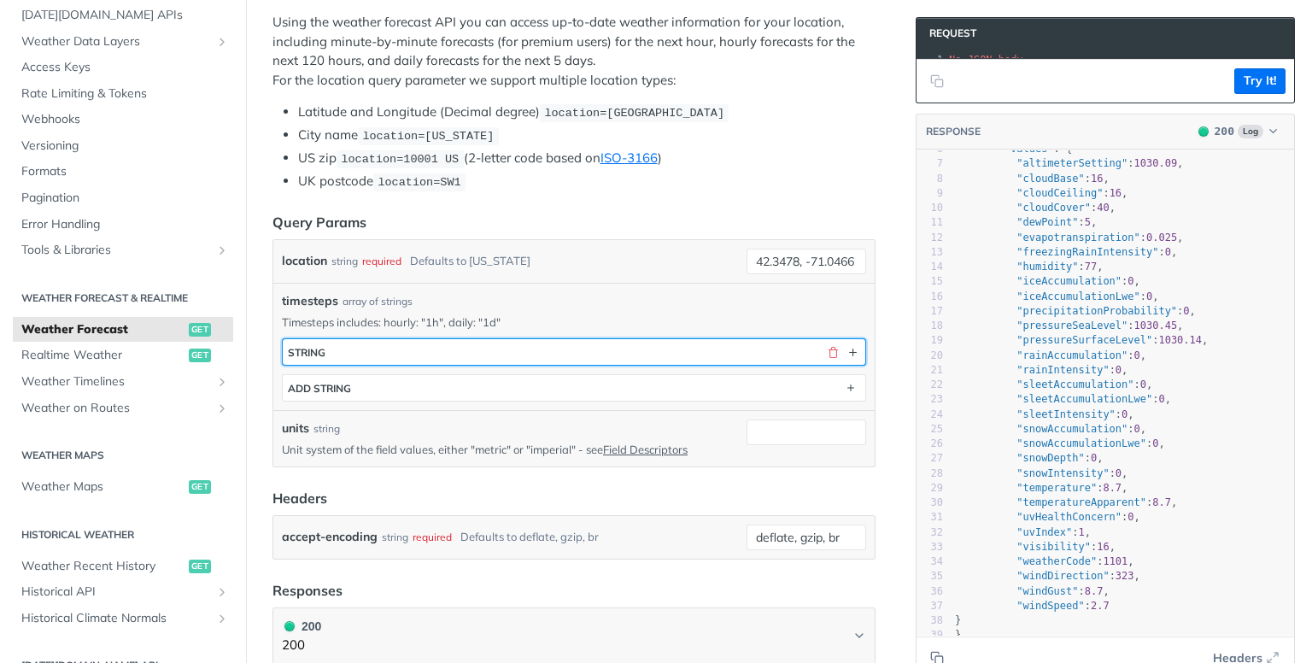
click at [475, 349] on button "string" at bounding box center [574, 352] width 583 height 26
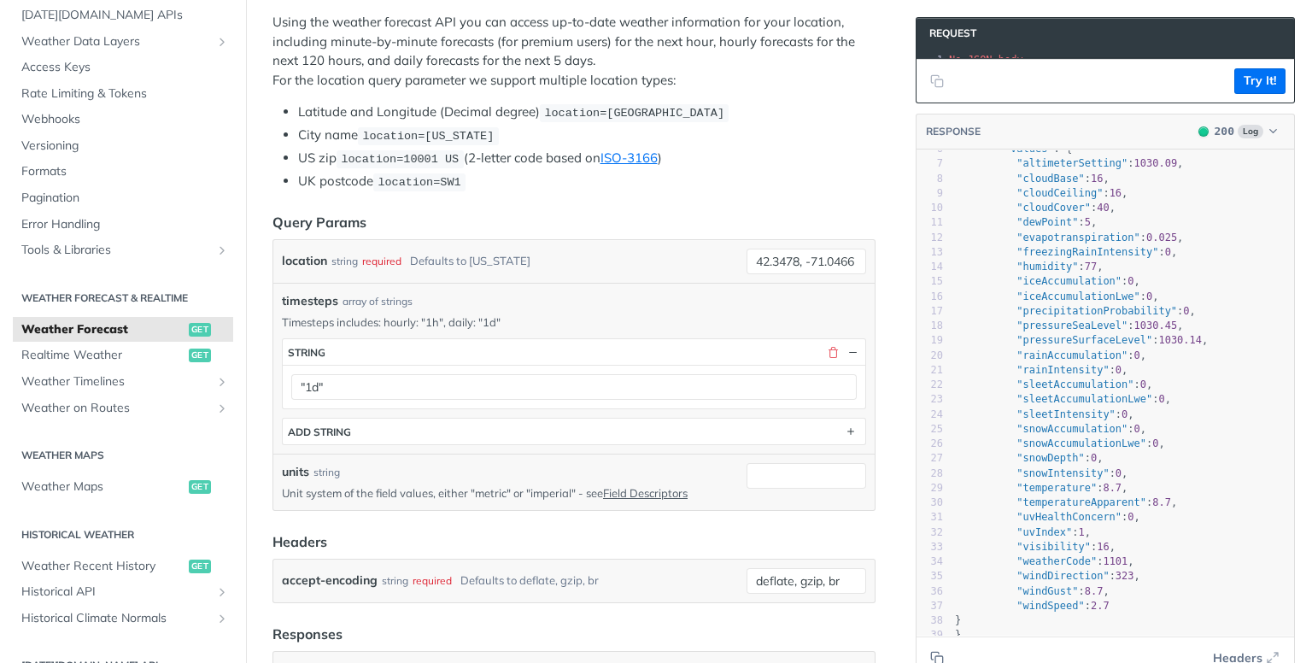
click at [632, 285] on div "timesteps array of strings Timesteps includes: hourly: "1h", daily: "1d" timest…" at bounding box center [574, 368] width 602 height 171
click at [1263, 89] on button "Try It!" at bounding box center [1260, 81] width 51 height 26
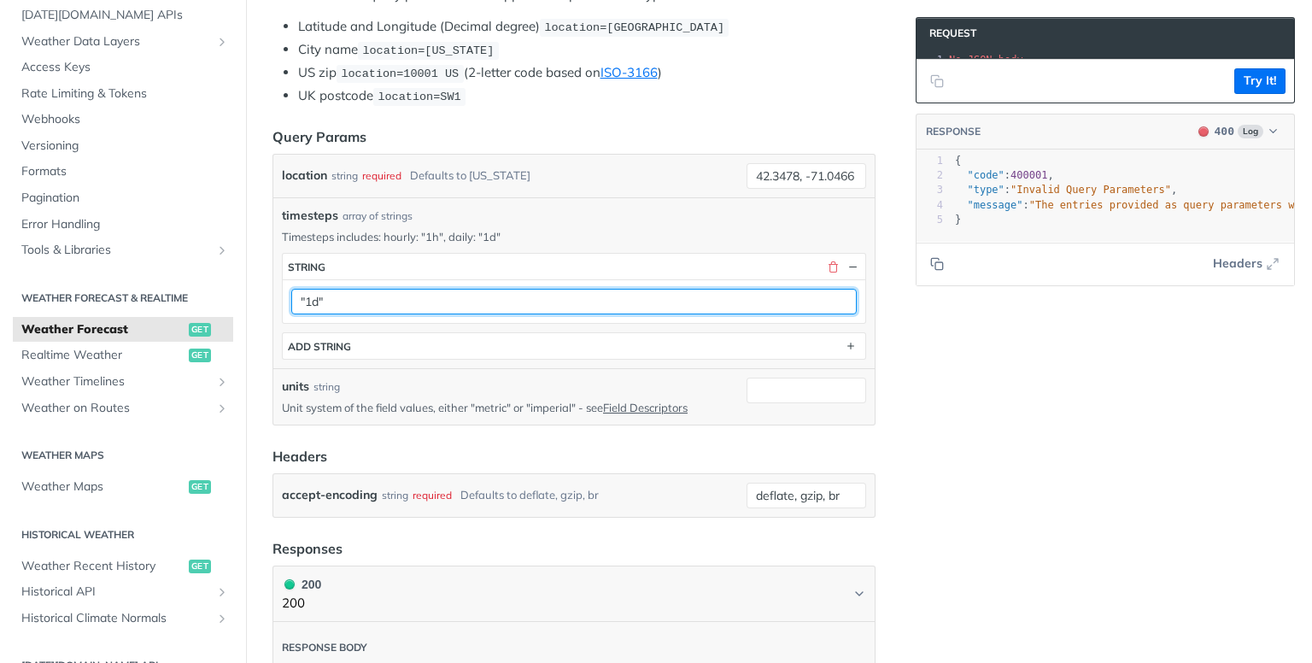
click at [425, 297] on input ""1d"" at bounding box center [574, 302] width 566 height 26
type input "1d"
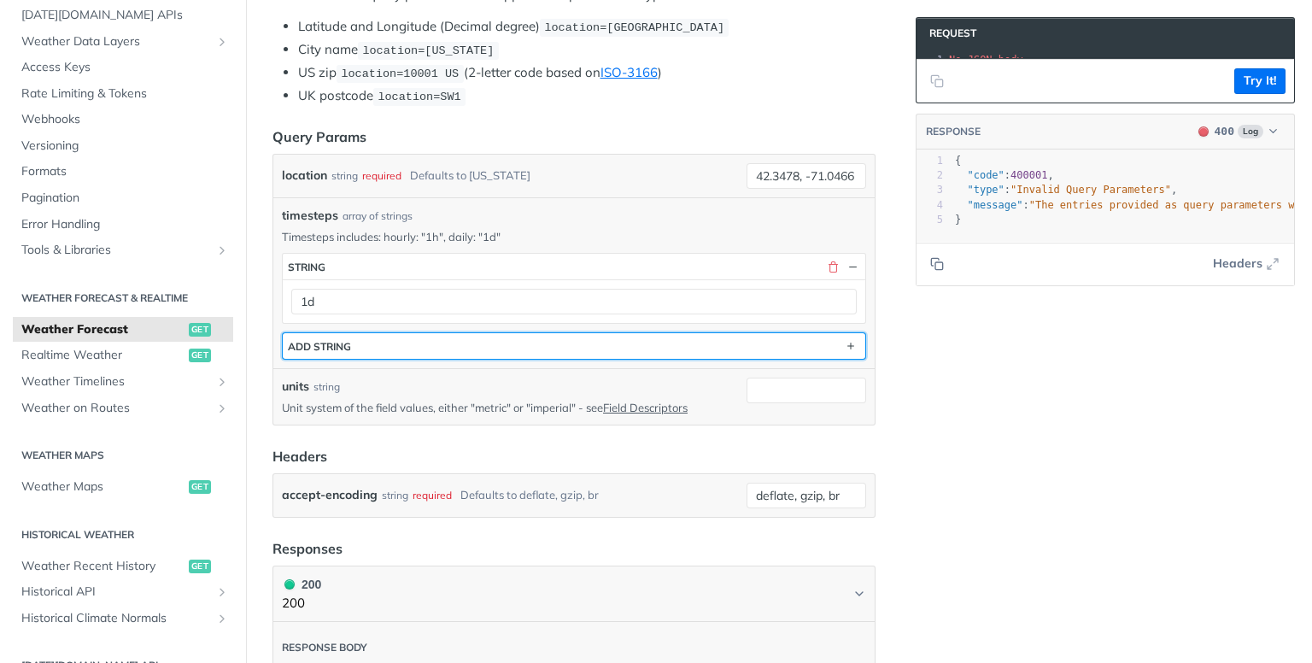
click at [560, 339] on button "ADD string" at bounding box center [574, 346] width 583 height 26
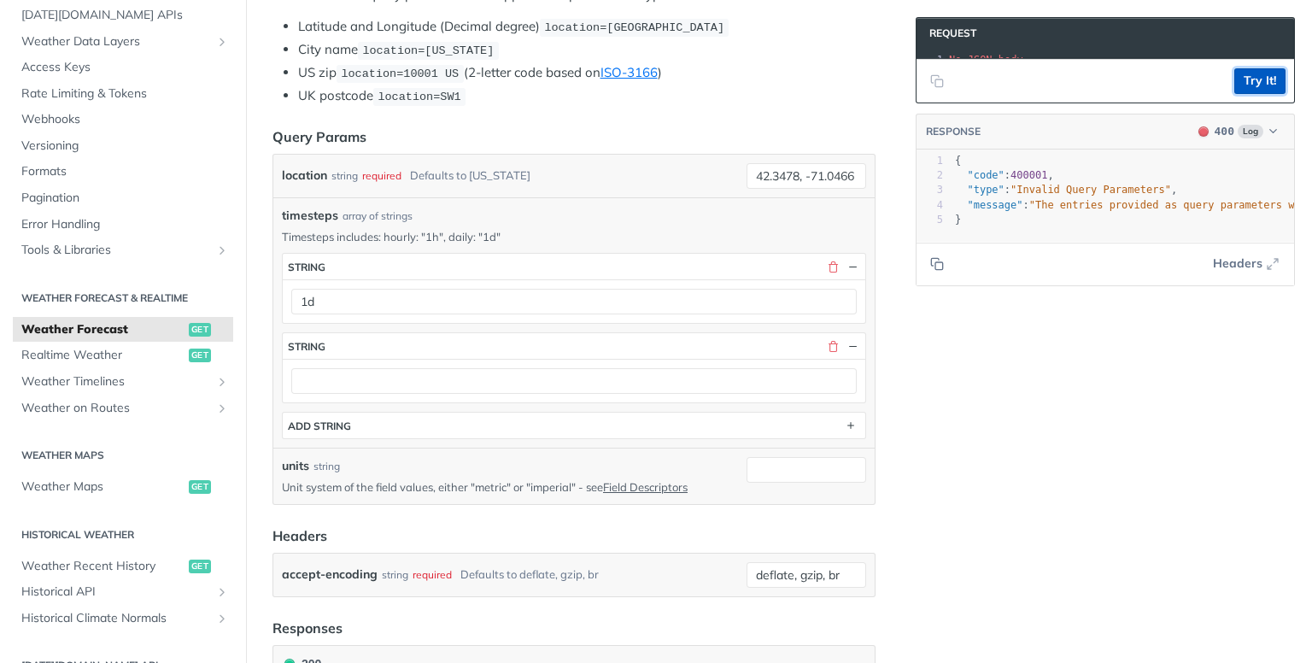
click at [1241, 86] on button "Try It!" at bounding box center [1260, 81] width 51 height 26
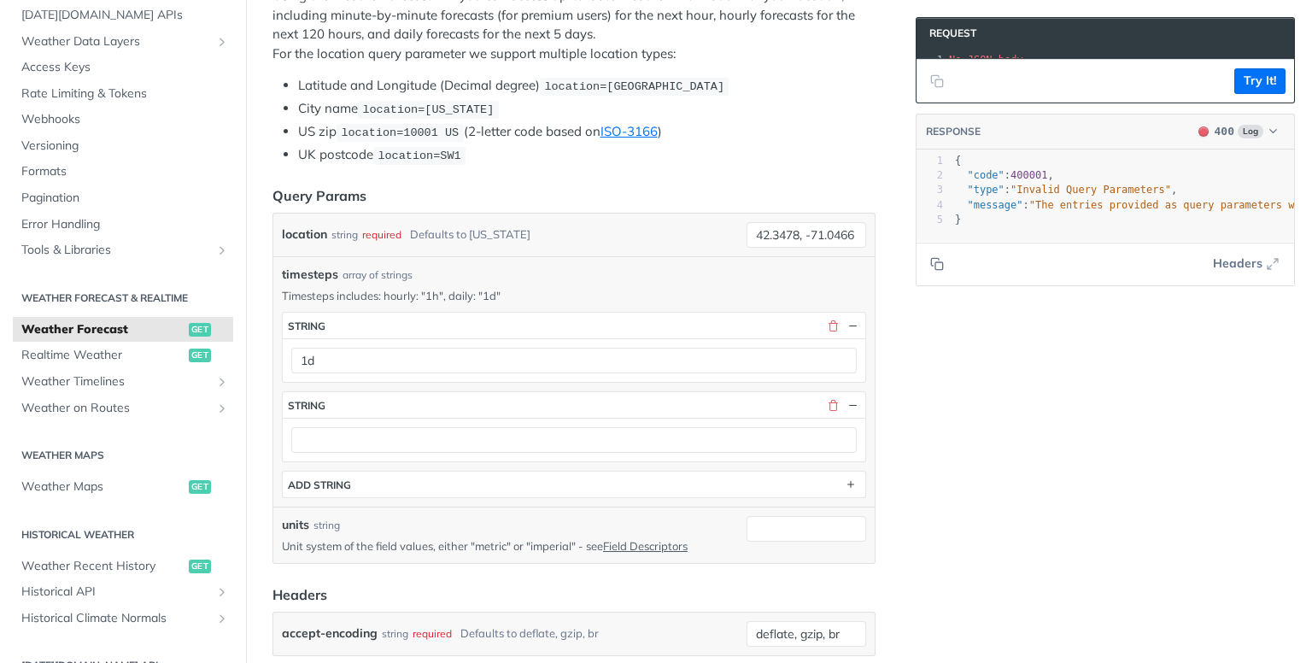
scroll to position [427, 0]
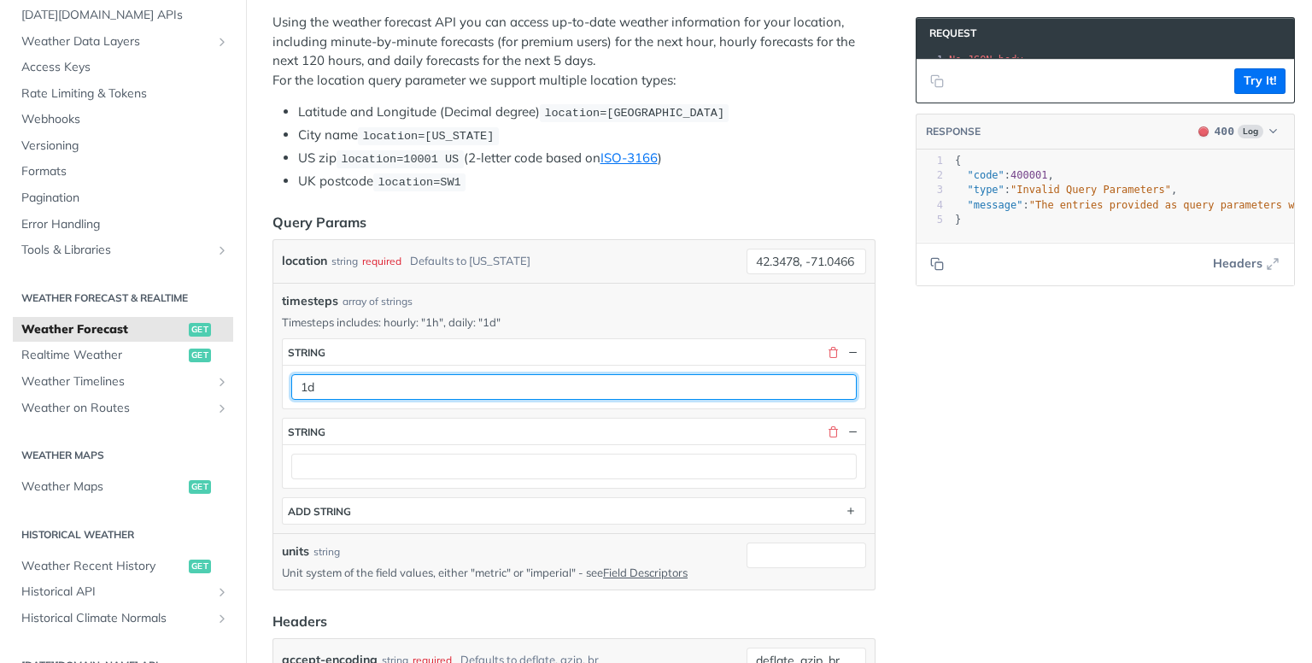
click at [703, 384] on input "1d" at bounding box center [574, 387] width 566 height 26
click at [299, 384] on input "1d" at bounding box center [574, 387] width 566 height 26
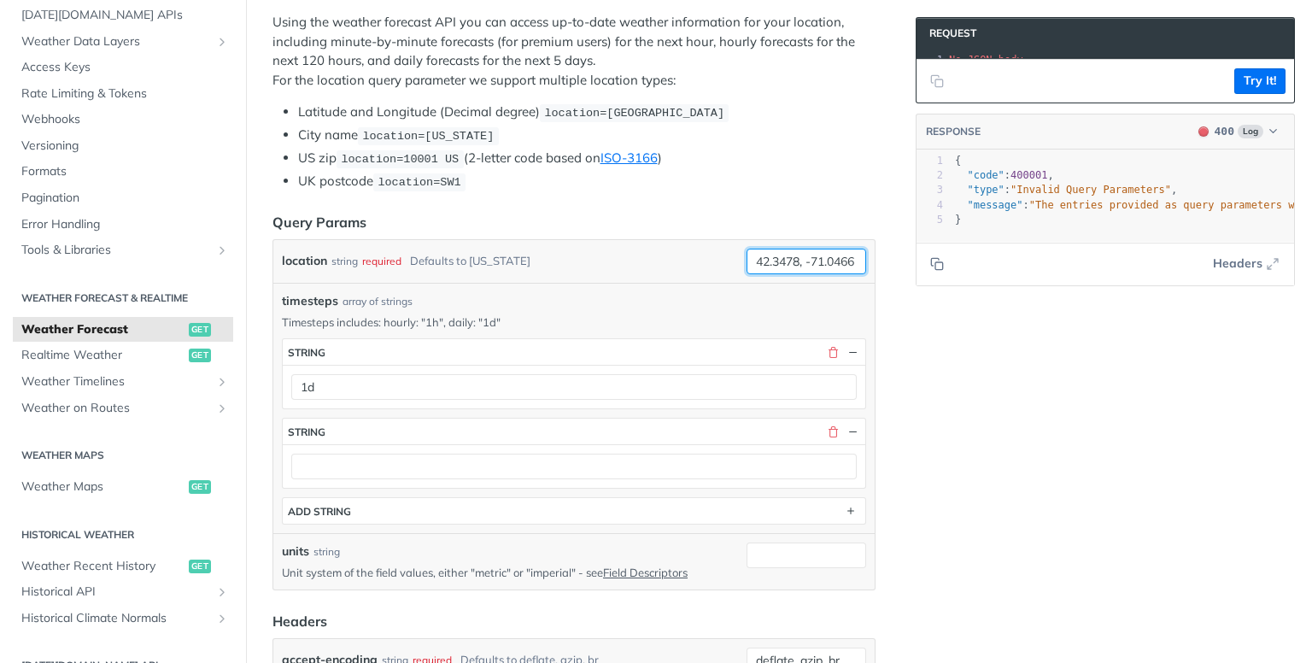
click at [818, 256] on input "42.3478, -71.0466" at bounding box center [807, 262] width 120 height 26
click at [779, 250] on input "location" at bounding box center [807, 262] width 120 height 26
paste input "45.866669 Y: 6.61667"
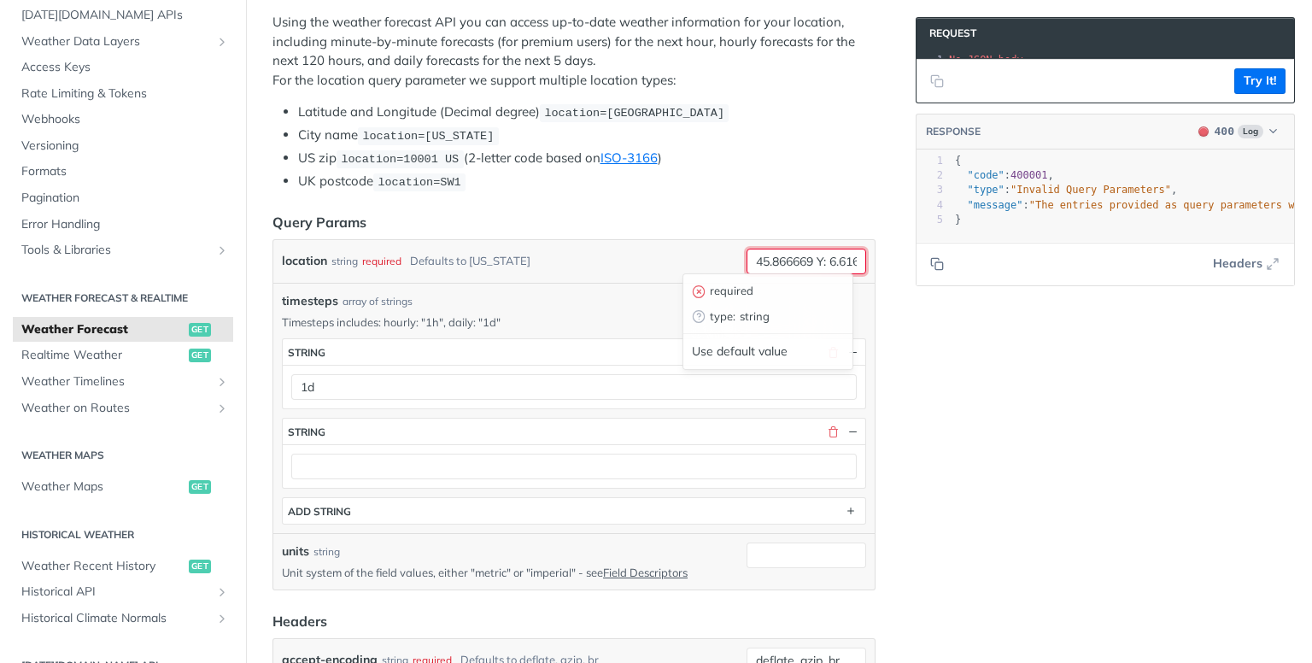
scroll to position [0, 21]
click at [801, 253] on input "45.866669 Y: 6.61667" at bounding box center [807, 262] width 120 height 26
type input "45.866669,6.61667"
click at [663, 264] on div "location string required Defaults to new york" at bounding box center [511, 262] width 458 height 26
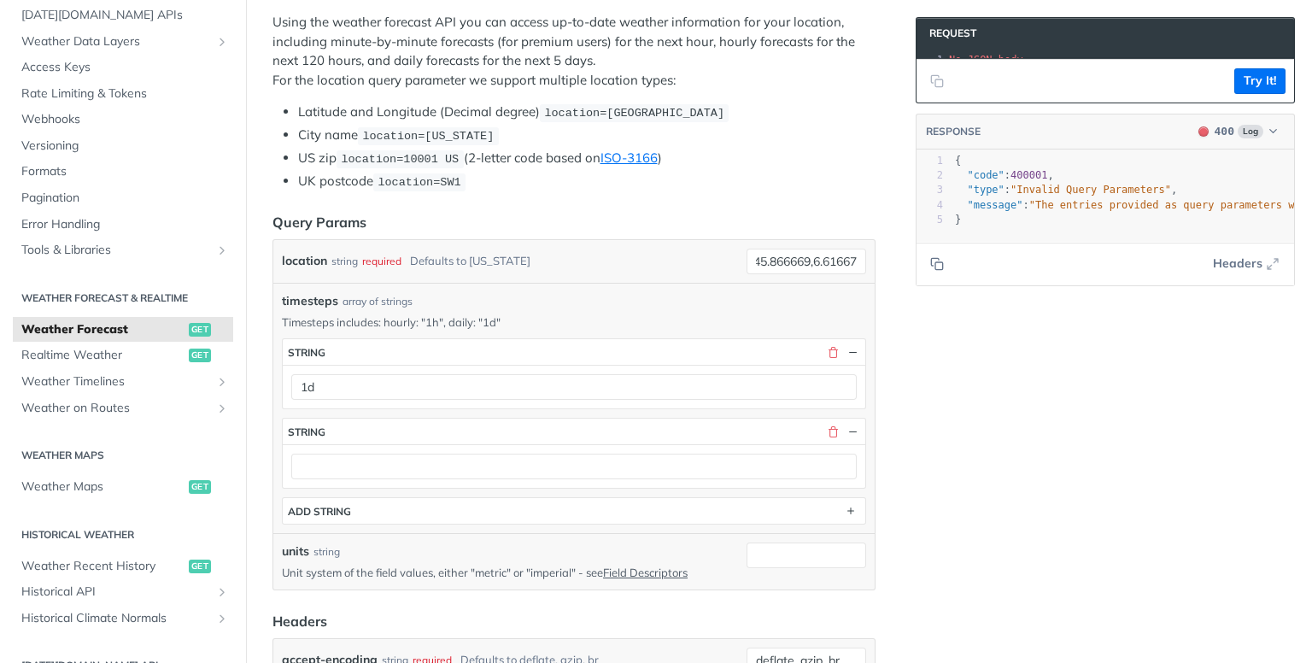
scroll to position [0, 0]
click at [1253, 88] on button "Try It!" at bounding box center [1260, 81] width 51 height 26
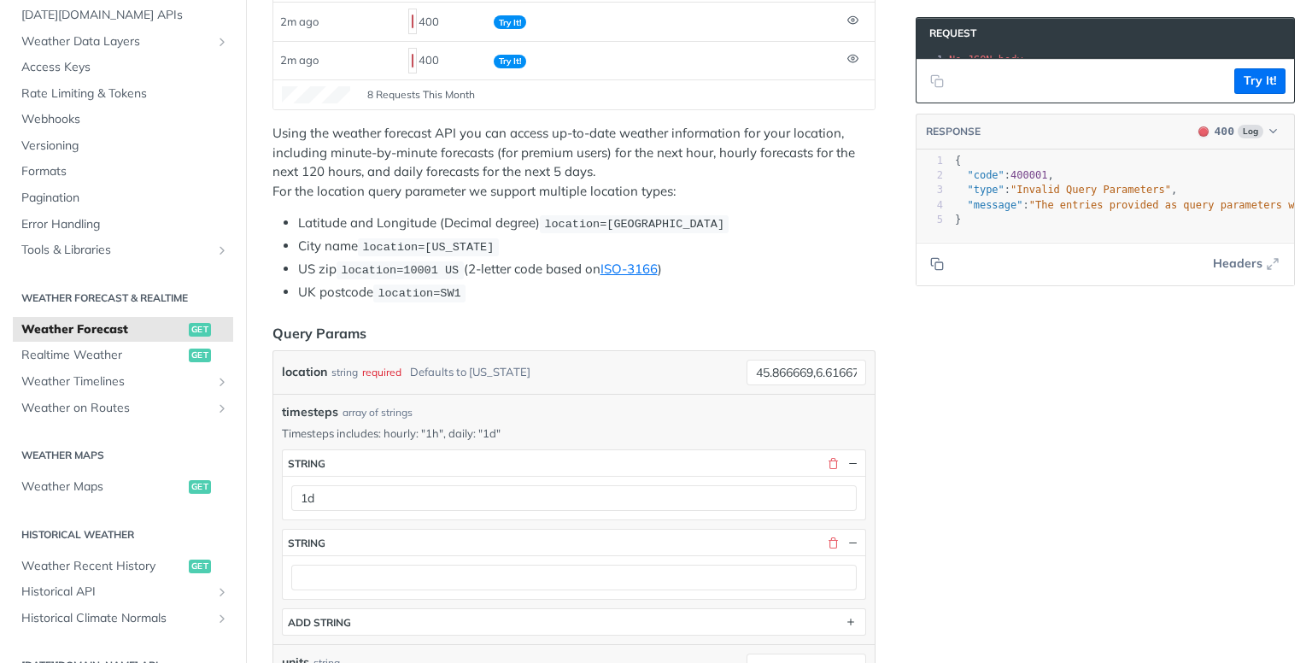
scroll to position [342, 0]
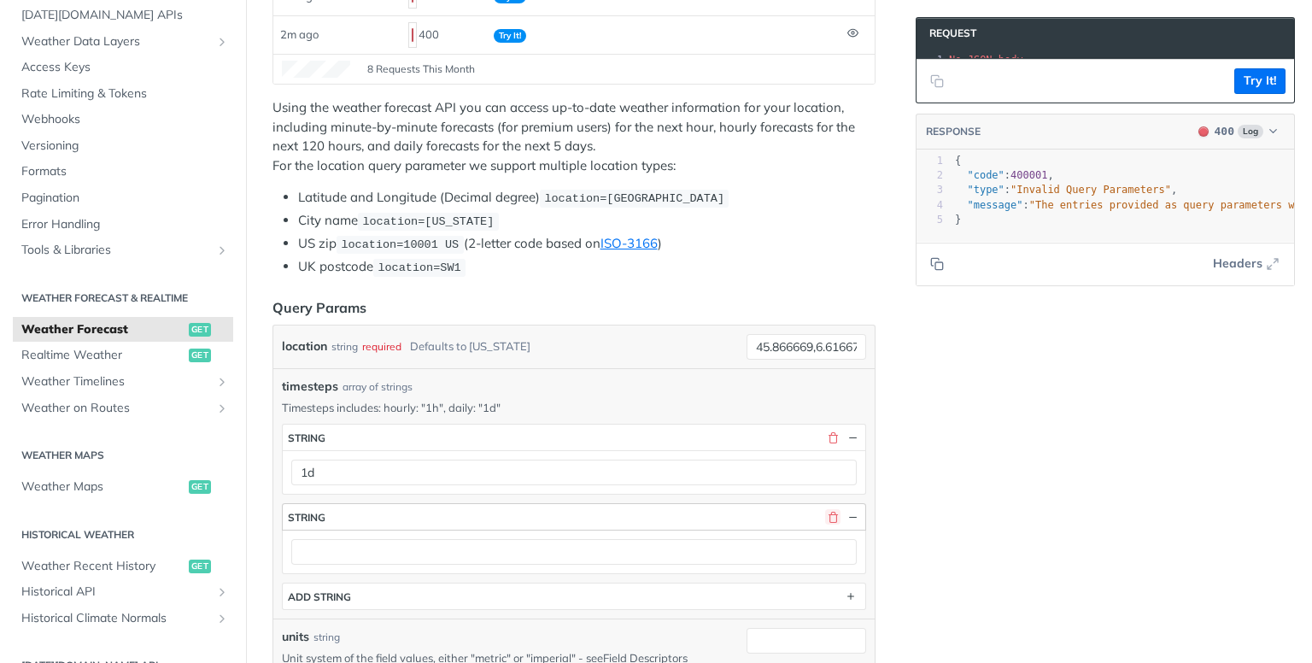
click at [825, 509] on button "button" at bounding box center [832, 516] width 15 height 15
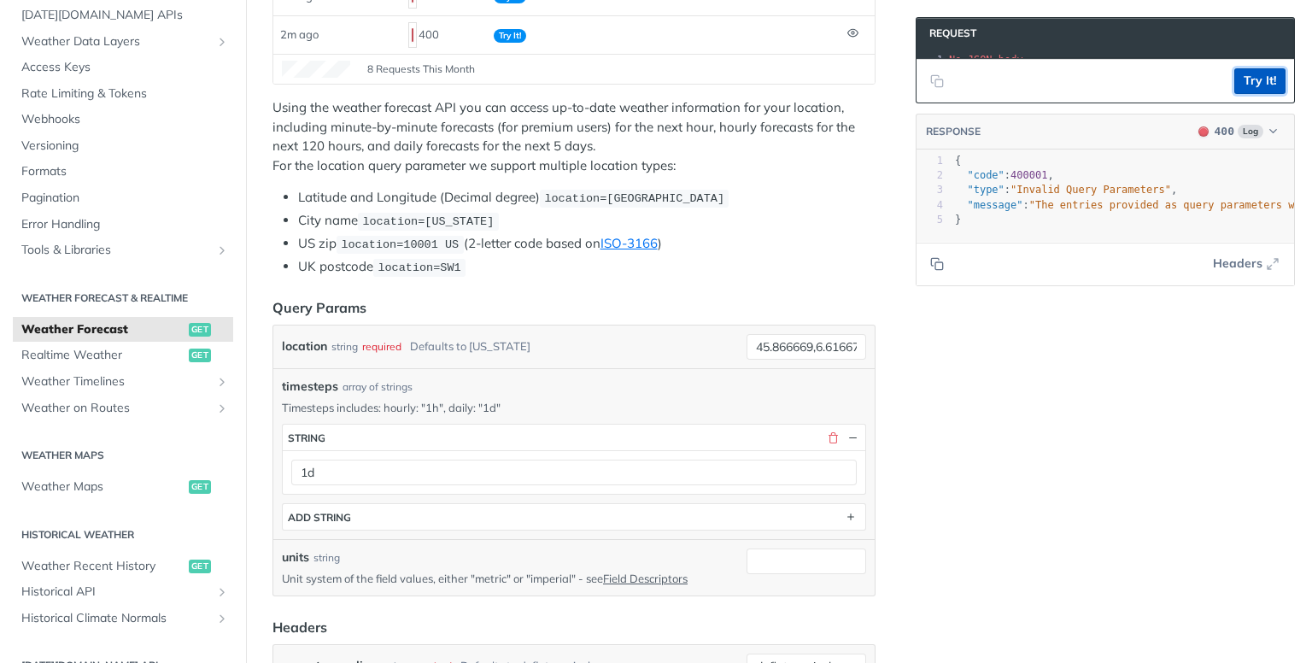
click at [1235, 94] on button "Try It!" at bounding box center [1260, 81] width 51 height 26
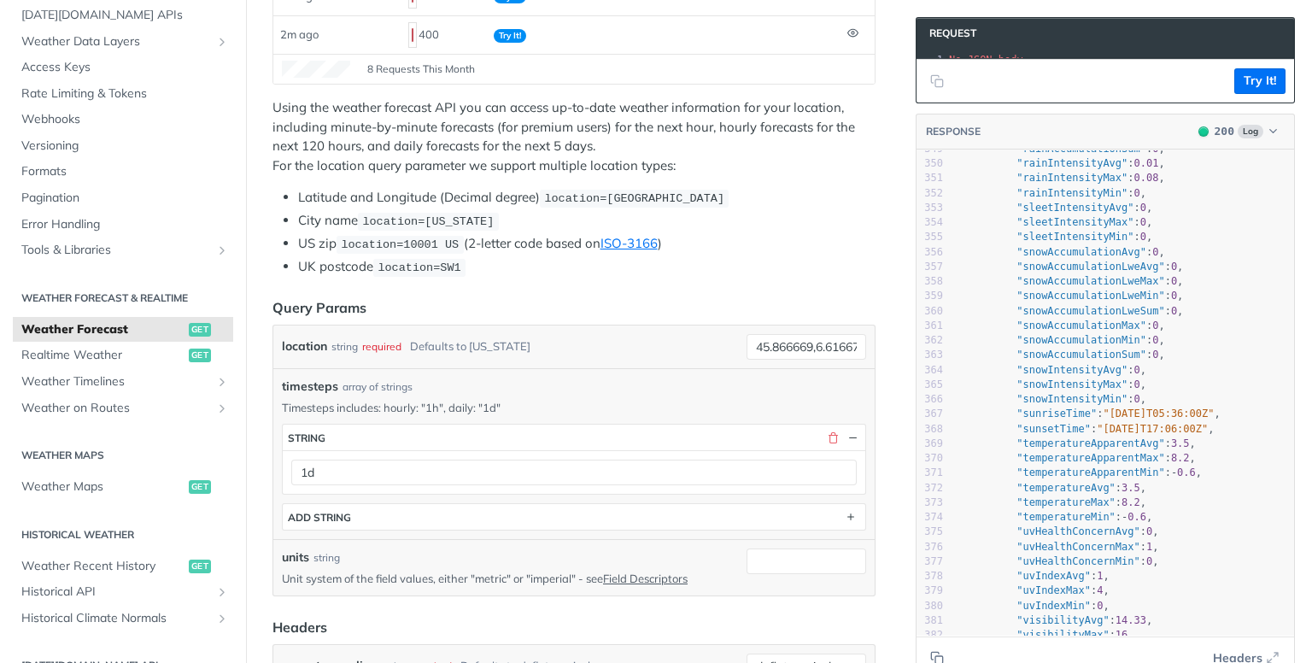
scroll to position [5297, 0]
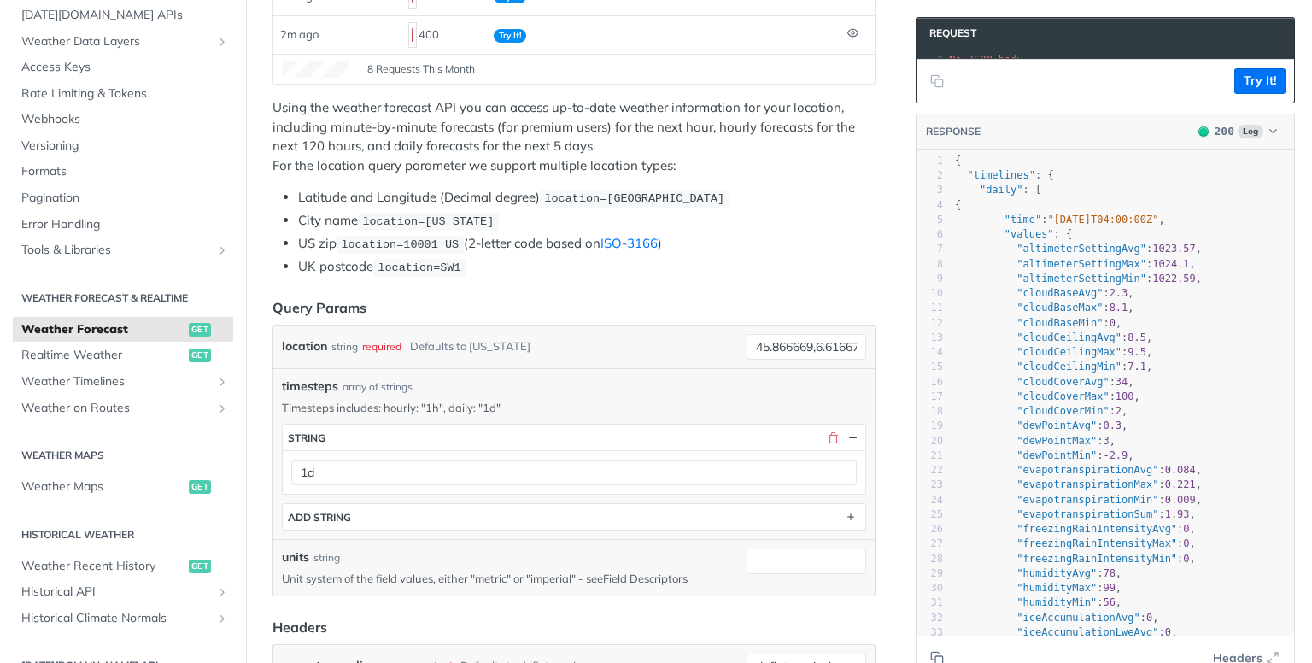
click at [572, 393] on div "timesteps array of strings Timesteps includes: hourly: "1h", daily: "1d" timest…" at bounding box center [574, 454] width 584 height 153
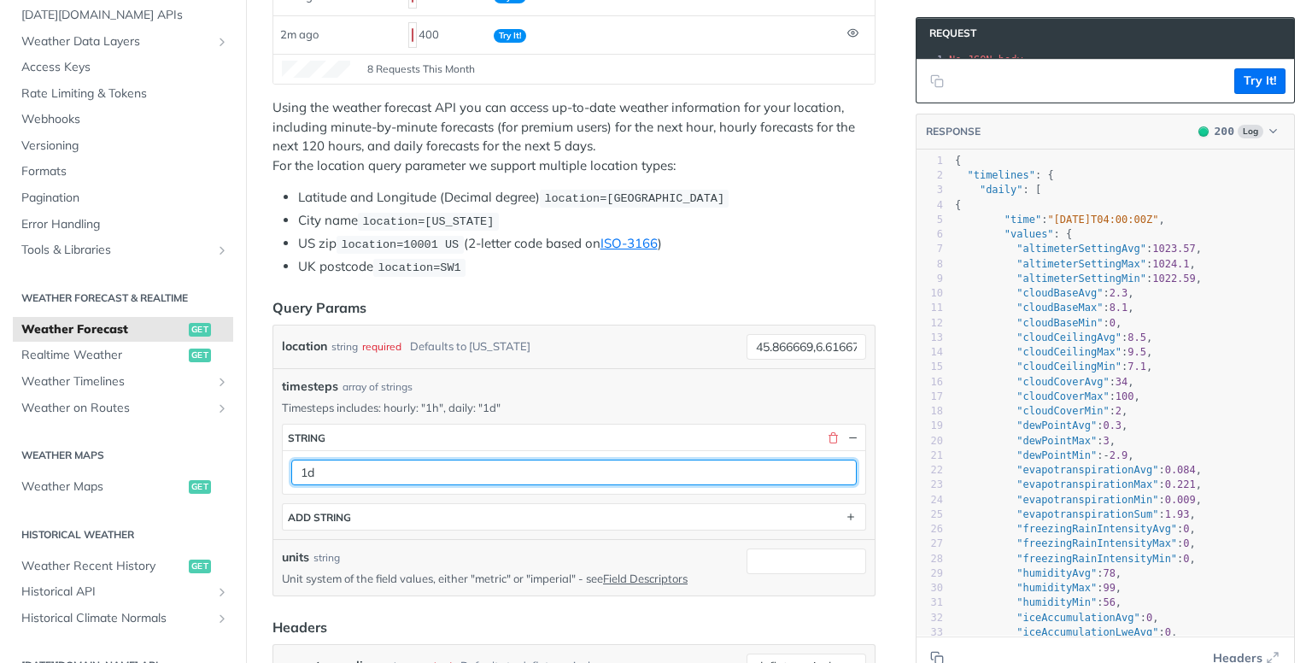
click at [396, 467] on input "1d" at bounding box center [574, 473] width 566 height 26
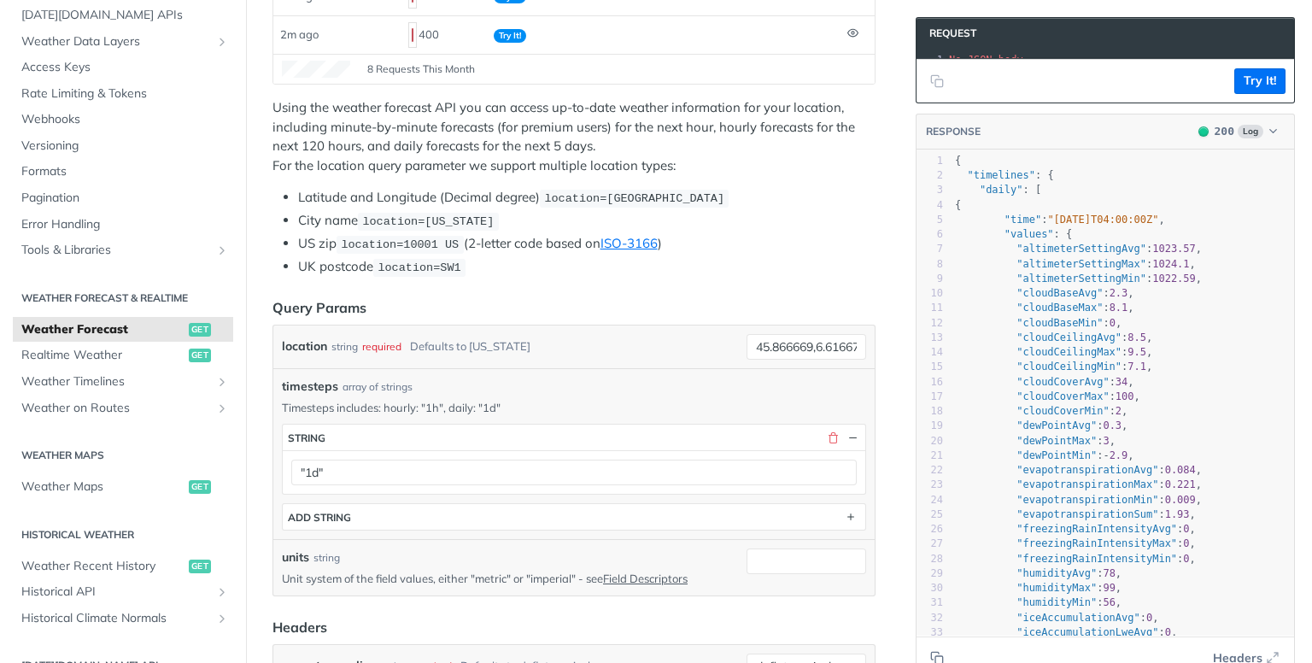
click at [598, 384] on div "timesteps array of strings" at bounding box center [574, 387] width 584 height 18
click at [1244, 94] on button "Try It!" at bounding box center [1260, 81] width 51 height 26
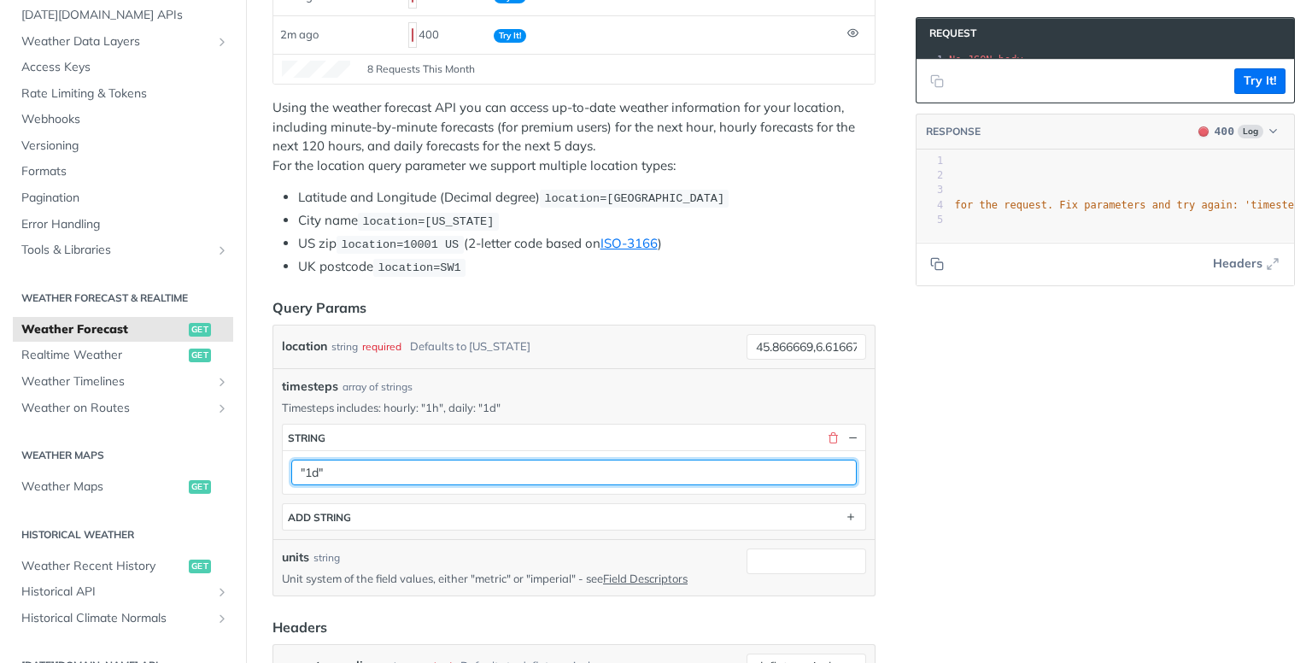
click at [333, 469] on input ""1d"" at bounding box center [574, 473] width 566 height 26
type input "1d"
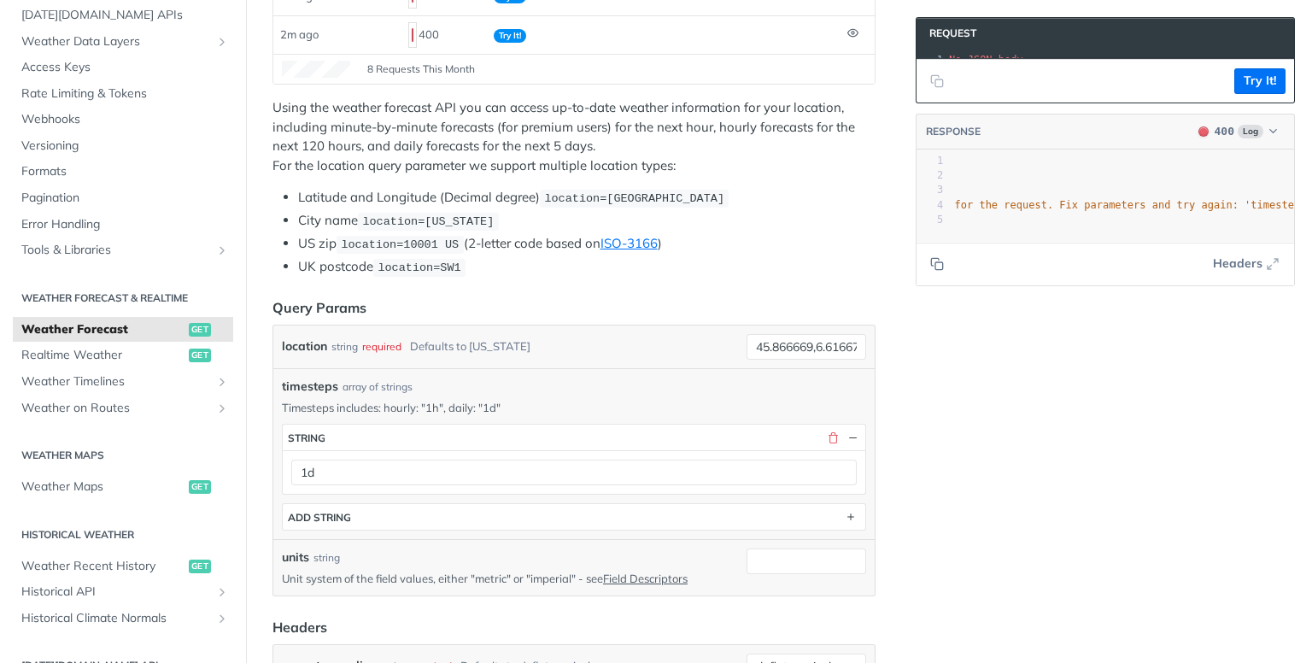
click at [582, 401] on p "Timesteps includes: hourly: "1h", daily: "1d"" at bounding box center [574, 407] width 584 height 15
click at [1235, 89] on button "Try It!" at bounding box center [1260, 81] width 51 height 26
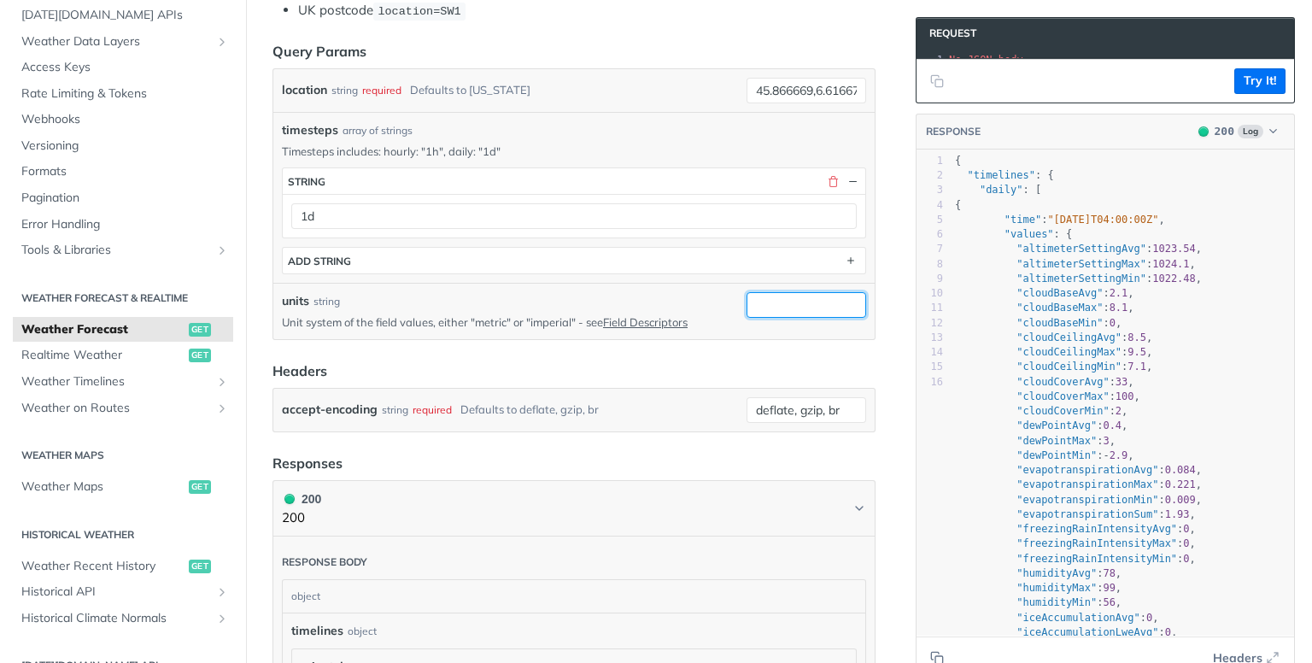
click at [769, 292] on input "units" at bounding box center [807, 305] width 120 height 26
type input "metric"
click at [657, 370] on header "Headers" at bounding box center [574, 371] width 603 height 21
click at [1251, 85] on button "Try It!" at bounding box center [1260, 81] width 51 height 26
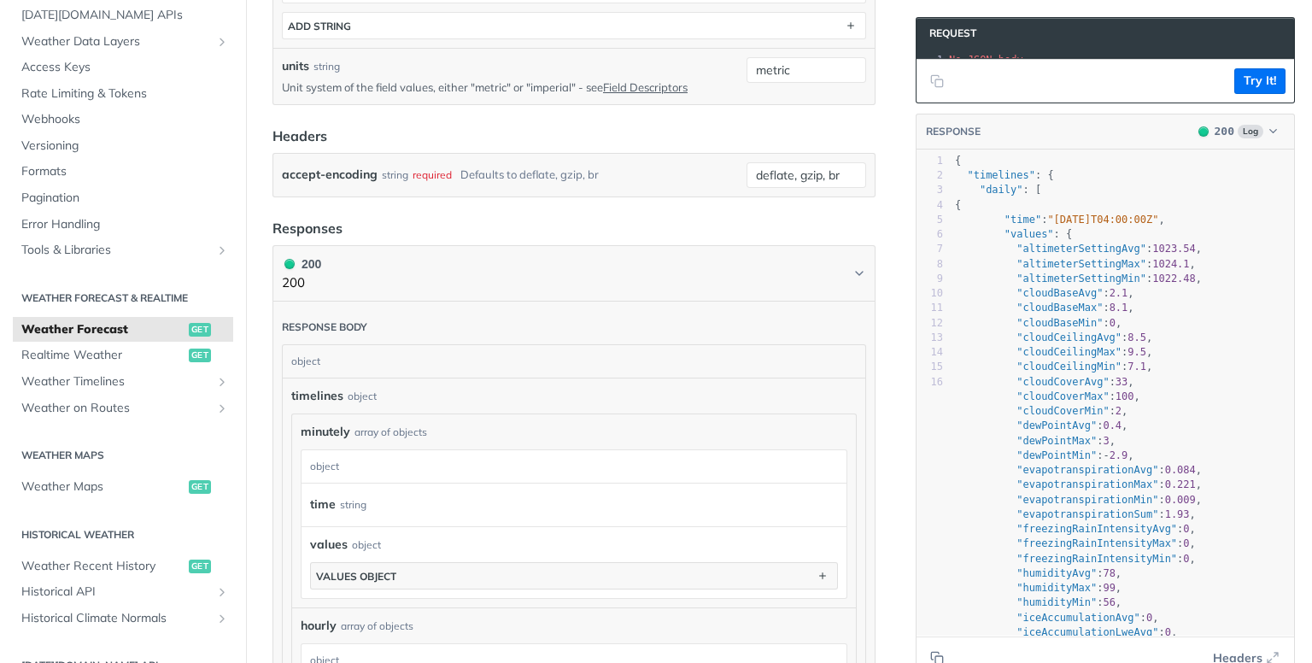
scroll to position [854, 0]
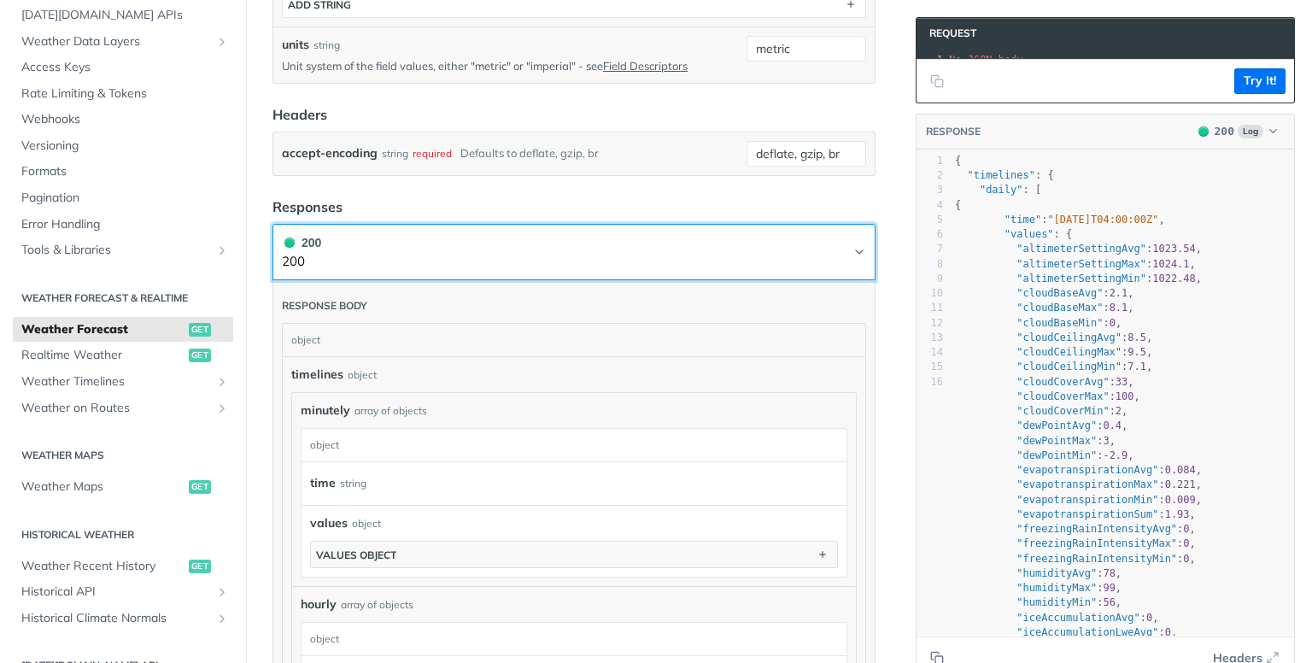
click at [358, 250] on button "200 200" at bounding box center [574, 252] width 584 height 38
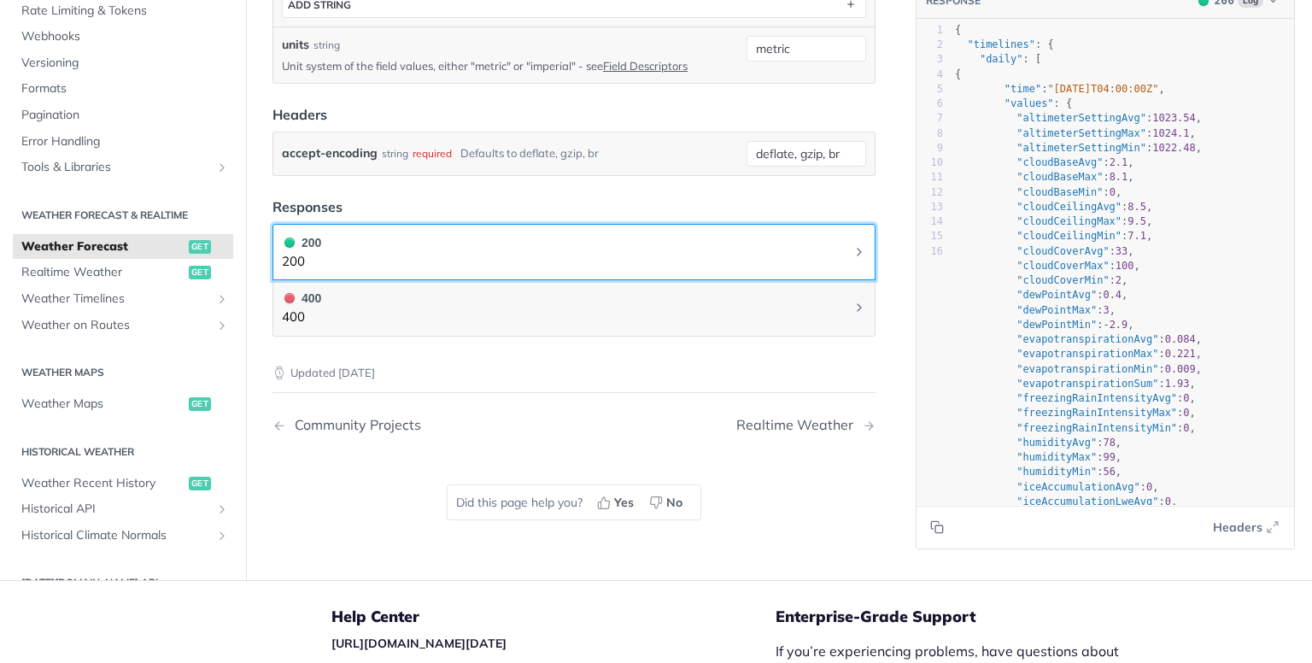
click at [358, 250] on button "200 200" at bounding box center [574, 252] width 584 height 38
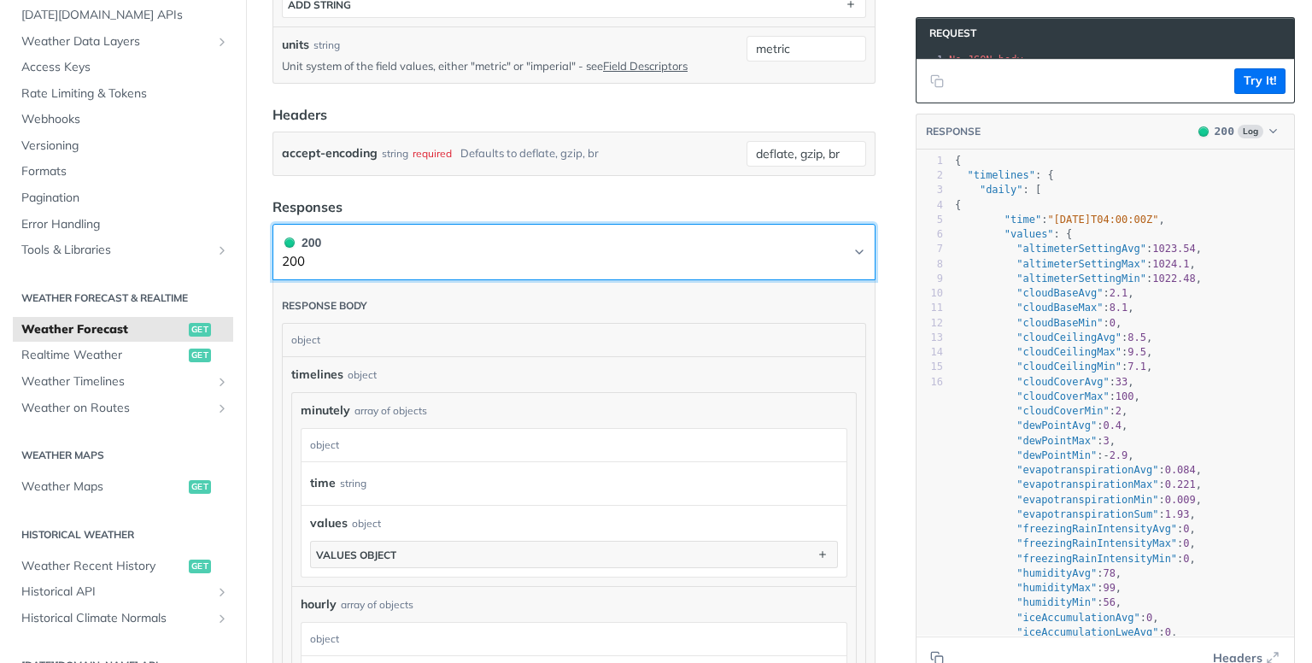
click at [358, 250] on button "200 200" at bounding box center [574, 252] width 584 height 38
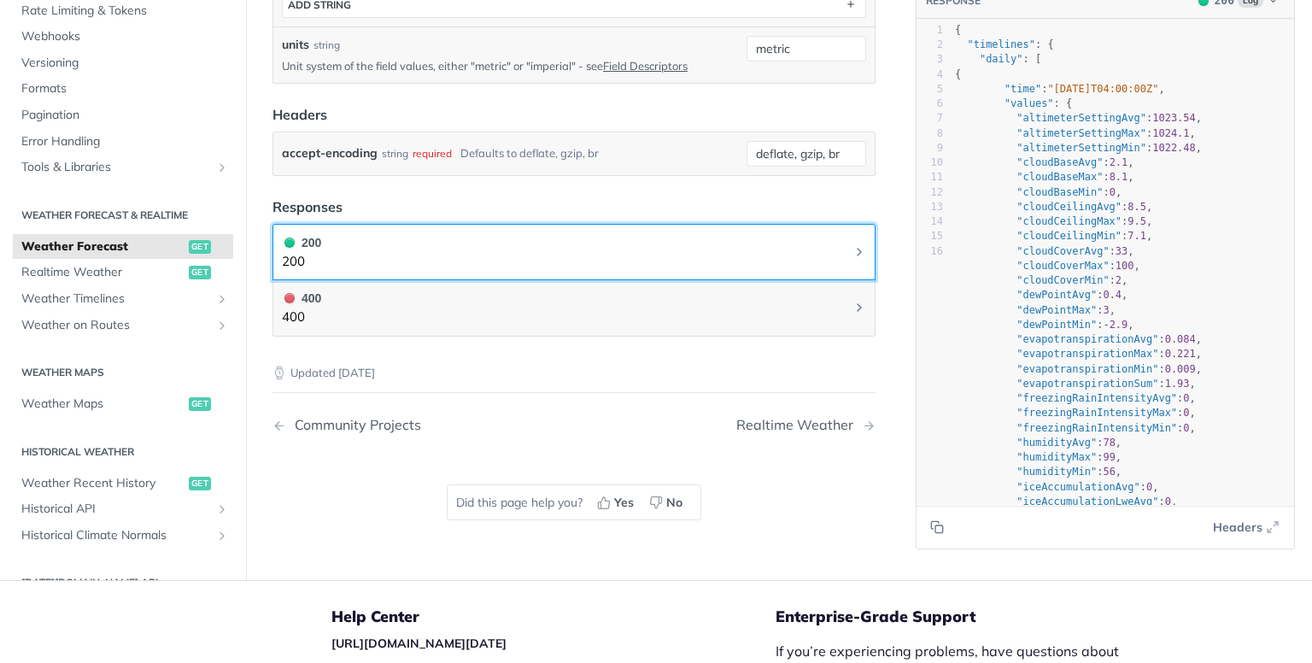
click at [358, 250] on button "200 200" at bounding box center [574, 252] width 584 height 38
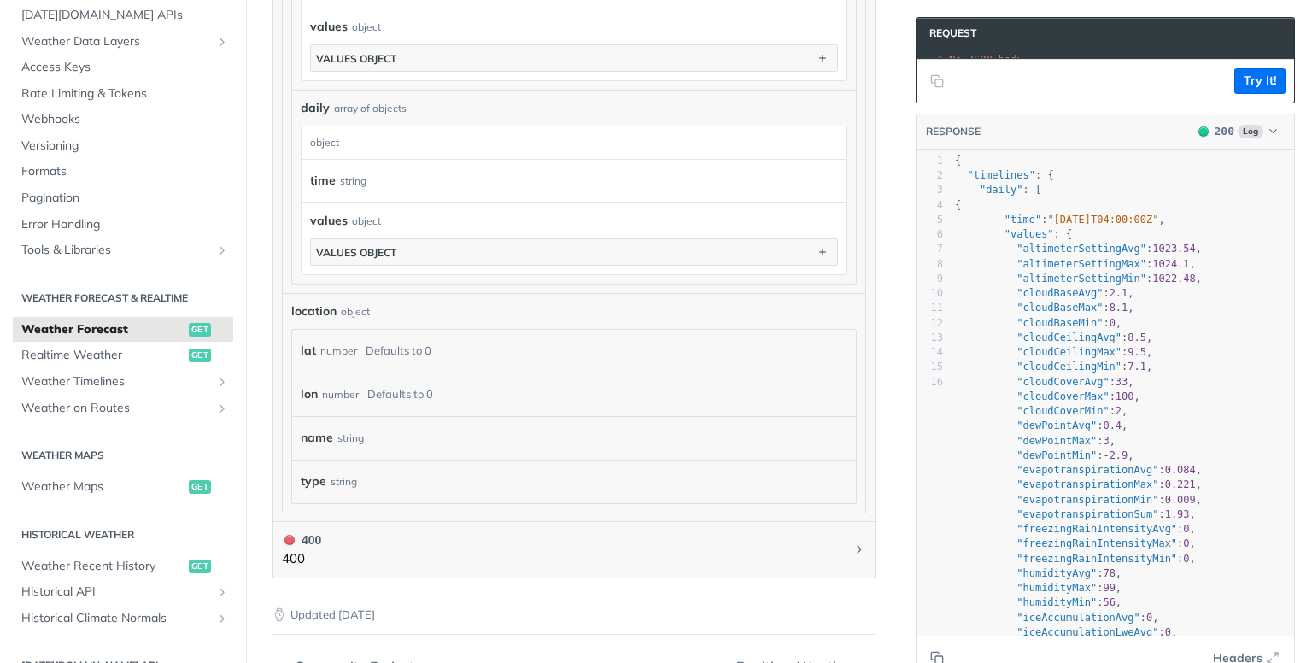
scroll to position [1452, 0]
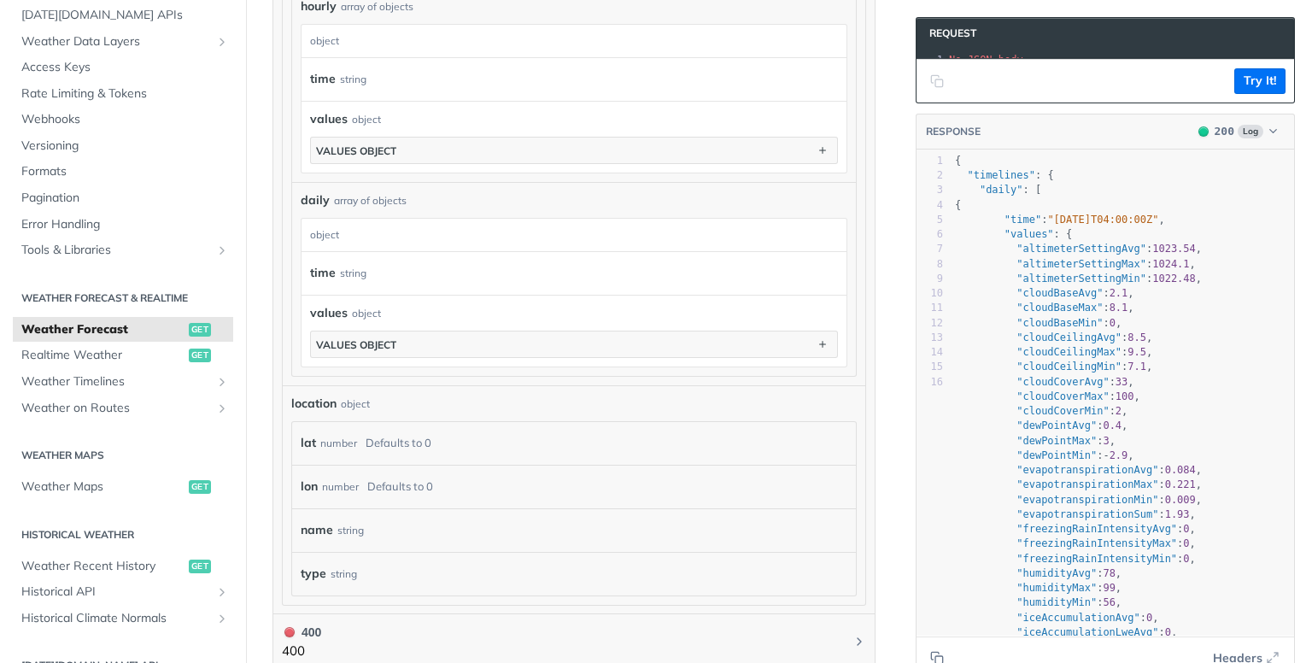
click at [930, 88] on icon "Copy to clipboard" at bounding box center [937, 81] width 14 height 14
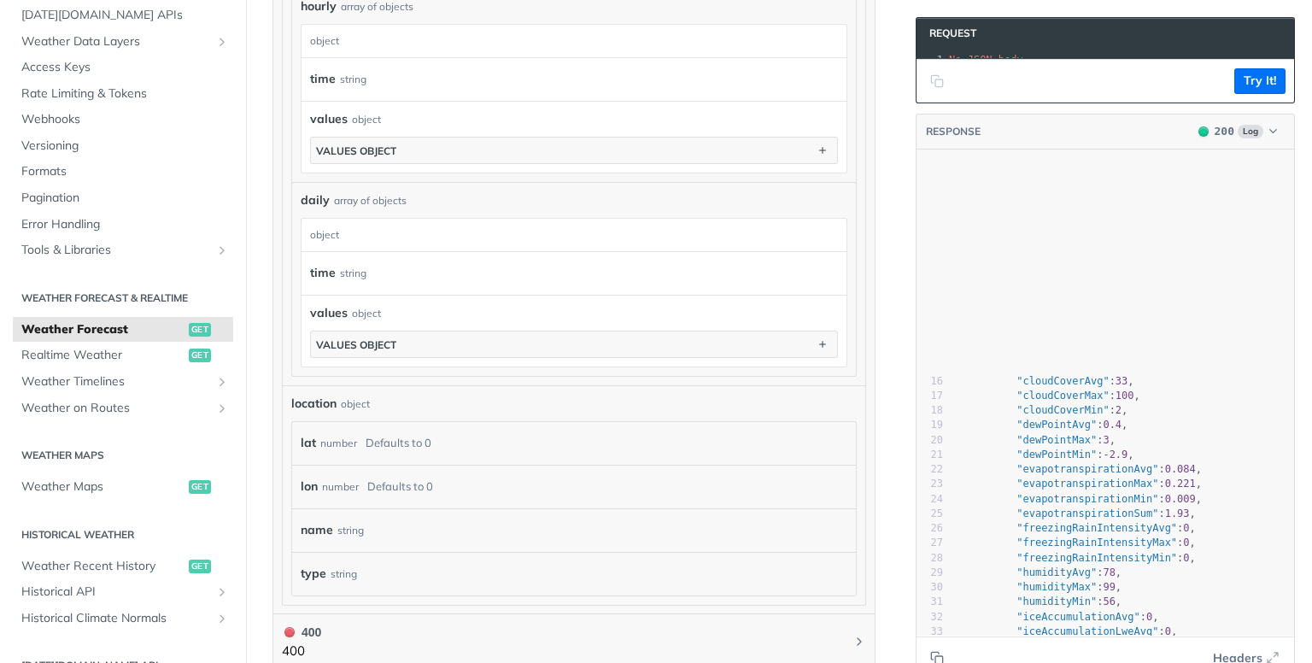
scroll to position [0, 0]
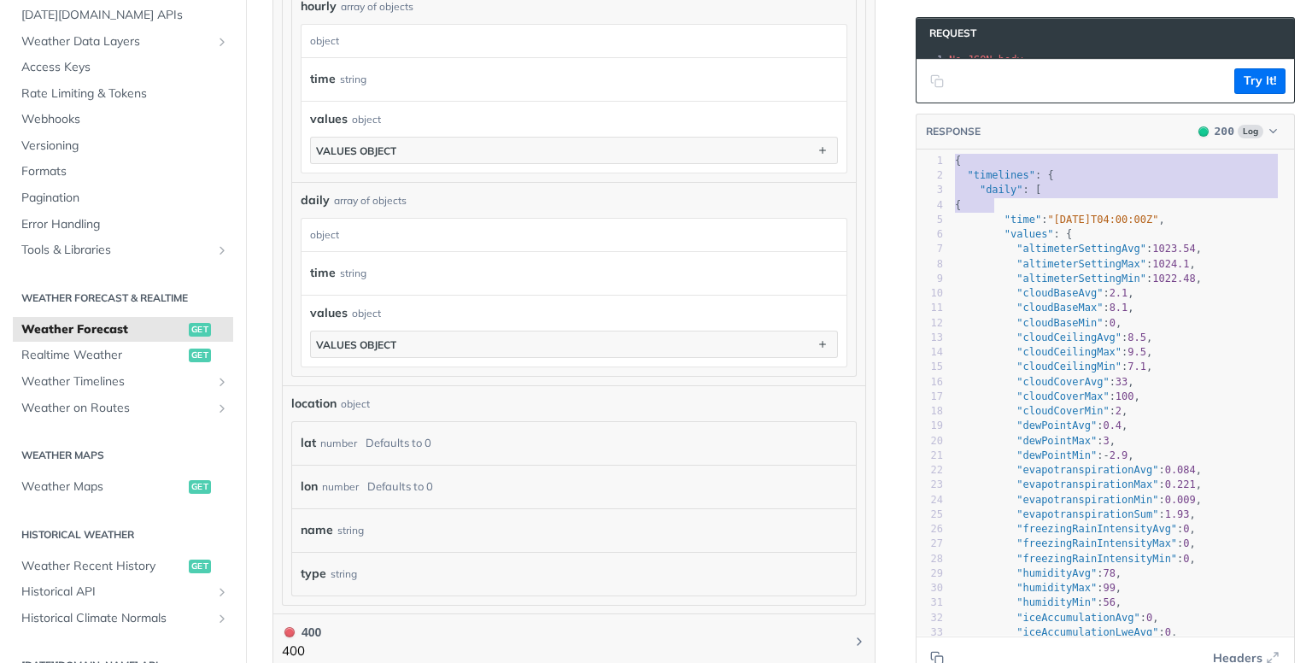
type textarea "{ "timelines": { "daily": ["
drag, startPoint x: 941, startPoint y: 173, endPoint x: 1129, endPoint y: 201, distance: 189.9
click at [1129, 201] on div "1 { 2 "timelines" : { 3 "daily" : [ 4 { 5 "time" : "2025-10-02T04:00:00Z" , 6 "…" at bounding box center [1123, 544] width 343 height 781
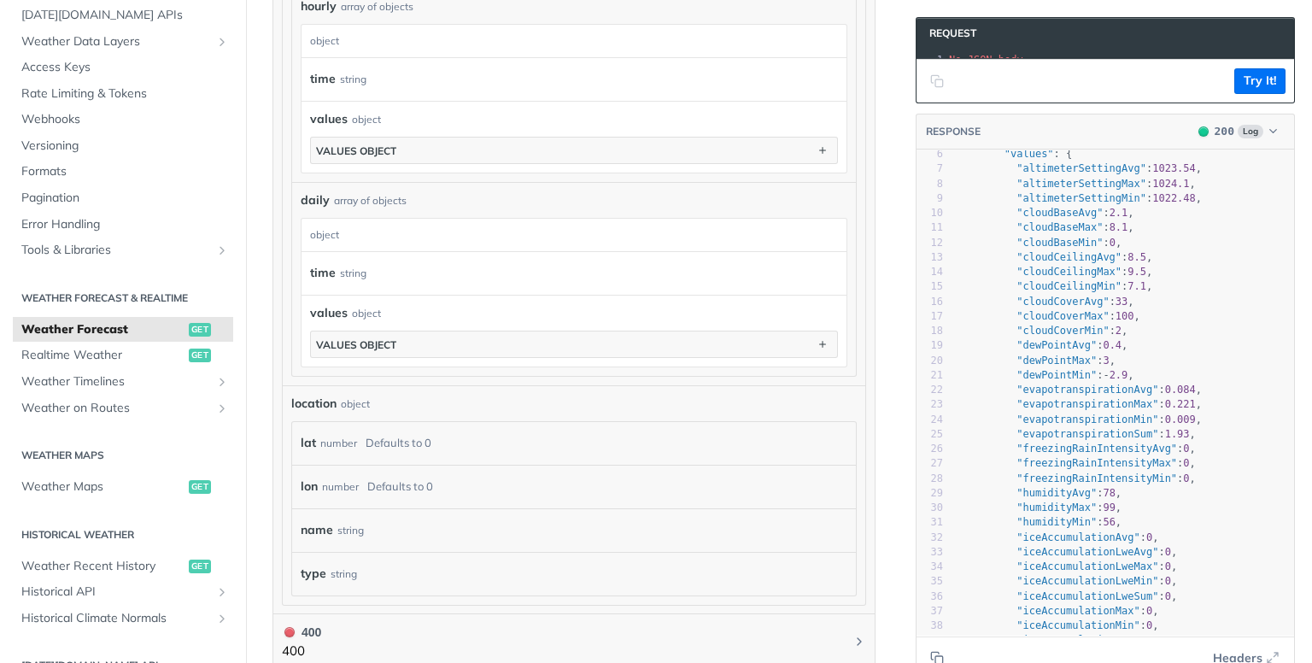
scroll to position [203, 0]
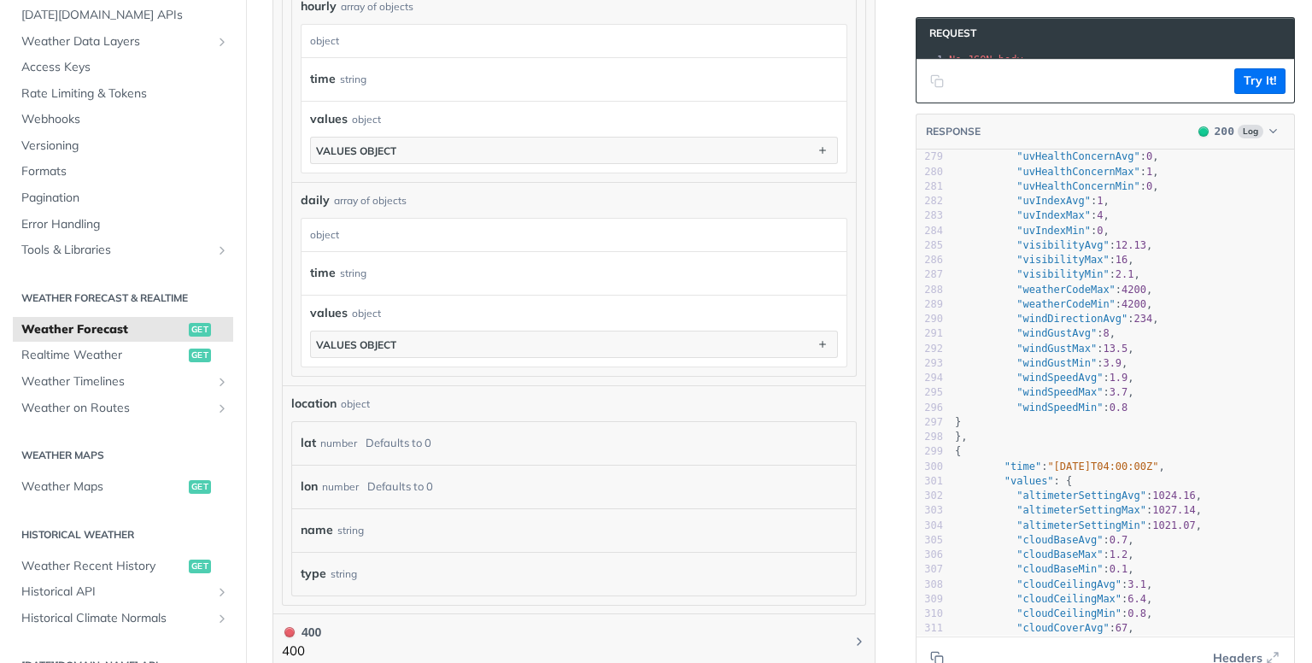
click at [999, 56] on span "body" at bounding box center [1011, 60] width 25 height 12
drag, startPoint x: 1050, startPoint y: 66, endPoint x: 1028, endPoint y: 62, distance: 22.5
click at [1040, 65] on pre "No JSON body" at bounding box center [1126, 59] width 361 height 15
click at [1235, 94] on button "Try It!" at bounding box center [1260, 81] width 51 height 26
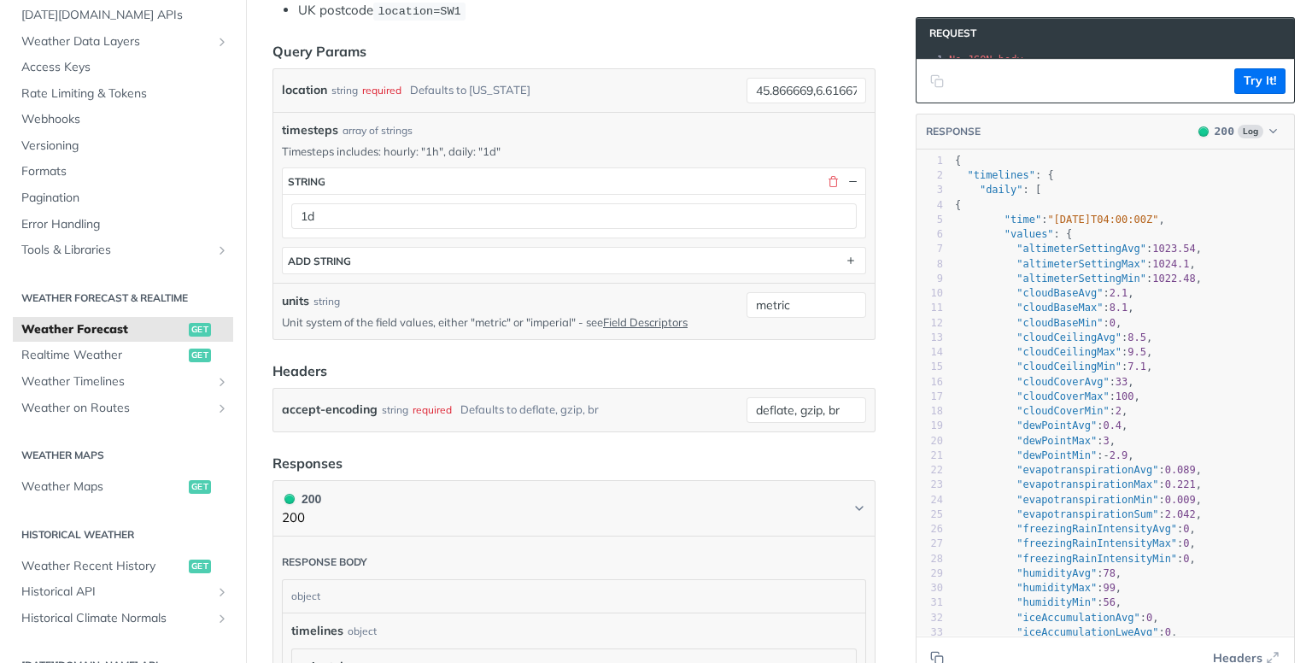
click at [425, 404] on div "required" at bounding box center [432, 409] width 39 height 25
click at [755, 399] on input "deflate, gzip, br" at bounding box center [807, 410] width 120 height 26
click at [754, 502] on div "Use default value" at bounding box center [768, 499] width 169 height 26
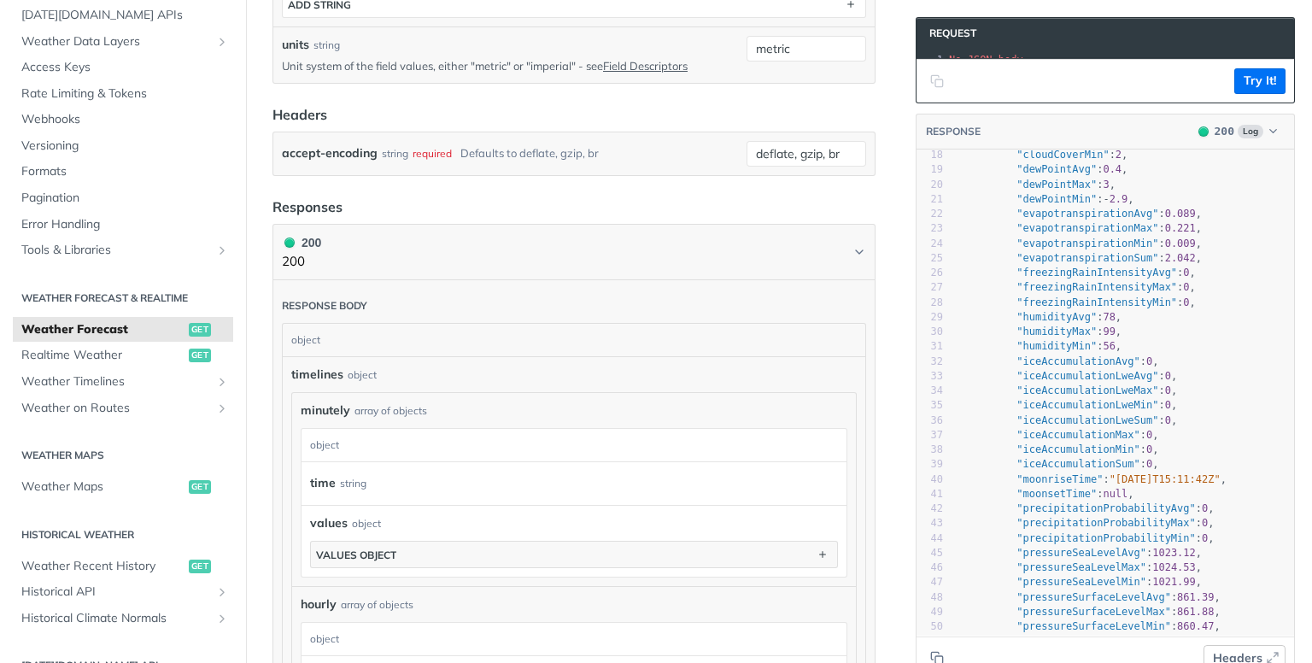
click at [1271, 654] on button "Headers" at bounding box center [1245, 658] width 82 height 26
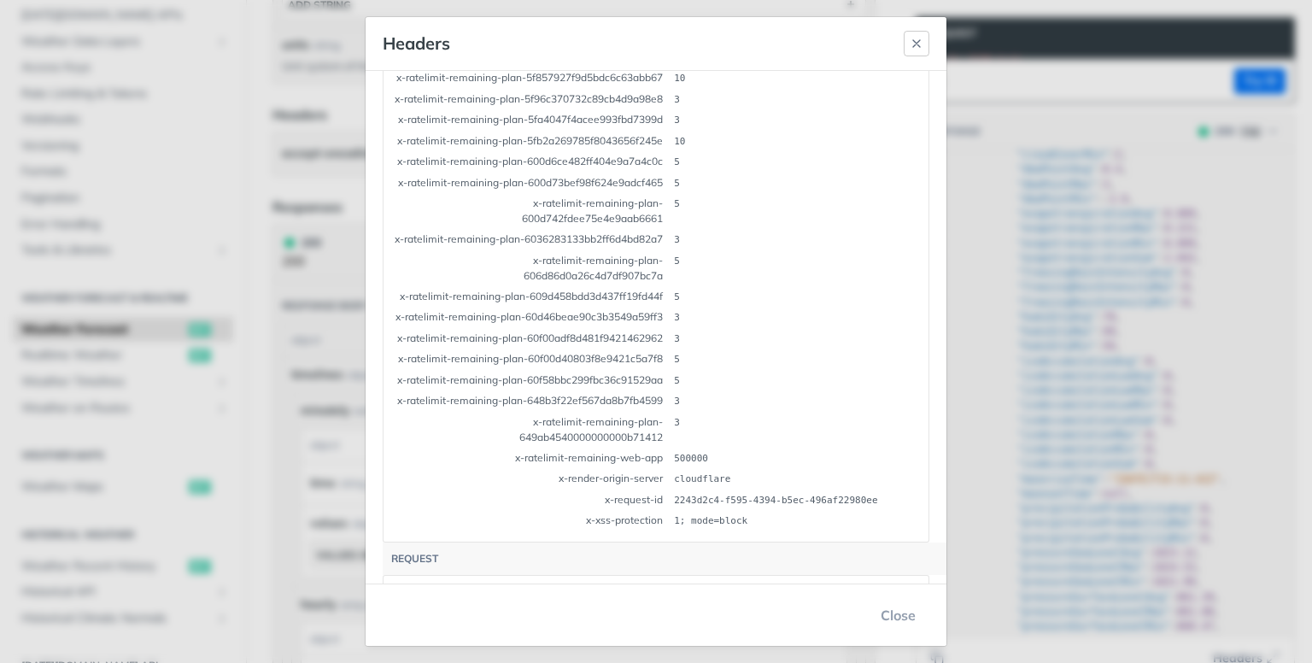
click at [921, 37] on icon "button" at bounding box center [917, 44] width 14 height 14
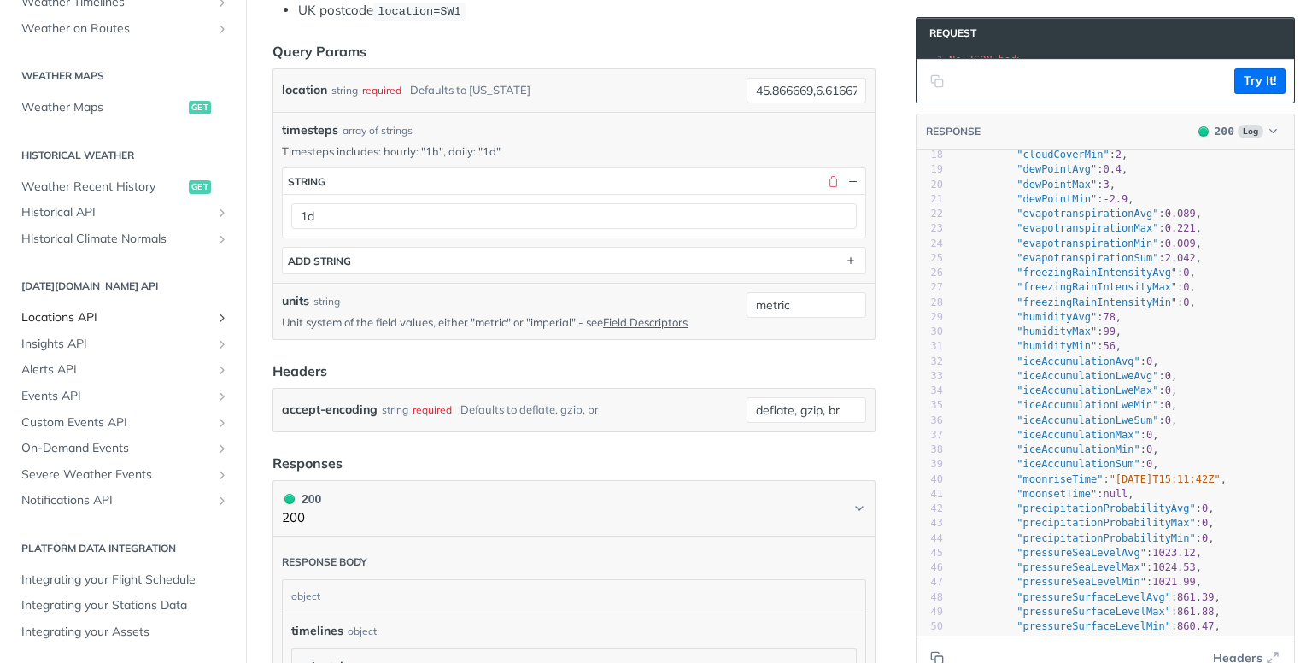
click at [91, 324] on span "Locations API" at bounding box center [116, 317] width 190 height 17
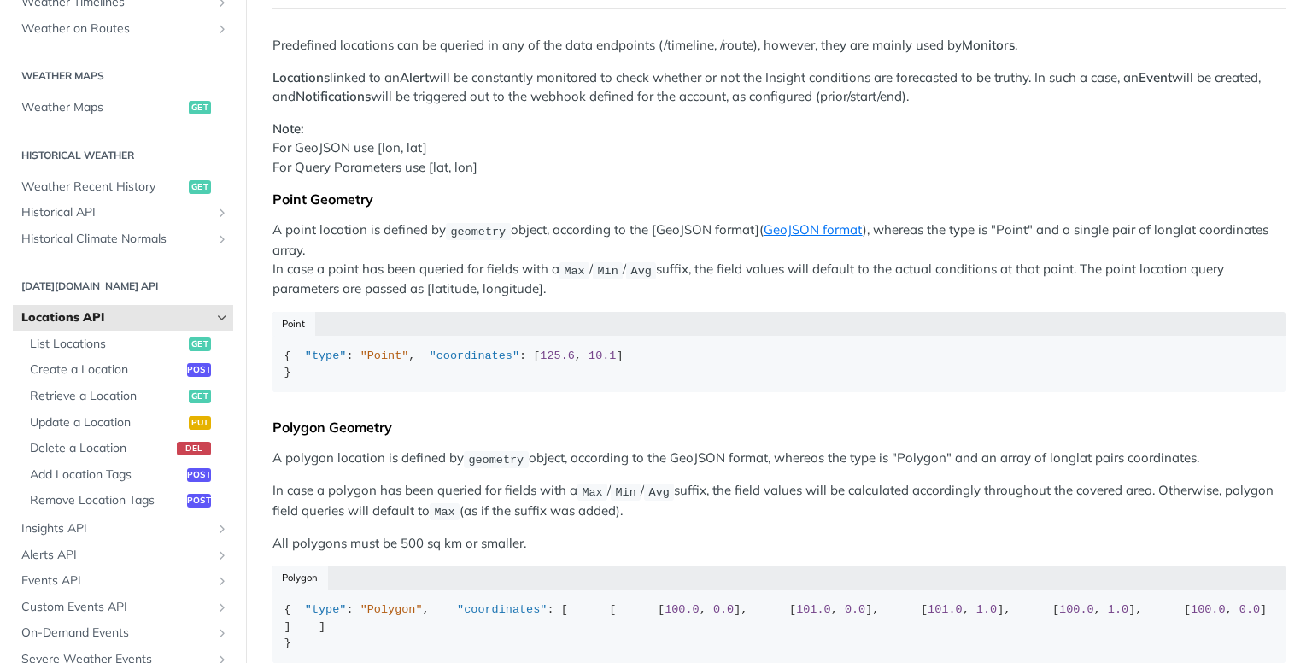
scroll to position [171, 0]
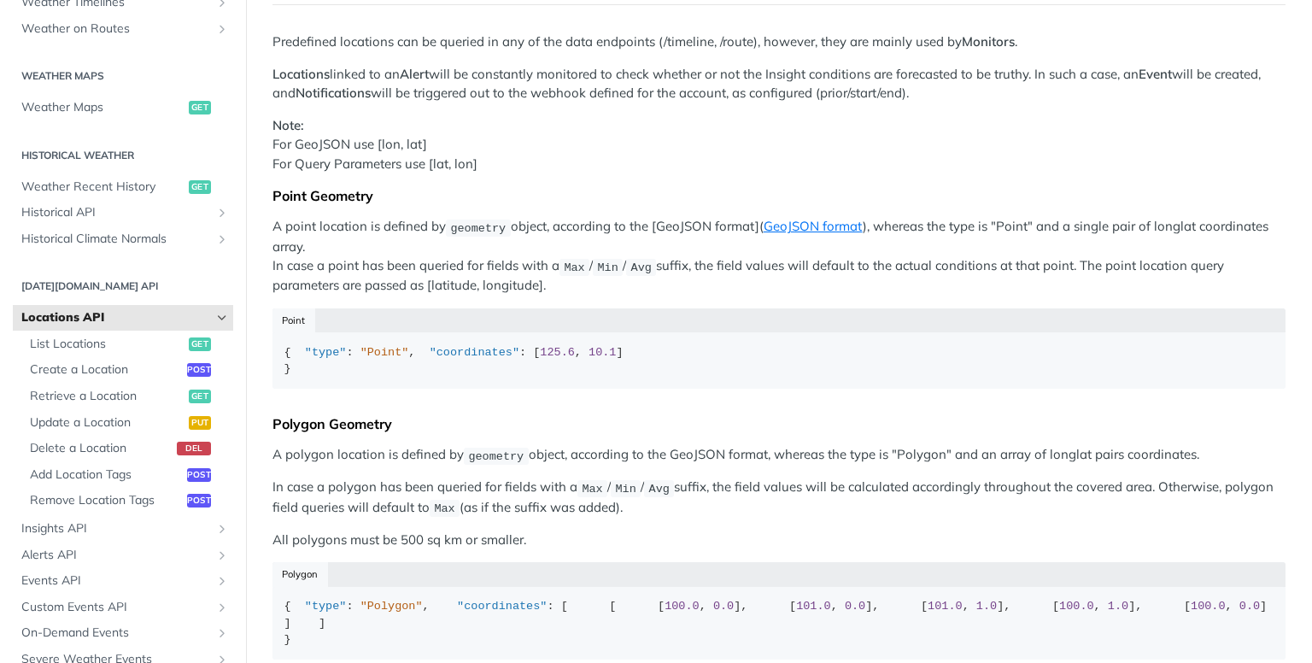
click at [307, 320] on div "Point" at bounding box center [779, 320] width 1013 height 24
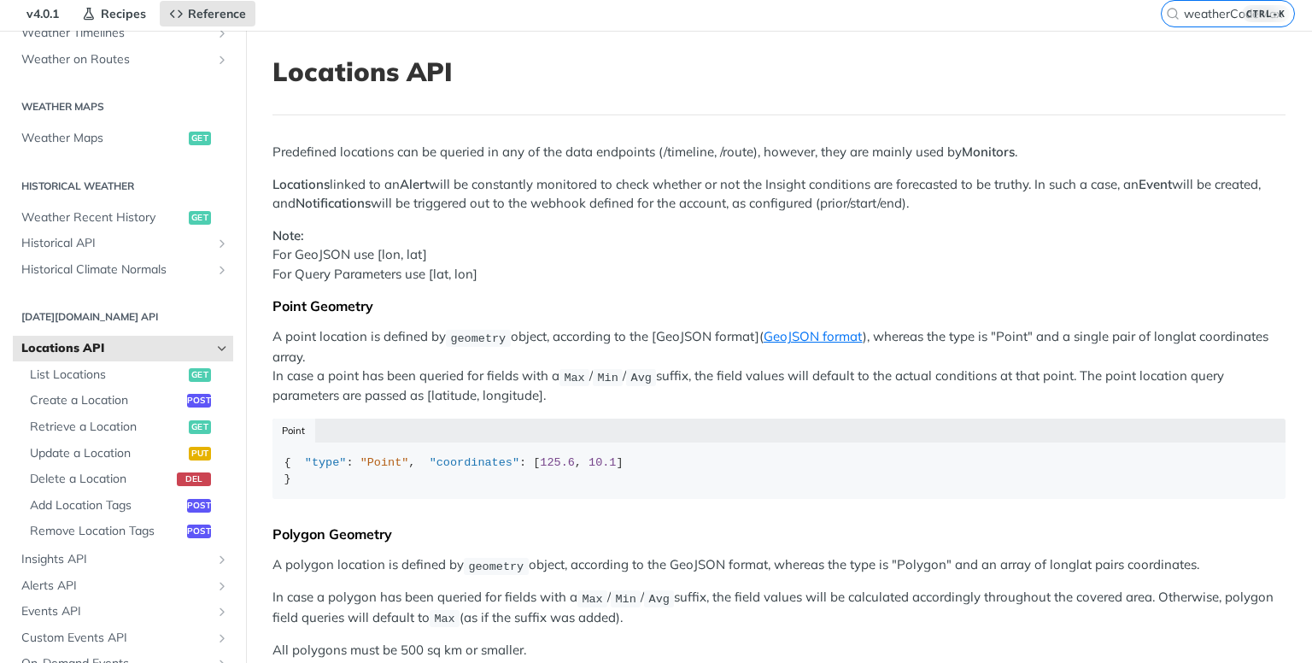
scroll to position [85, 0]
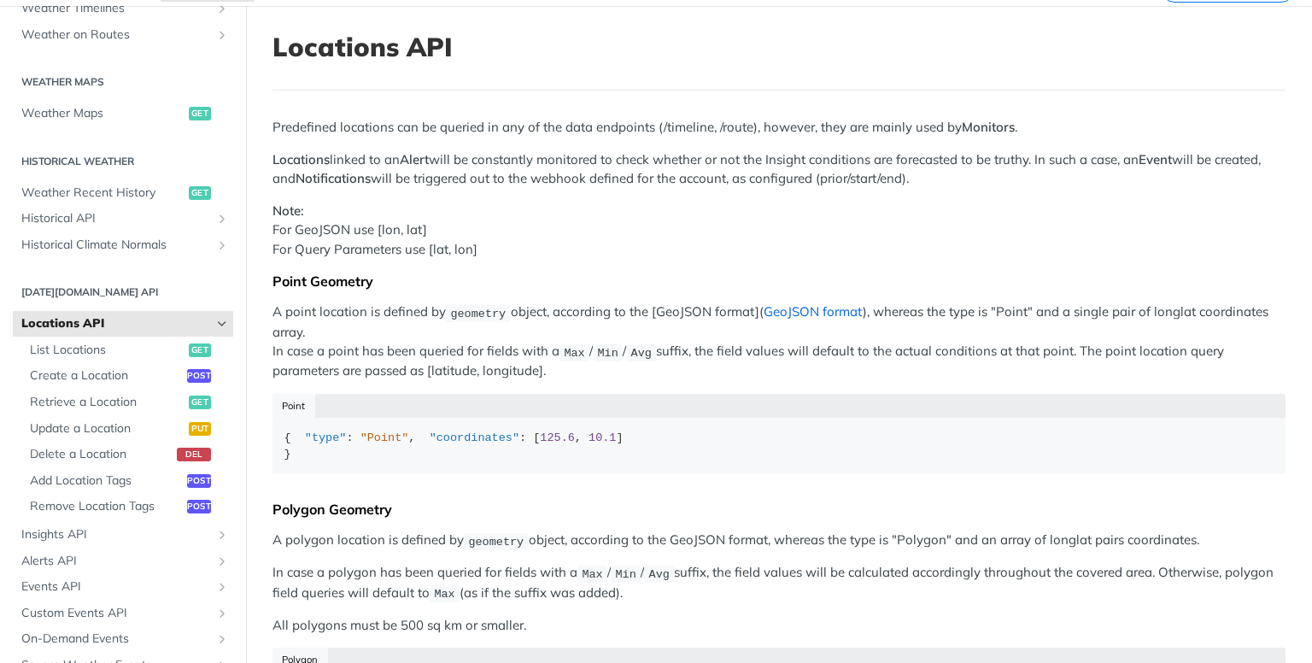
click at [815, 309] on link "GeoJSON format" at bounding box center [813, 311] width 99 height 16
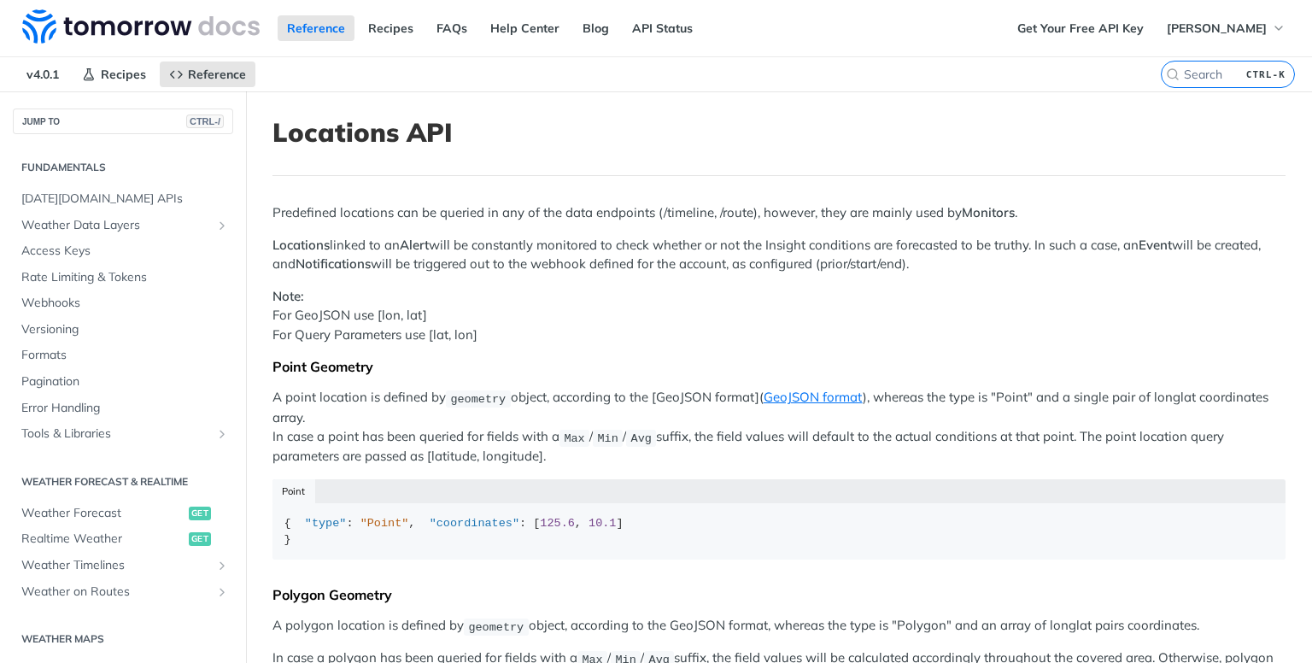
click at [404, 55] on div "Reference Recipes FAQs Help Center Blog API Status" at bounding box center [504, 28] width 1008 height 56
click at [68, 246] on span "Access Keys" at bounding box center [125, 251] width 208 height 17
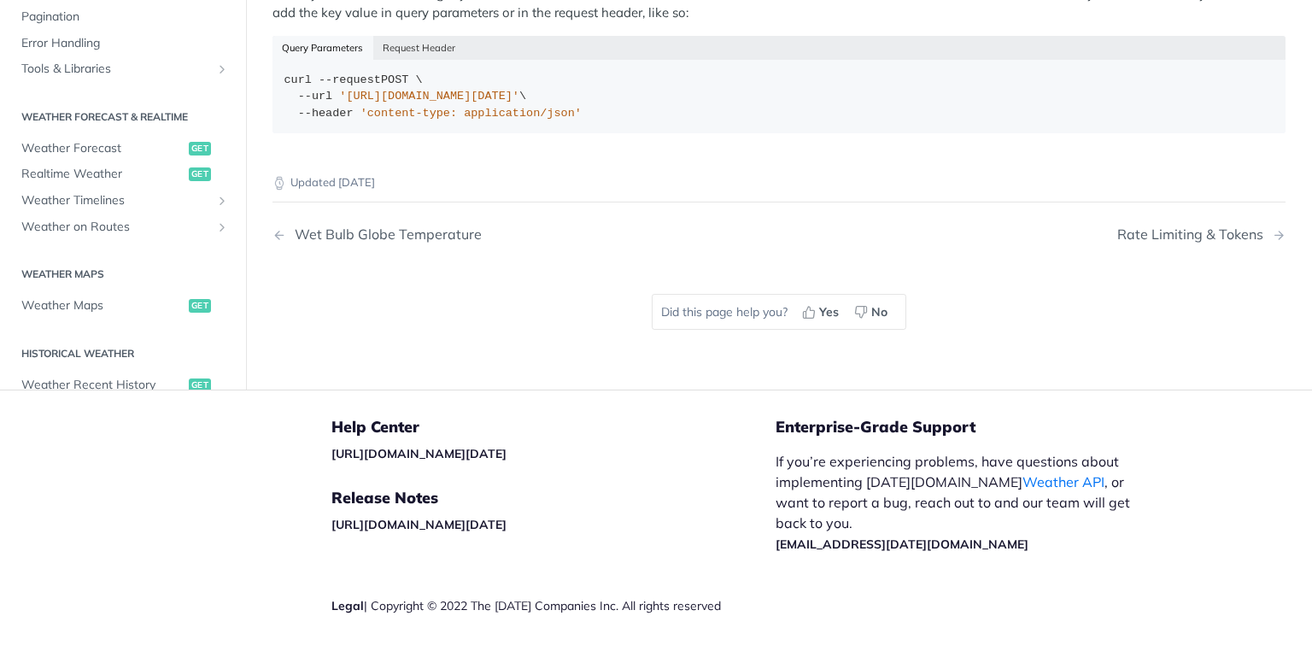
scroll to position [492, 0]
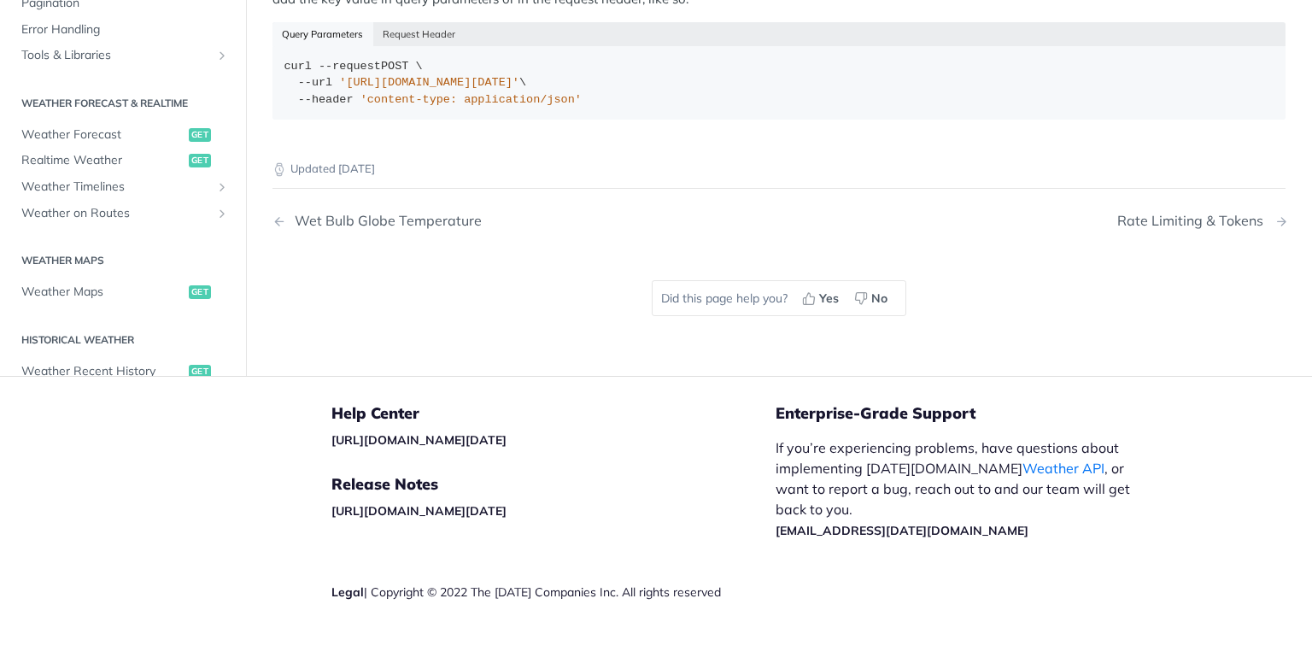
click at [1253, 213] on div "Rate Limiting & Tokens" at bounding box center [1195, 221] width 155 height 16
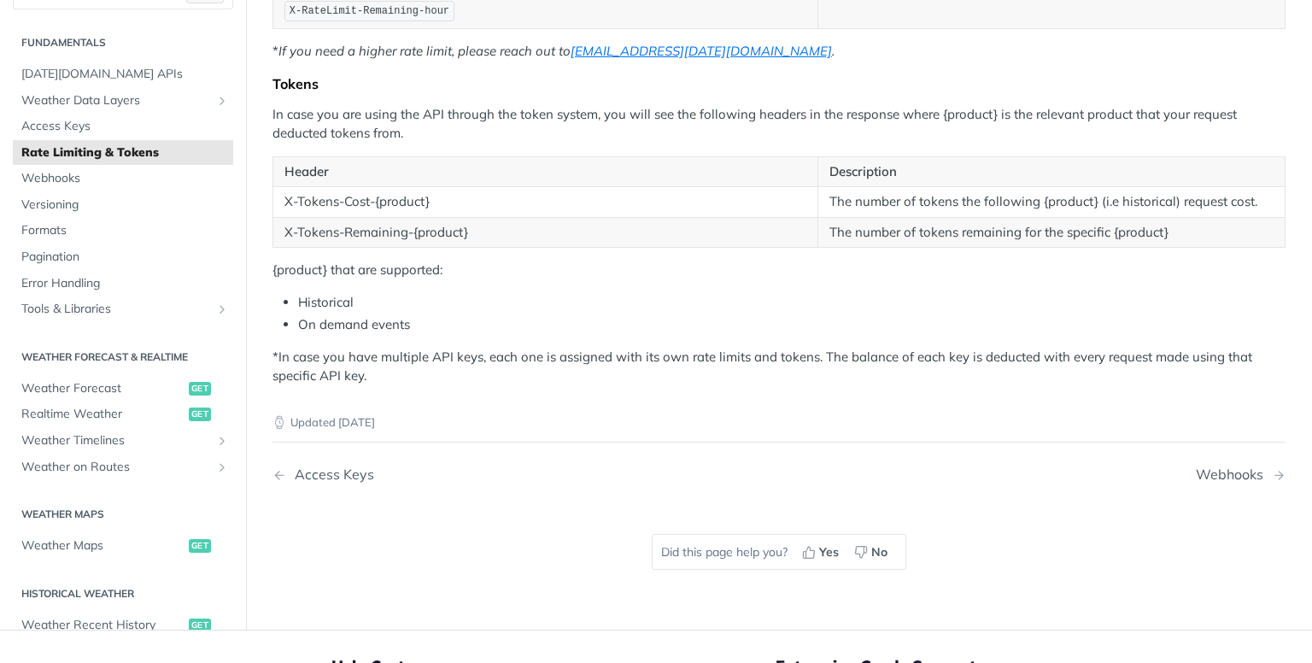
scroll to position [513, 0]
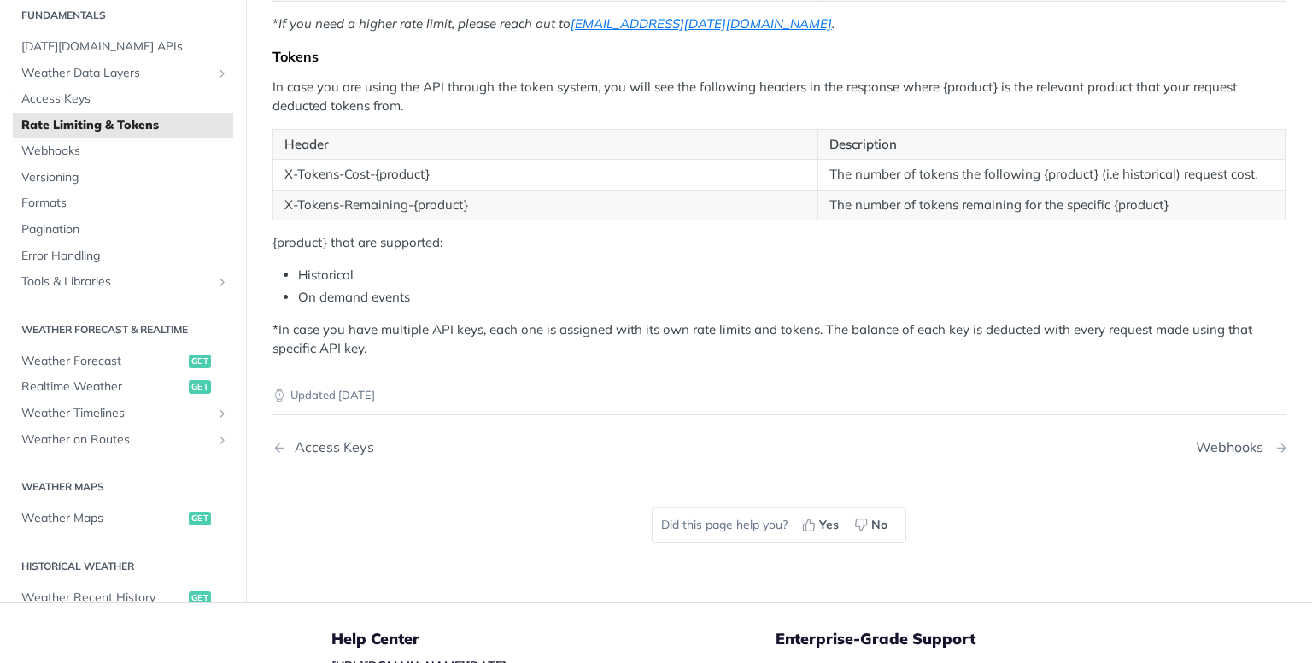
click at [1213, 443] on div "Webhooks" at bounding box center [1234, 447] width 76 height 16
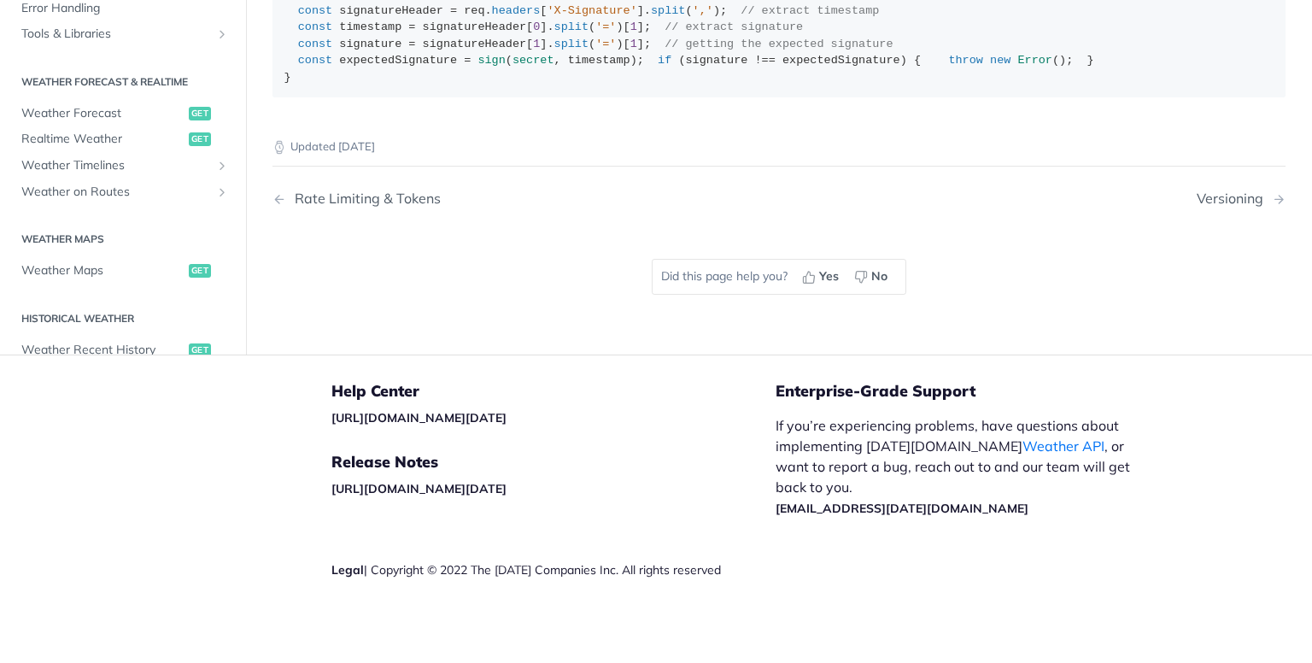
scroll to position [1623, 0]
click at [1220, 207] on div "Versioning" at bounding box center [1234, 199] width 75 height 16
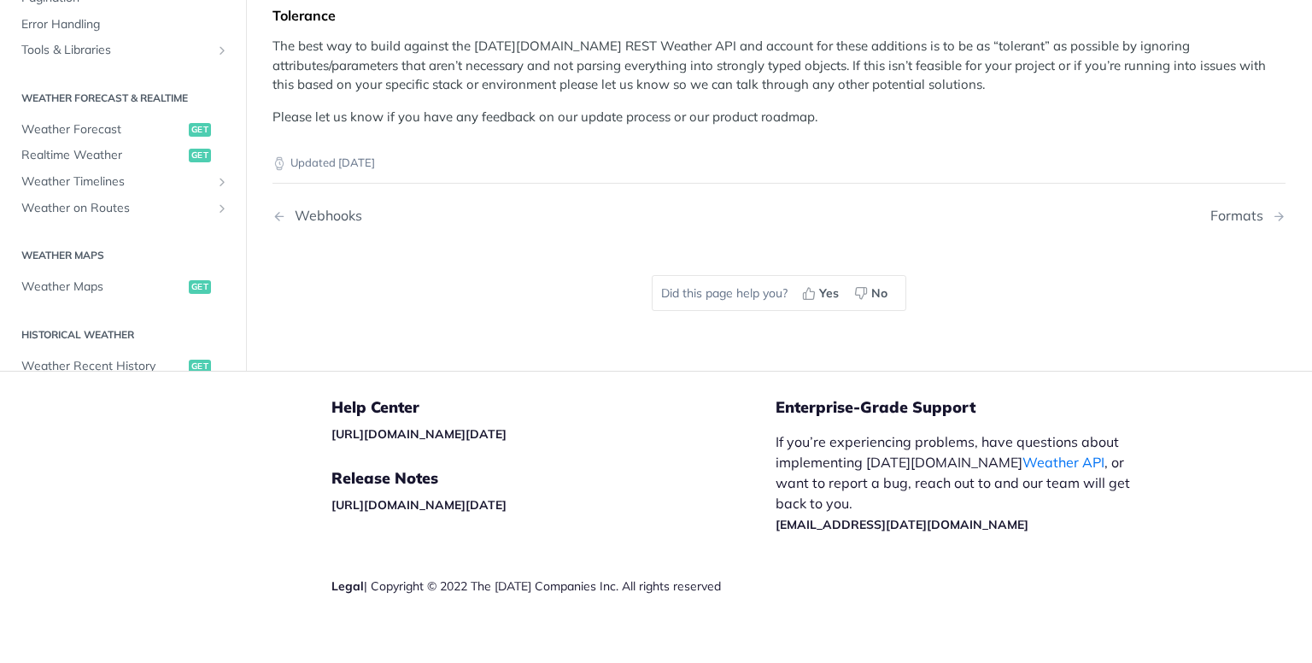
scroll to position [670, 0]
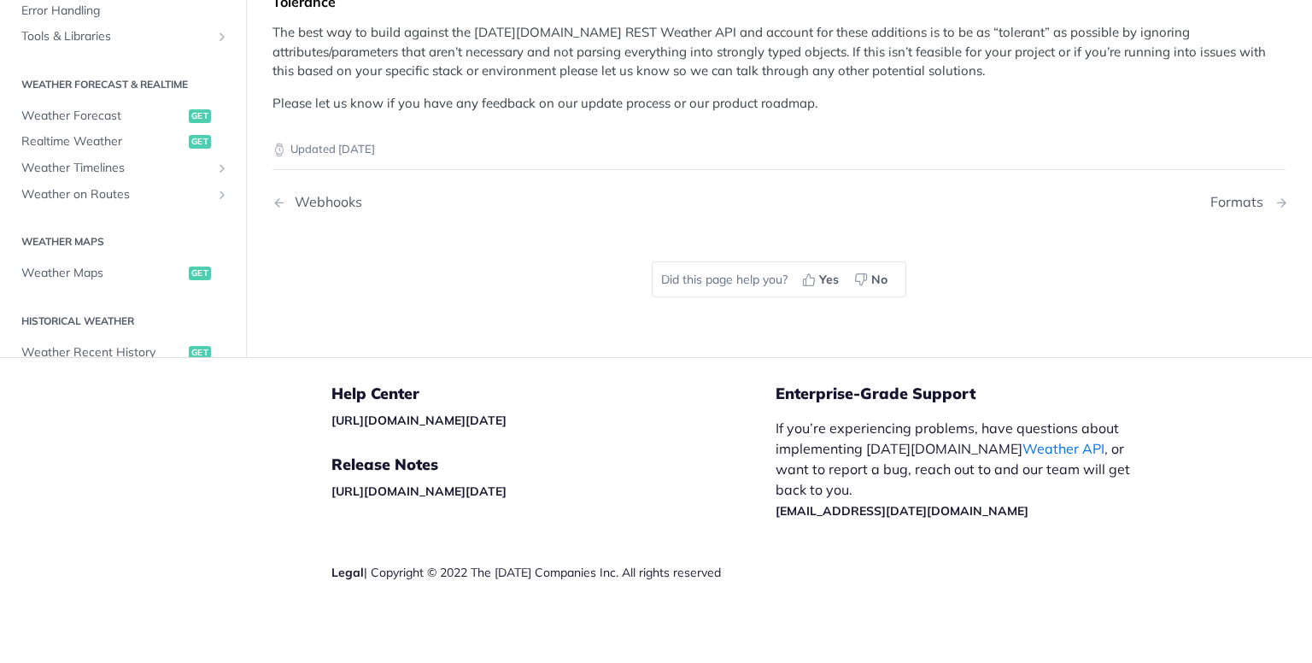
click at [1230, 197] on div "Formats" at bounding box center [1242, 202] width 62 height 16
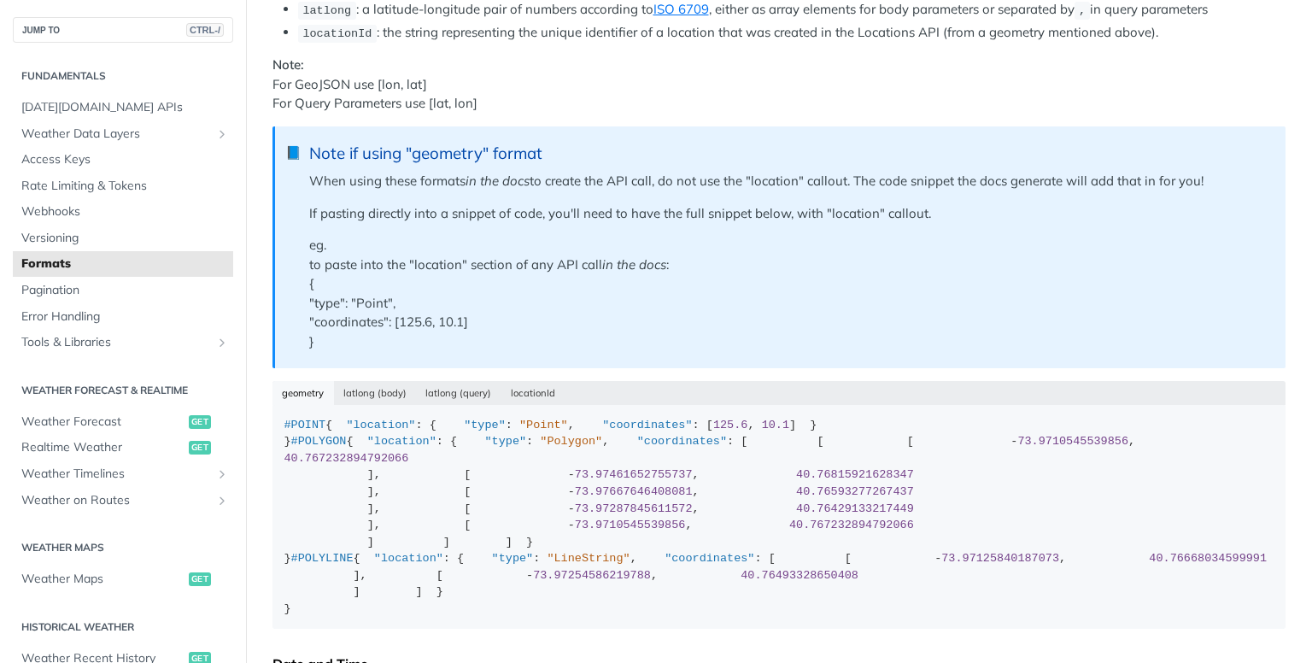
scroll to position [342, 0]
click at [373, 390] on button "latlong (body)" at bounding box center [375, 391] width 83 height 24
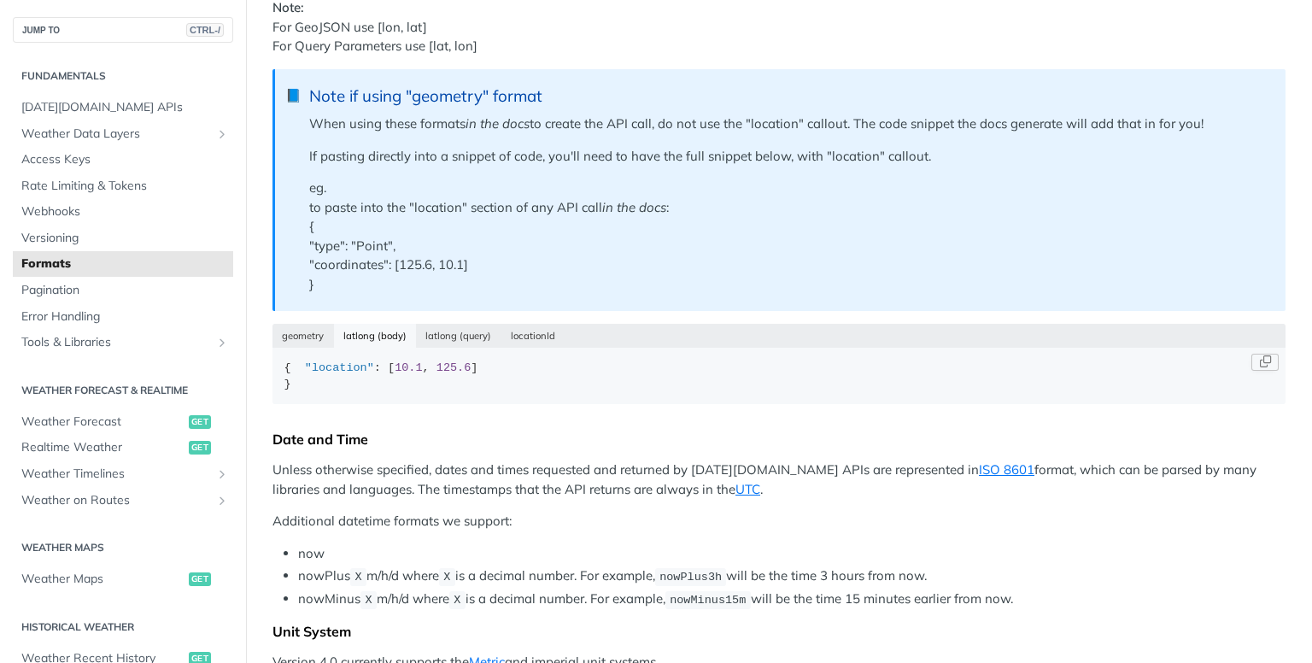
scroll to position [427, 0]
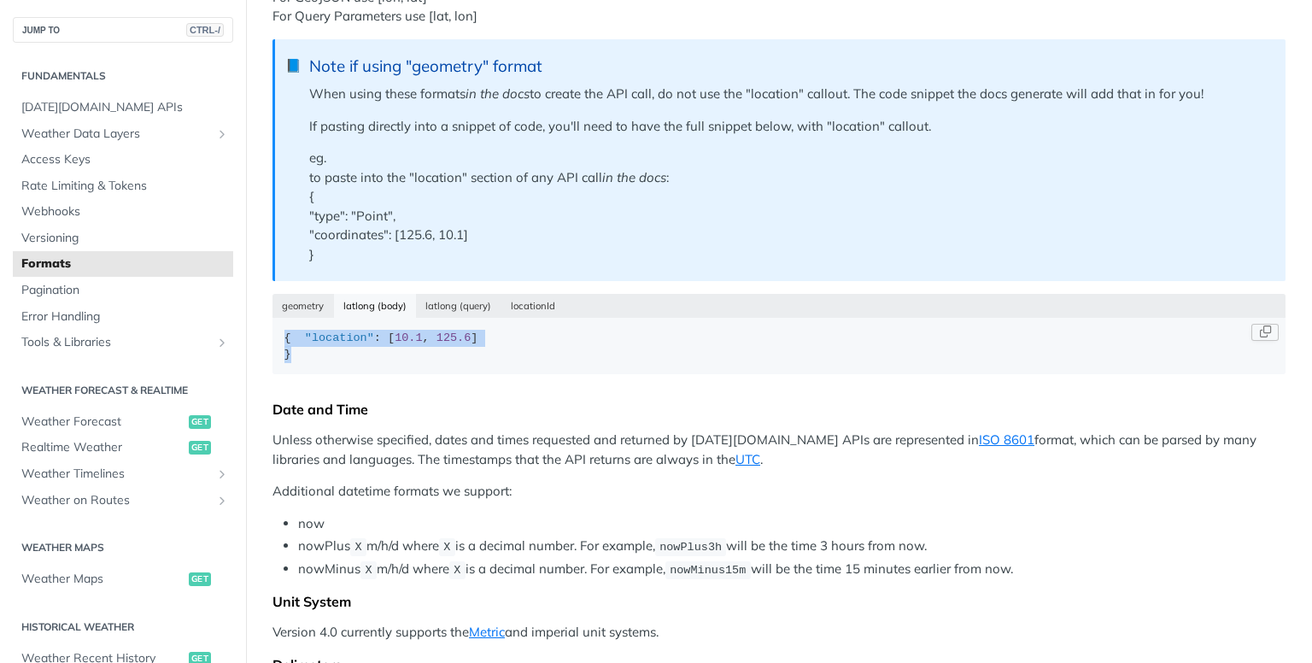
drag, startPoint x: 277, startPoint y: 336, endPoint x: 468, endPoint y: 363, distance: 193.3
click at [468, 363] on code "{ "location" : [ 10.1 , 125.6 ] }" at bounding box center [779, 346] width 1013 height 56
click at [451, 363] on div "{ "location" : [ 10.1 , 125.6 ] }" at bounding box center [780, 346] width 990 height 33
drag, startPoint x: 373, startPoint y: 350, endPoint x: 459, endPoint y: 355, distance: 85.5
click at [459, 355] on div "{ "location" : [ 10.1 , 125.6 ] }" at bounding box center [780, 346] width 990 height 33
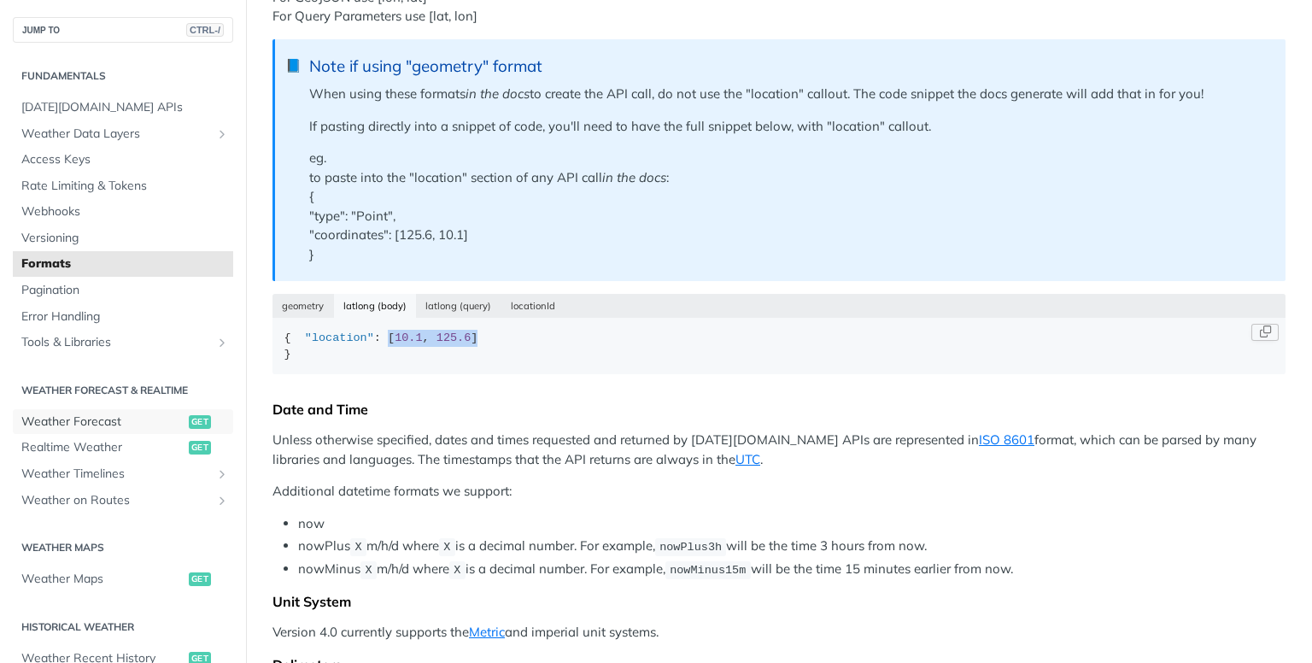
copy div "[ 10.1 , 125.6 ]"
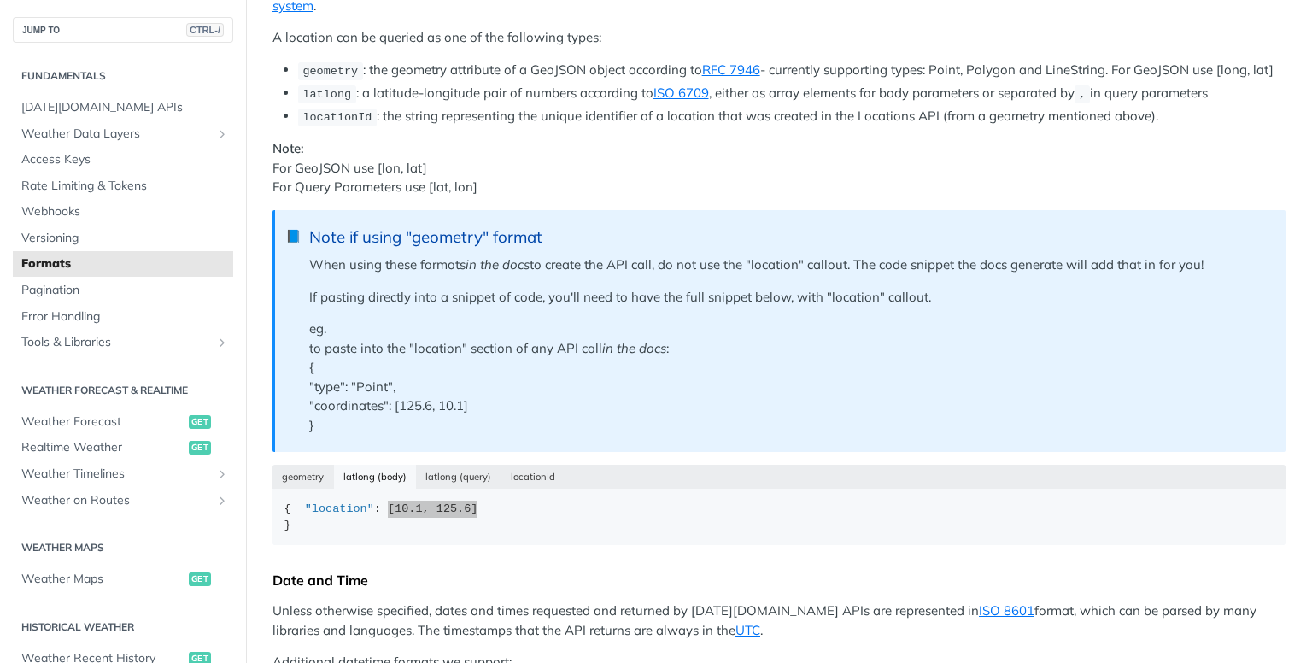
scroll to position [0, 0]
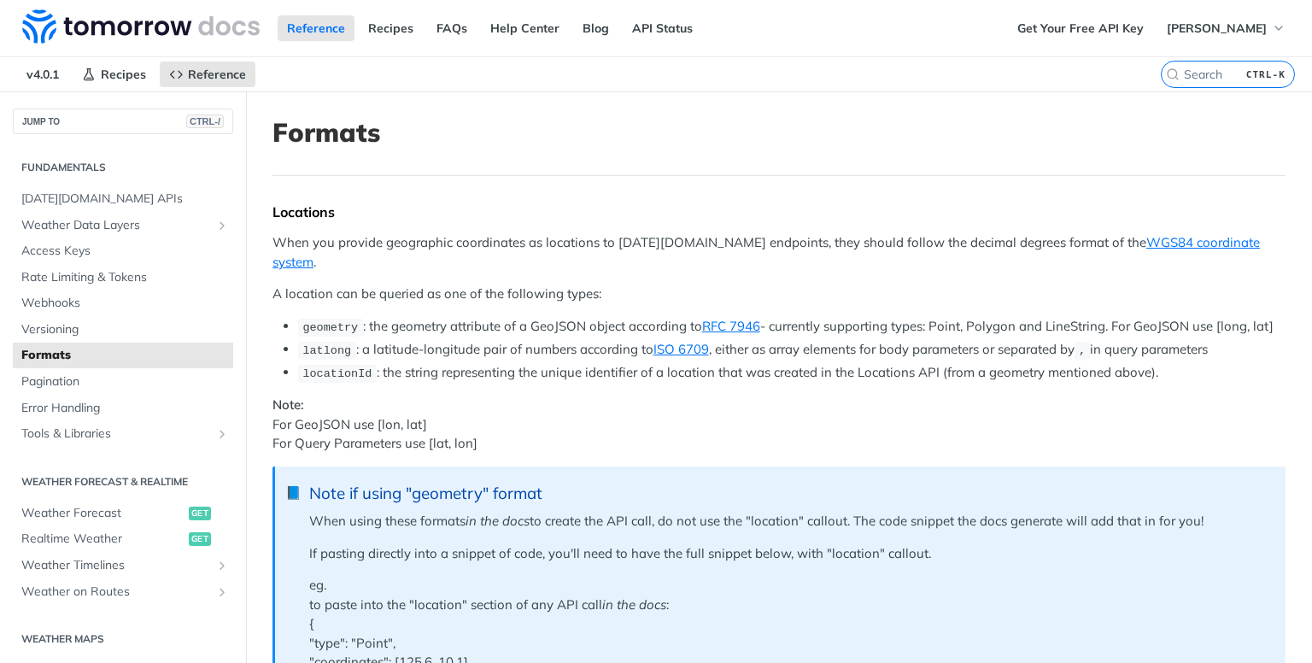
click at [34, 78] on span "v4.0.1" at bounding box center [42, 75] width 51 height 26
click at [132, 28] on img at bounding box center [141, 26] width 238 height 34
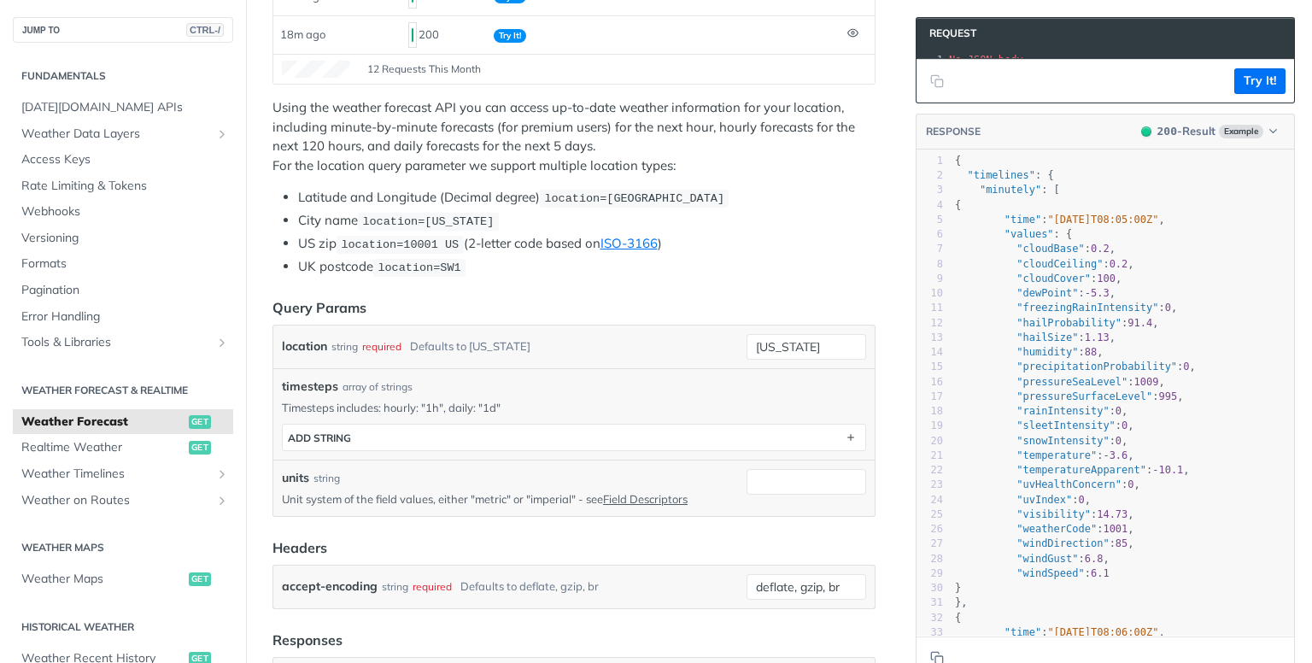
scroll to position [427, 0]
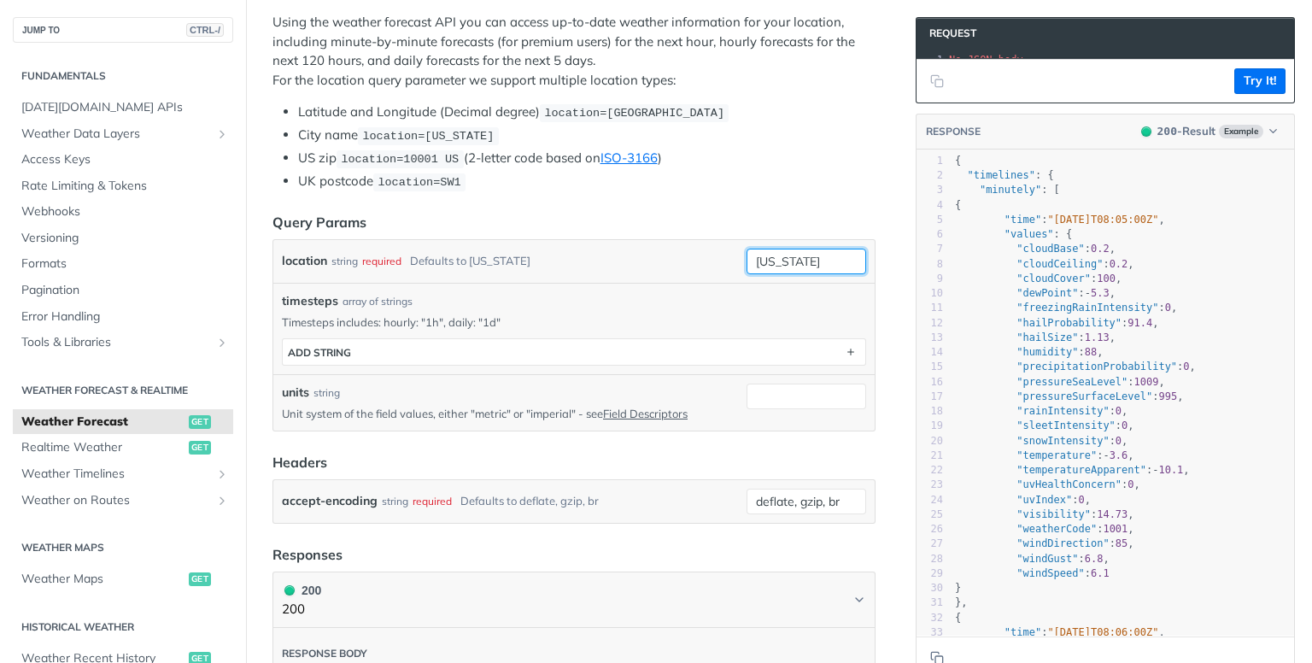
click at [754, 263] on input "new york" at bounding box center [807, 262] width 120 height 26
click at [763, 255] on input "new york" at bounding box center [807, 262] width 120 height 26
paste input "https://api.tomorrow.io/v4/weather/forecast?location=48.8566,2.3522&timesteps=1…"
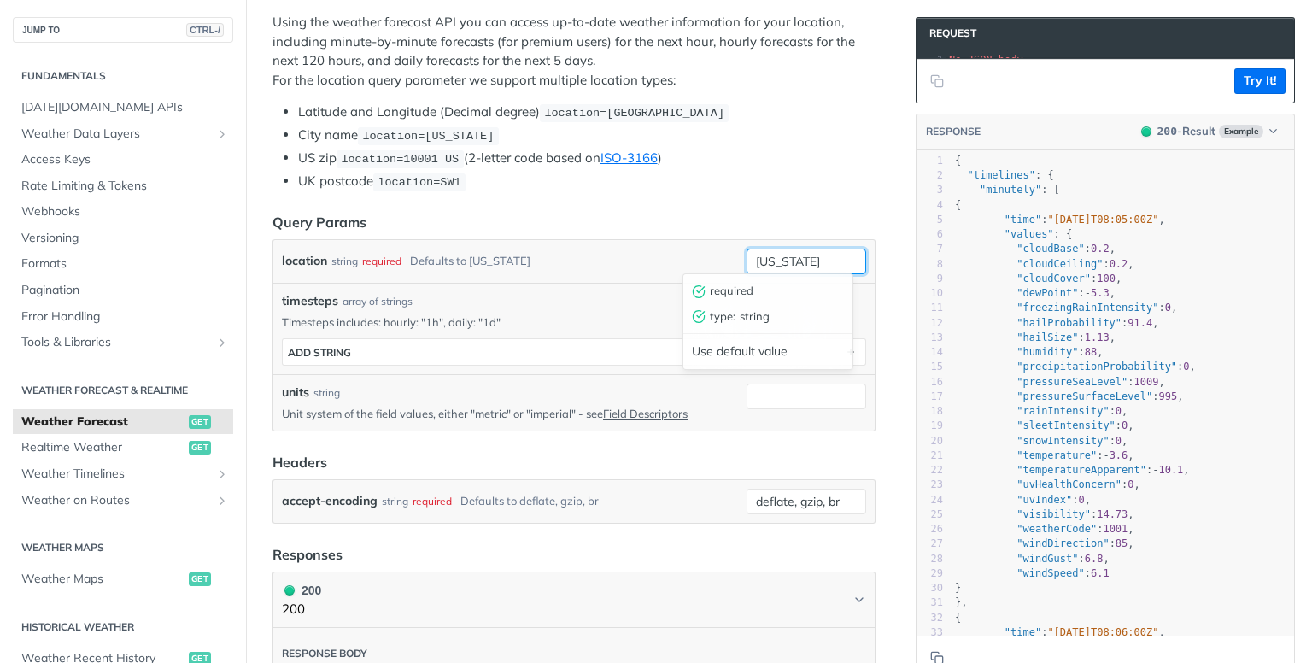
scroll to position [0, 0]
click at [768, 257] on input "new york" at bounding box center [807, 262] width 120 height 26
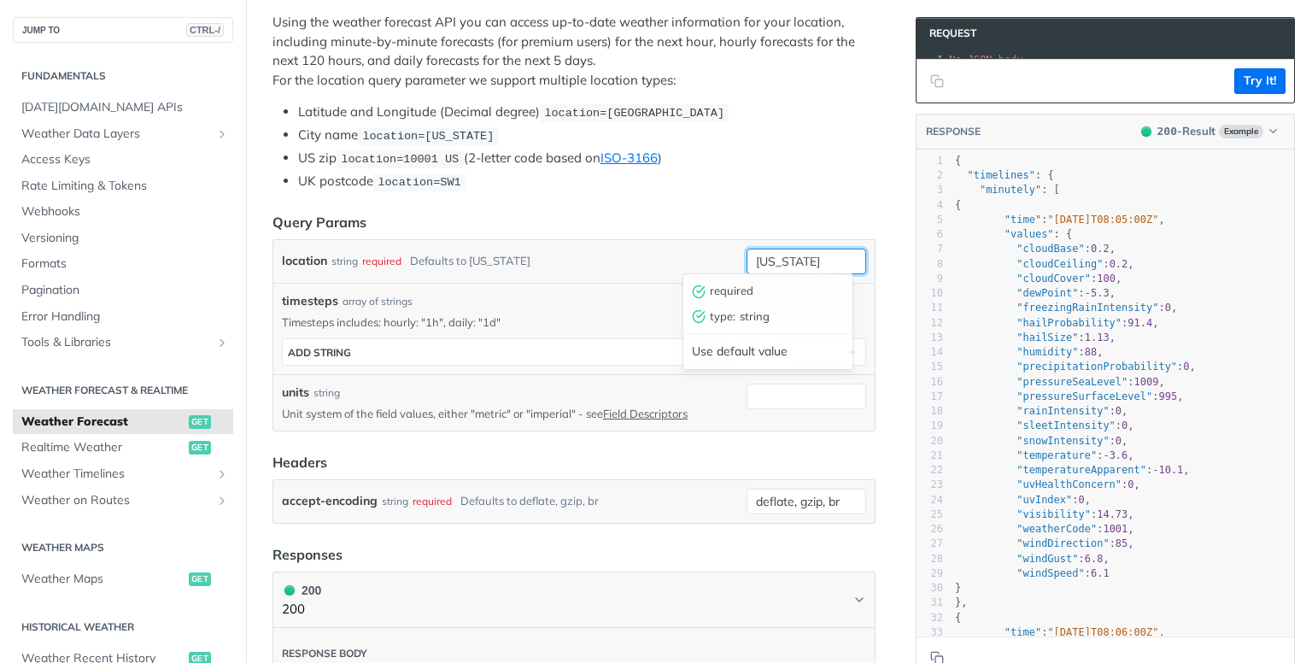
paste input "[10.1, 125.6]"
click at [766, 254] on input "[10.1, 125.6]" at bounding box center [807, 262] width 120 height 26
click at [768, 254] on input "[10.1, 125.6]" at bounding box center [807, 262] width 120 height 26
click at [747, 258] on input "[, 125.6]" at bounding box center [807, 262] width 120 height 26
paste input "45.839"
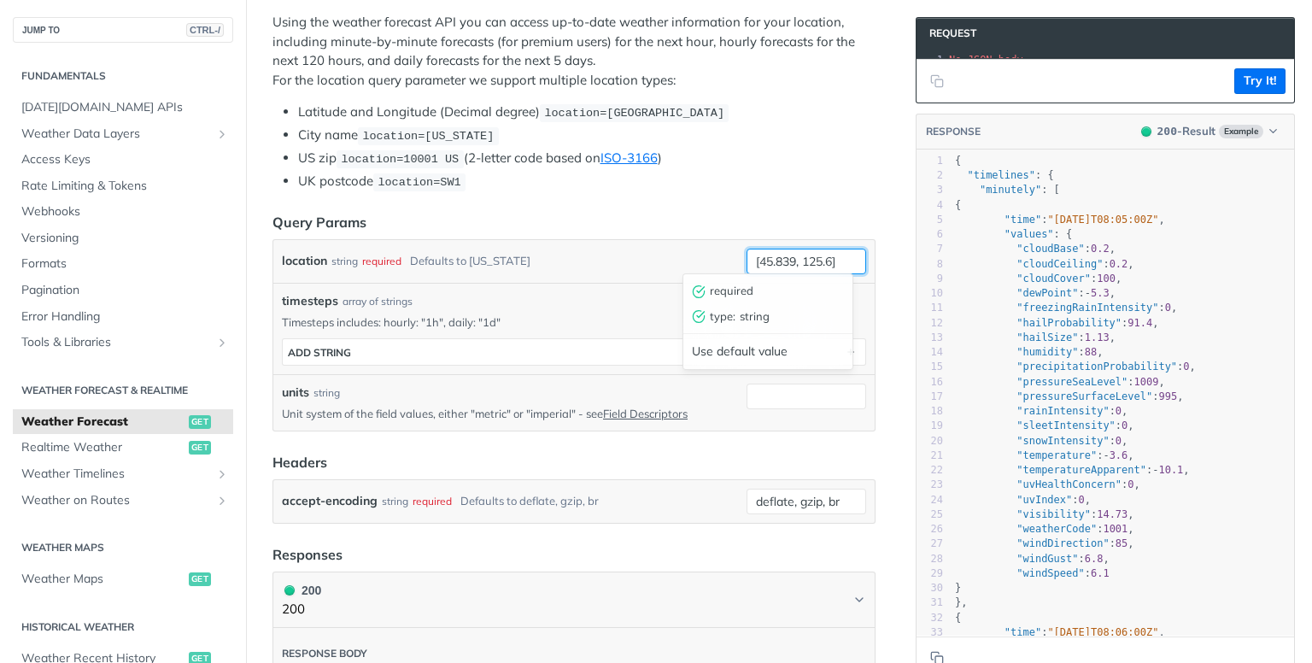
click at [806, 257] on input "[45.839, 125.6]" at bounding box center [807, 262] width 120 height 26
click at [807, 258] on input "[45.839, 125.6]" at bounding box center [807, 262] width 120 height 26
click at [807, 261] on input "[45.839, 125.6]" at bounding box center [807, 262] width 120 height 26
paste input "6.582"
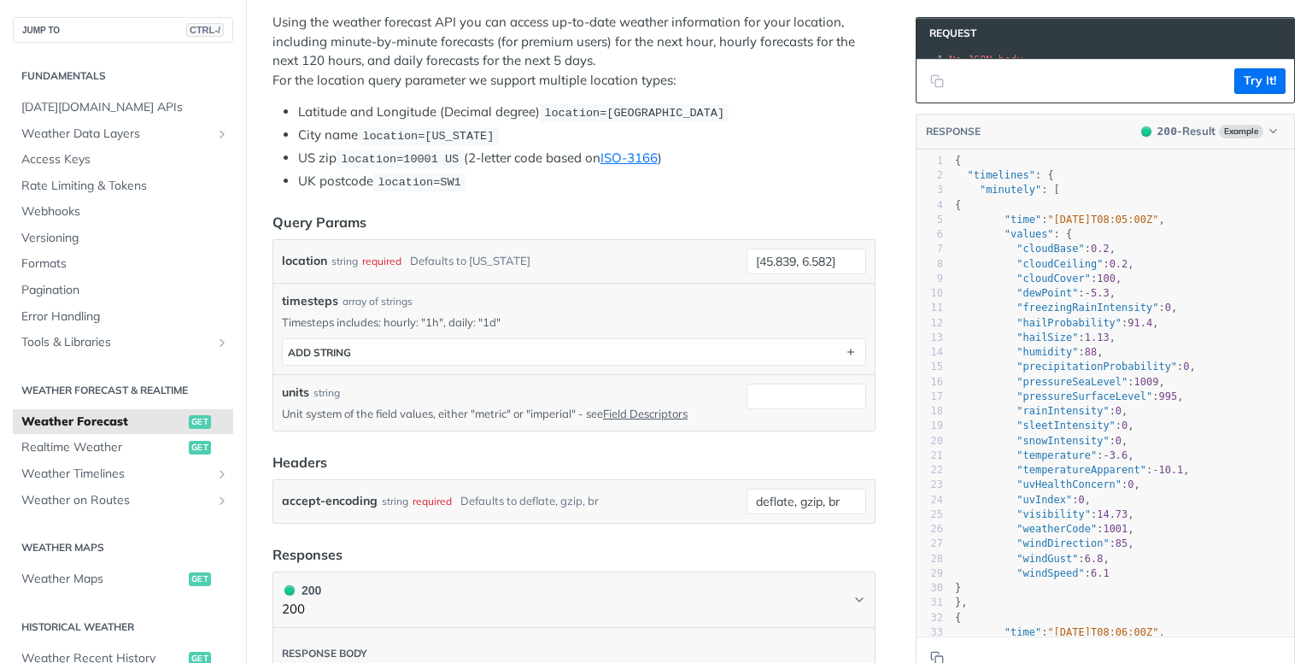
click at [820, 212] on header "Query Params" at bounding box center [574, 222] width 603 height 21
click at [752, 249] on input "[45.839, 6.582]" at bounding box center [807, 262] width 120 height 26
click at [719, 259] on div "location string required Defaults to new york" at bounding box center [511, 262] width 458 height 26
click at [1240, 94] on button "Try It!" at bounding box center [1260, 81] width 51 height 26
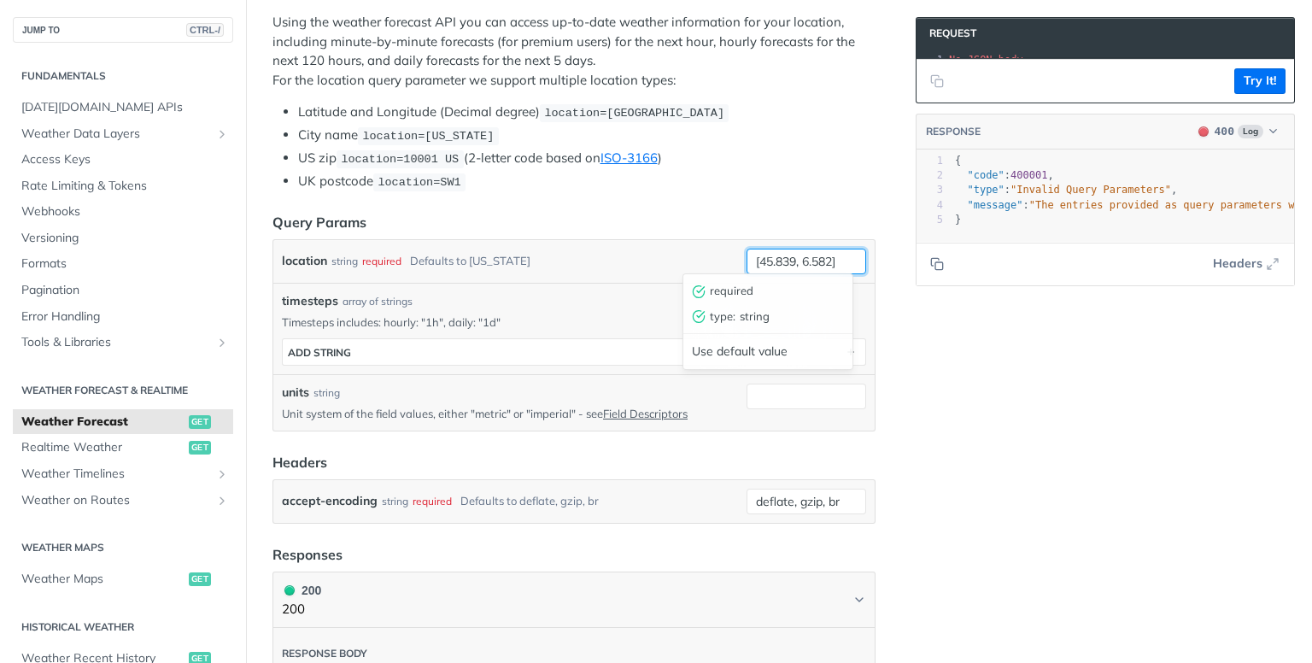
click at [747, 251] on input "[45.839, 6.582]" at bounding box center [807, 262] width 120 height 26
click at [822, 257] on input "45.839, 6.582]" at bounding box center [807, 262] width 120 height 26
type input "45.839, 6.582"
click at [661, 256] on div "location string required Defaults to new york" at bounding box center [511, 262] width 458 height 26
click at [1243, 94] on button "Try It!" at bounding box center [1260, 81] width 51 height 26
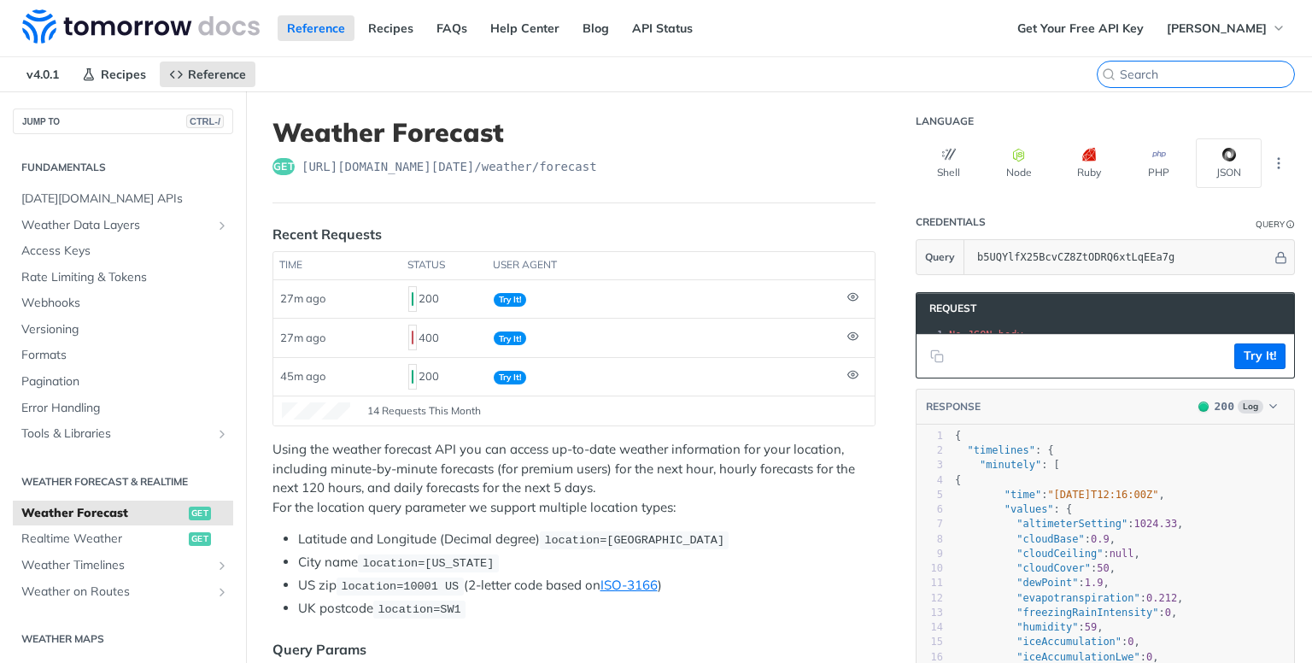
click at [1183, 70] on input "CTRL-K" at bounding box center [1207, 74] width 174 height 15
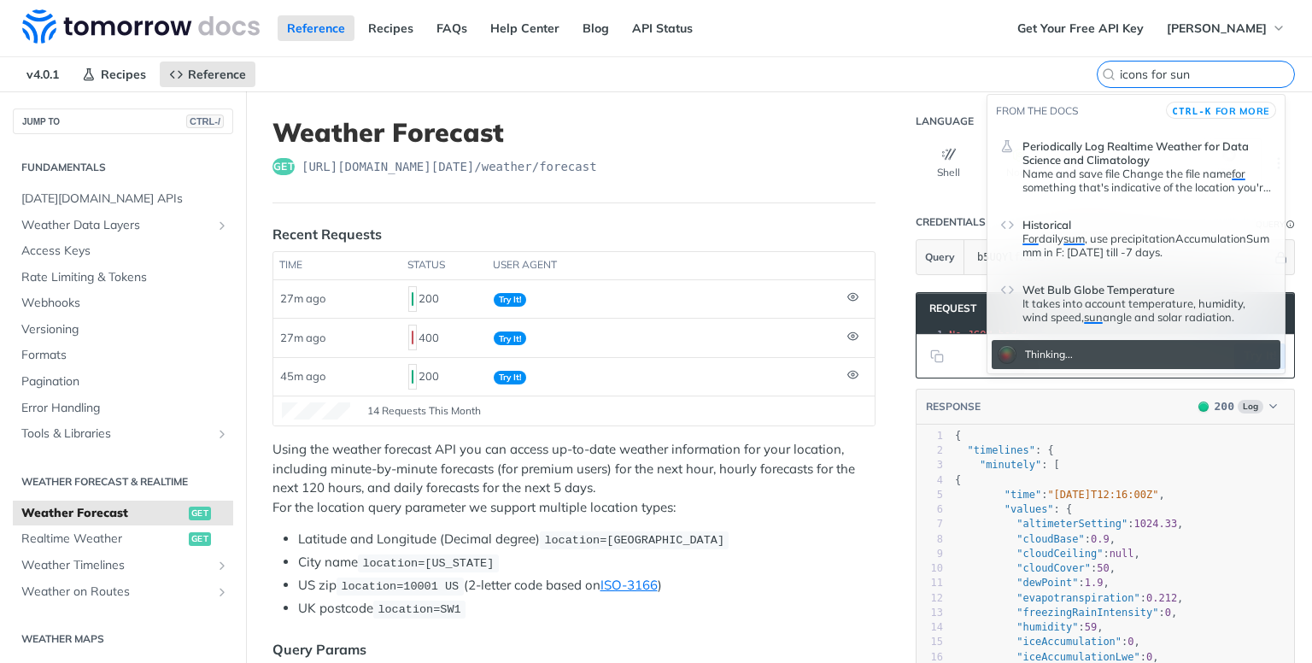
type input "icons for sun"
click at [1148, 171] on p "Name and save file Change the file name for something that's indicative of the …" at bounding box center [1147, 180] width 249 height 27
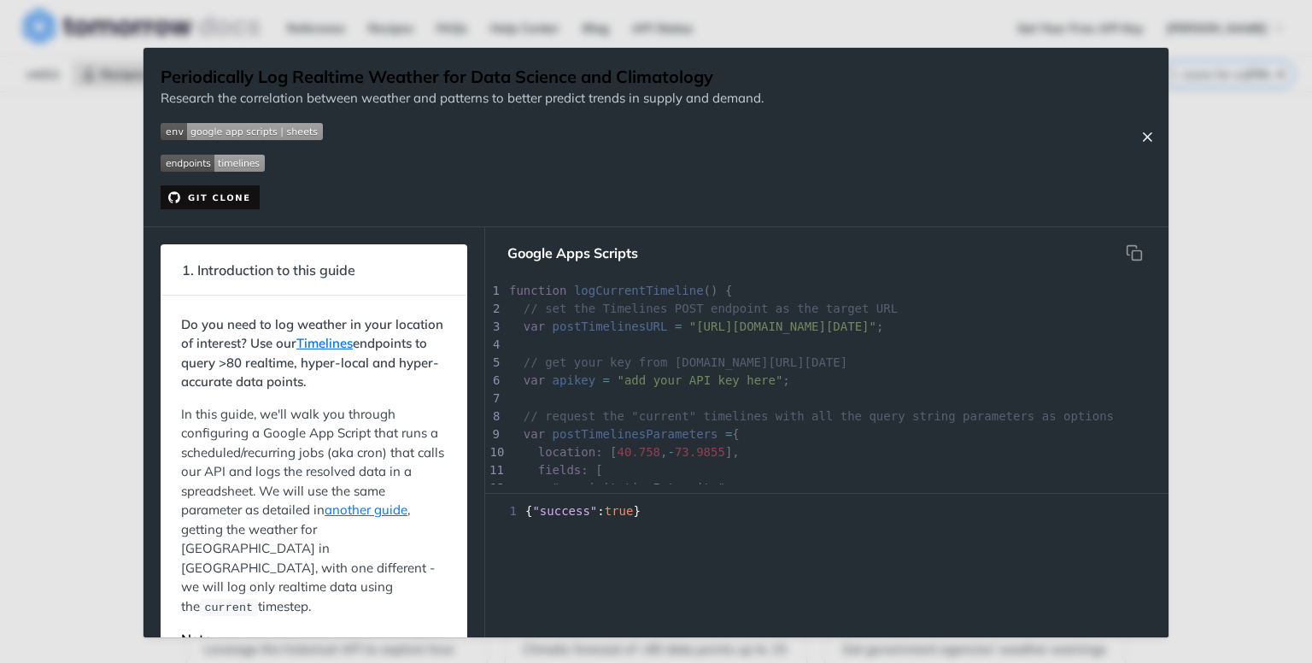
click at [1152, 134] on icon "Close Recipe" at bounding box center [1147, 136] width 15 height 15
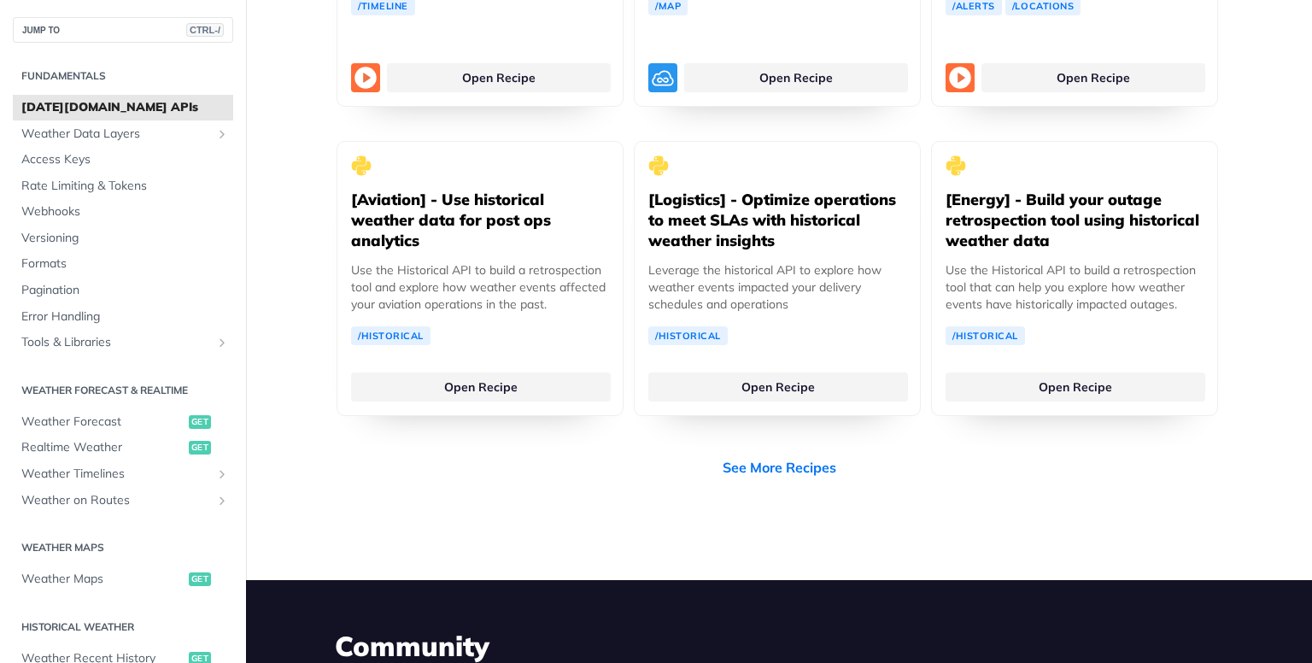
scroll to position [3395, 0]
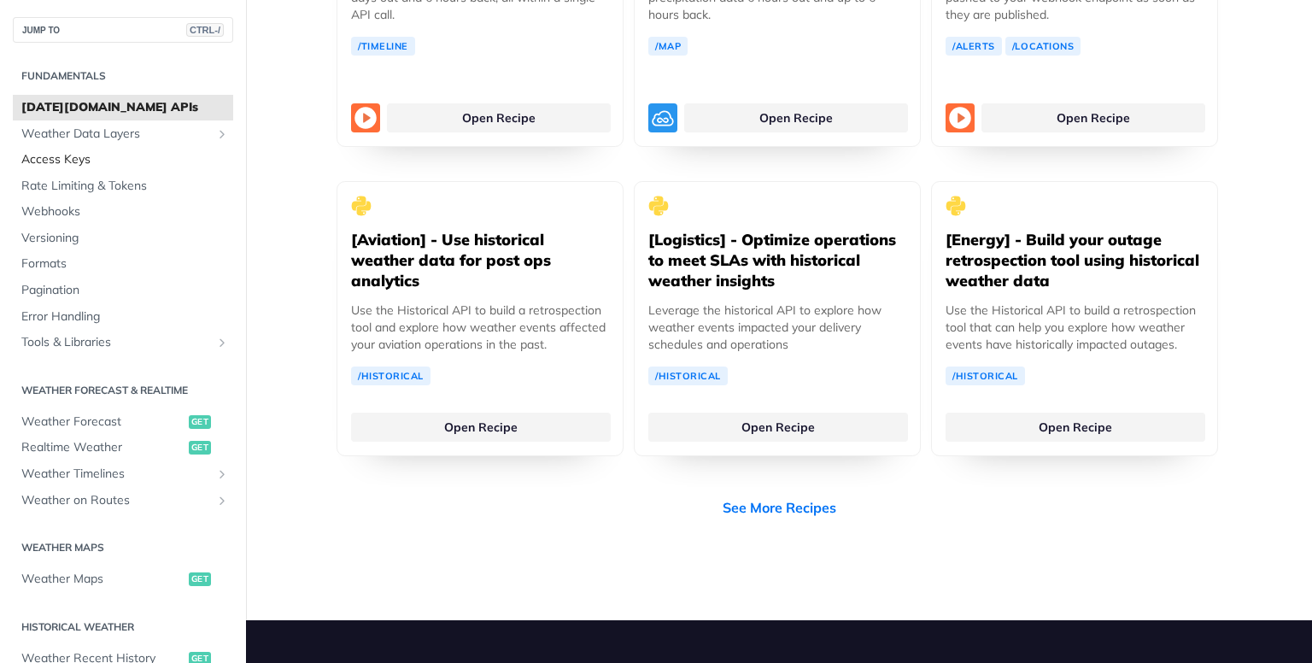
click at [92, 158] on span "Access Keys" at bounding box center [125, 159] width 208 height 17
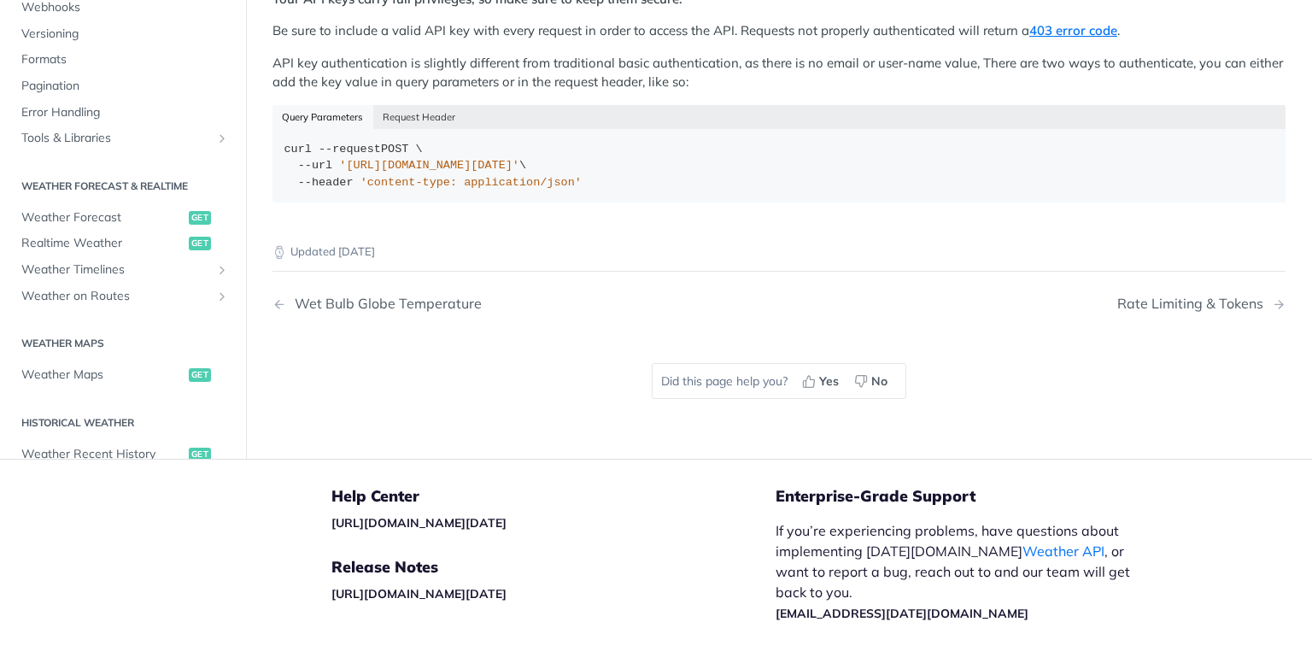
scroll to position [427, 0]
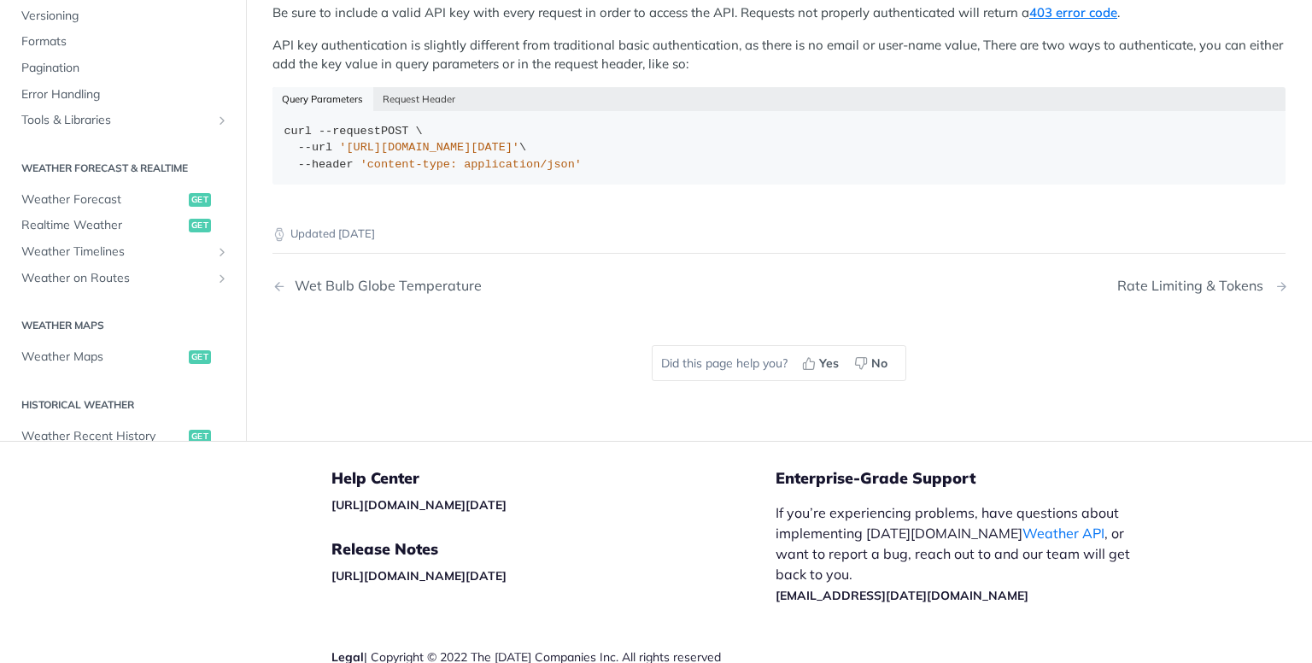
click at [1138, 278] on div "Rate Limiting & Tokens" at bounding box center [1195, 286] width 155 height 16
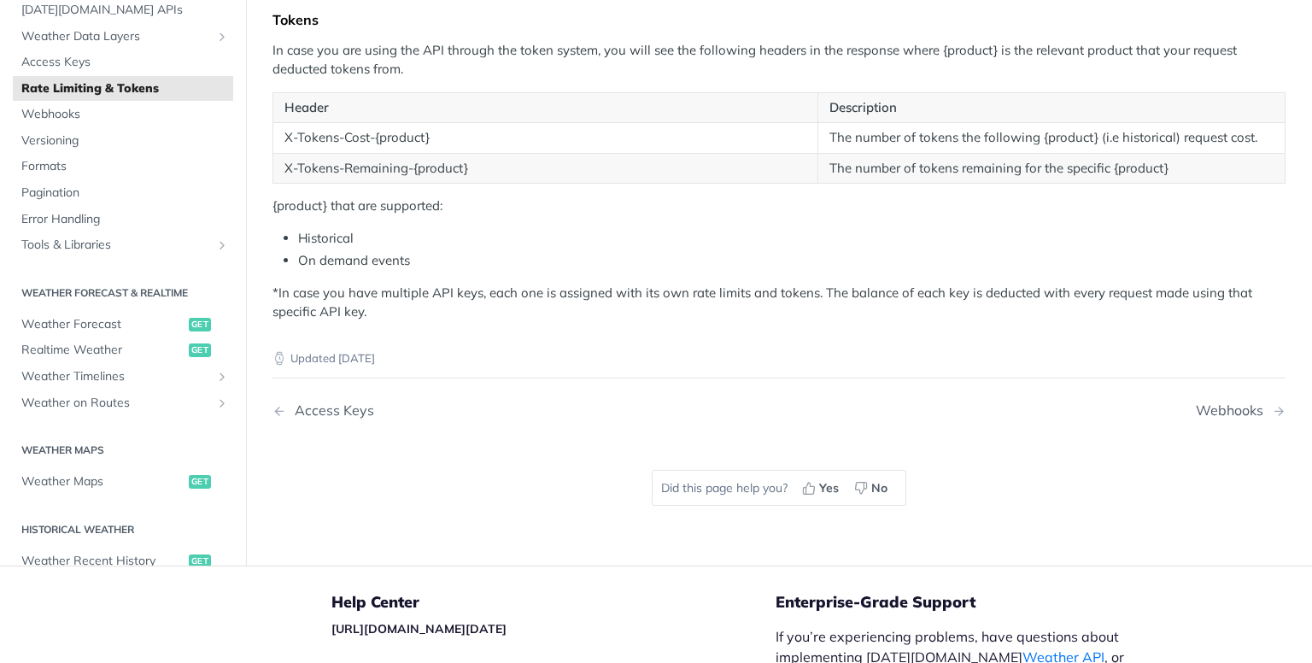
scroll to position [684, 0]
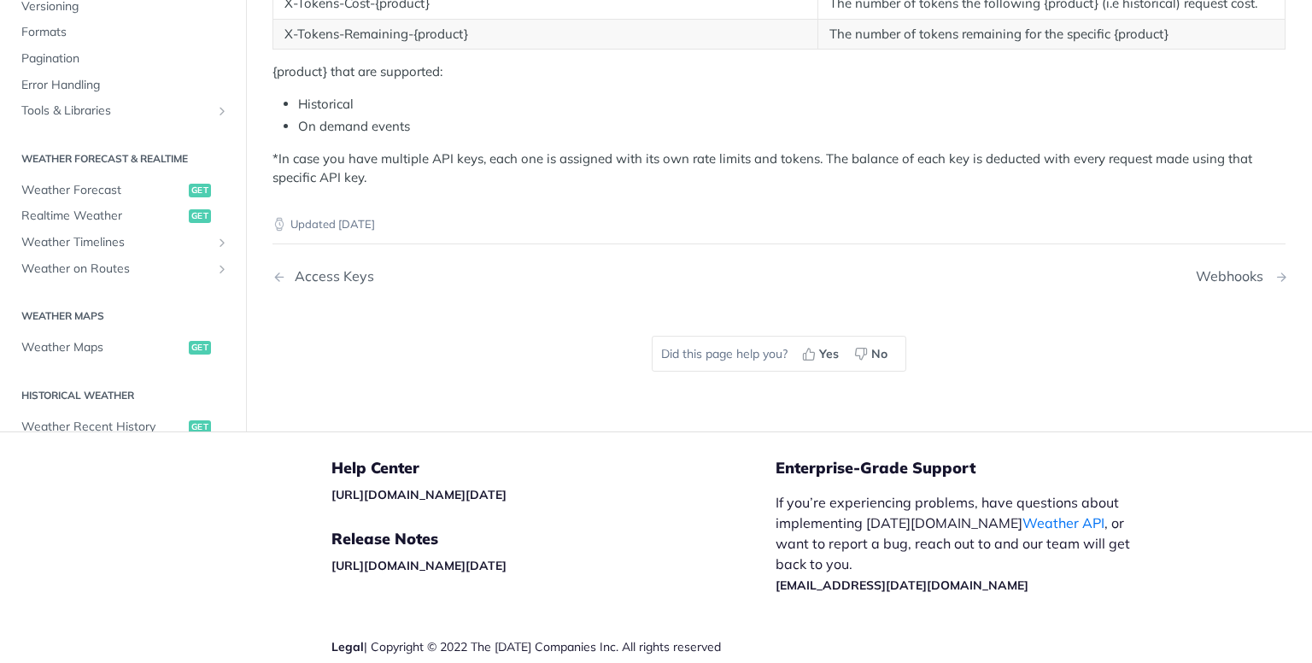
click at [1214, 268] on div "Webhooks" at bounding box center [1234, 276] width 76 height 16
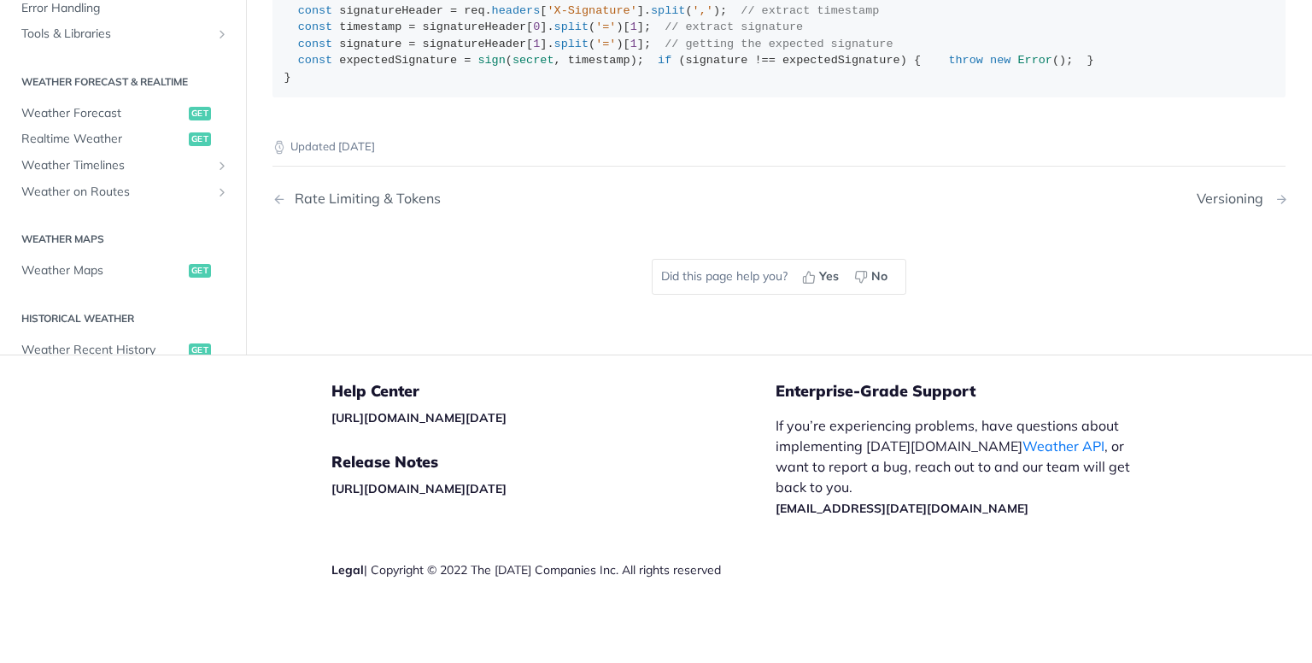
click at [1208, 207] on div "Versioning" at bounding box center [1234, 199] width 75 height 16
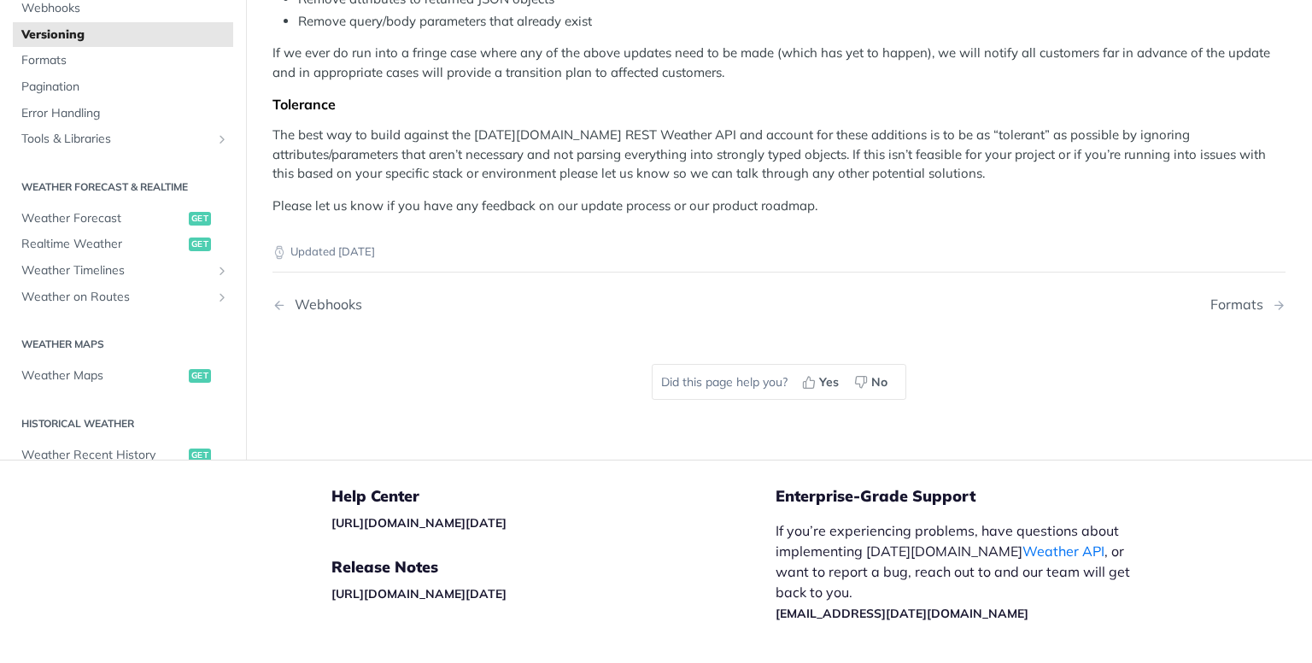
scroll to position [670, 0]
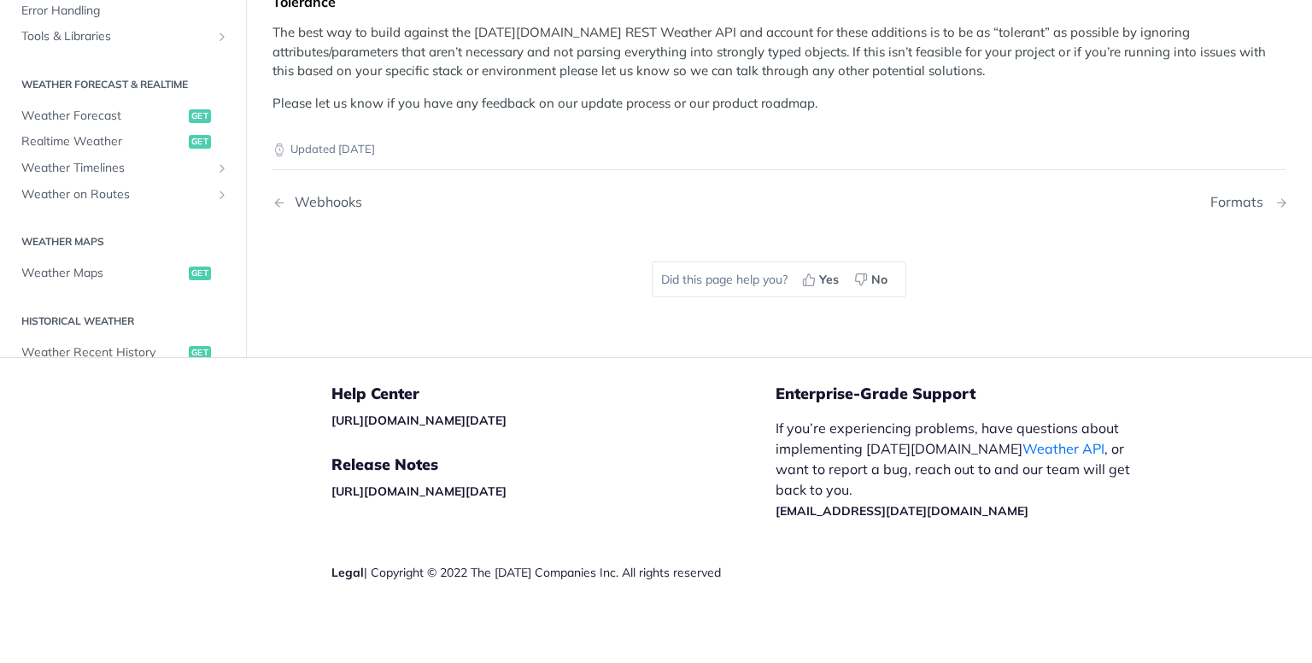
click at [1215, 202] on div "Formats" at bounding box center [1242, 202] width 62 height 16
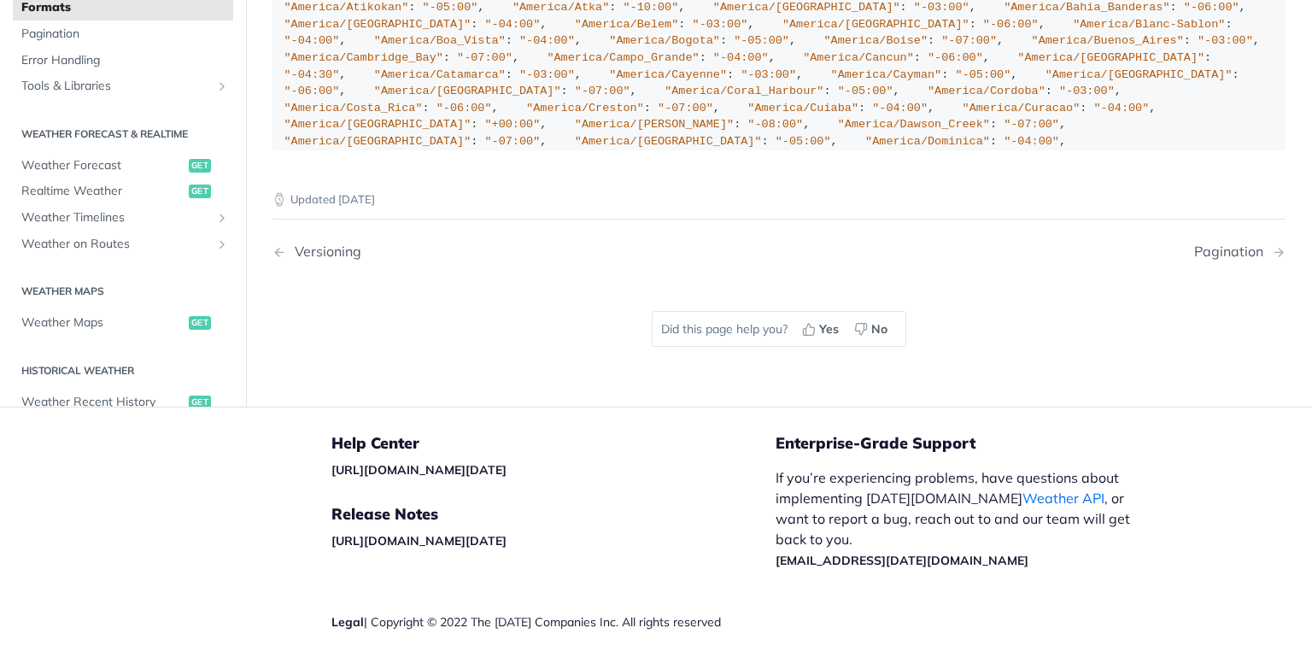
scroll to position [2384, 0]
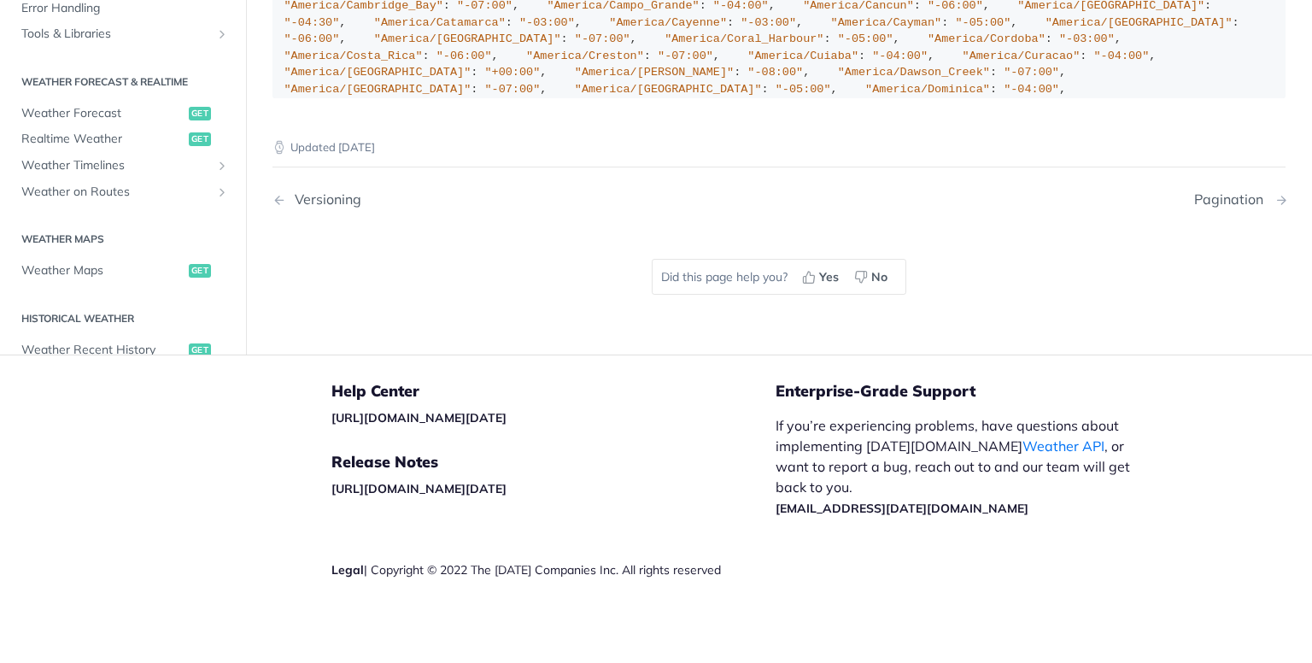
click at [1226, 200] on div "Pagination" at bounding box center [1233, 199] width 78 height 16
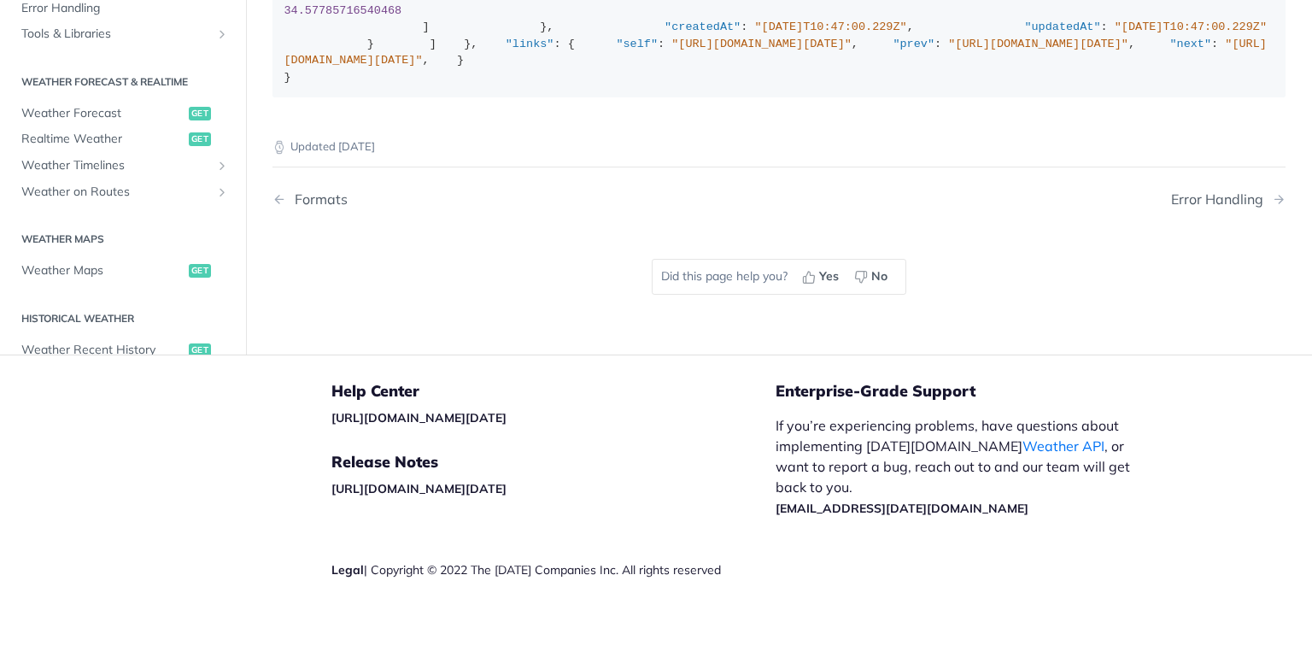
scroll to position [738, 0]
click at [92, 28] on span "Tools & Libraries" at bounding box center [116, 34] width 190 height 17
